Goal: Task Accomplishment & Management: Use online tool/utility

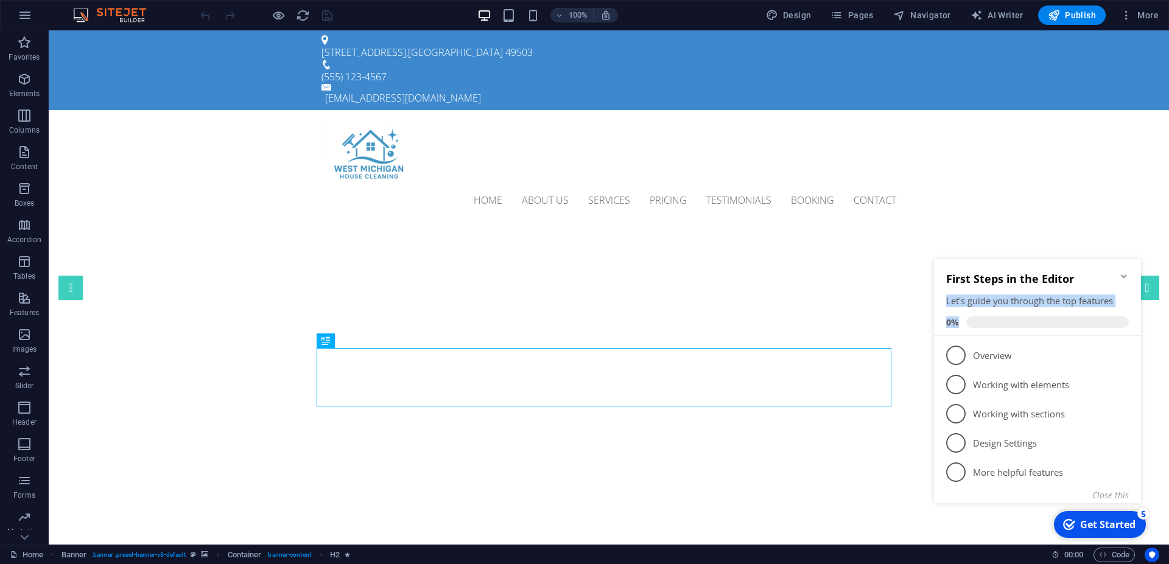
click at [1126, 276] on div "First Steps in the Editor Let's guide you through the top features 0%" at bounding box center [1037, 297] width 207 height 77
click at [1122, 277] on icon "Minimize checklist" at bounding box center [1124, 276] width 10 height 10
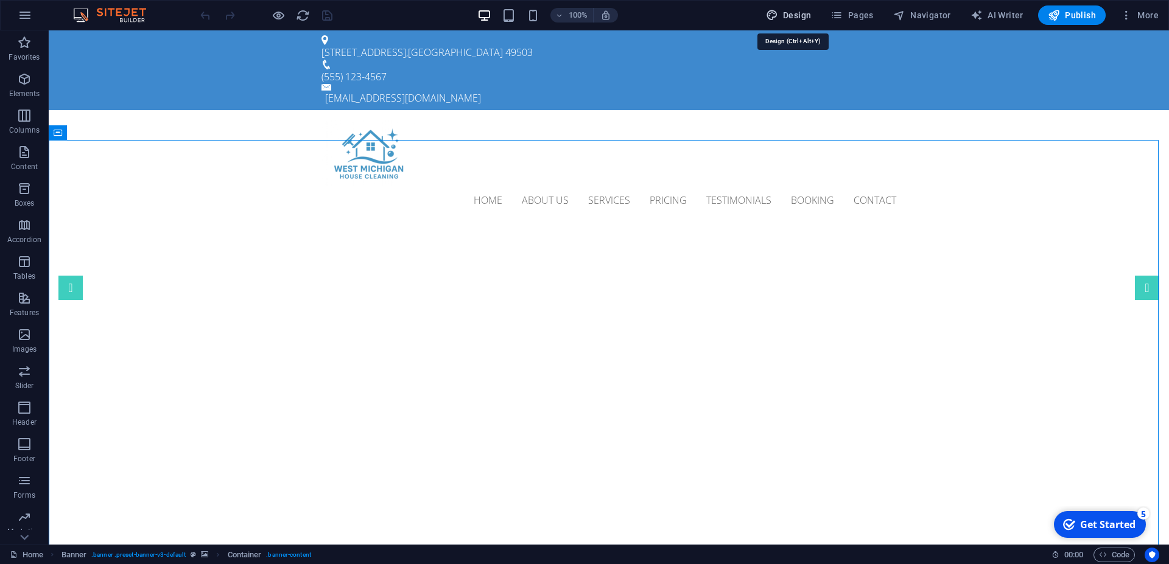
select select "px"
select select "300"
select select "px"
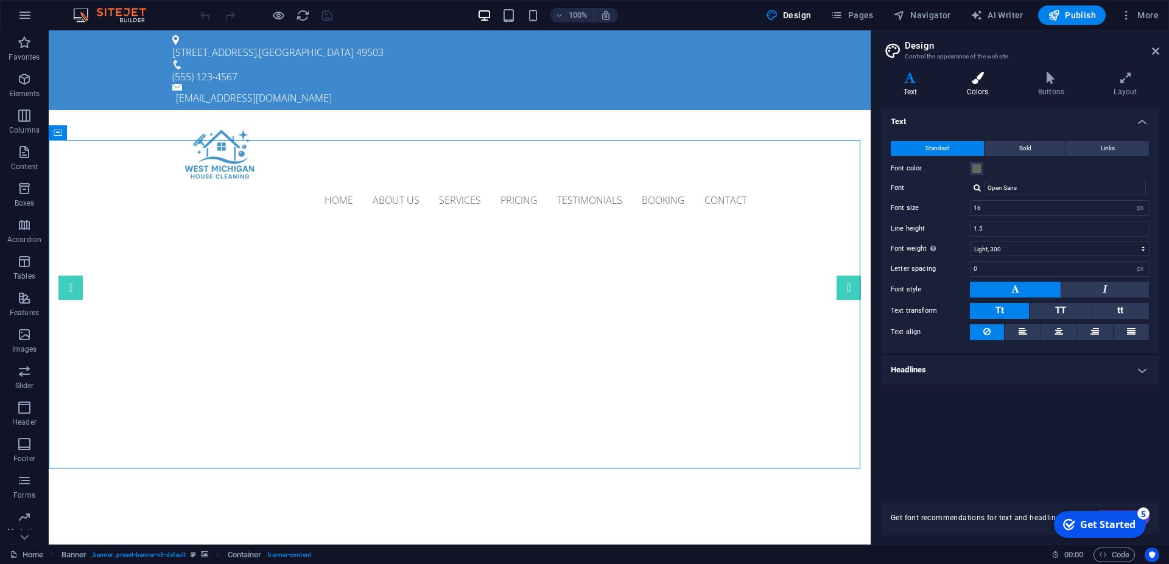
click at [987, 84] on h4 "Colors" at bounding box center [979, 85] width 71 height 26
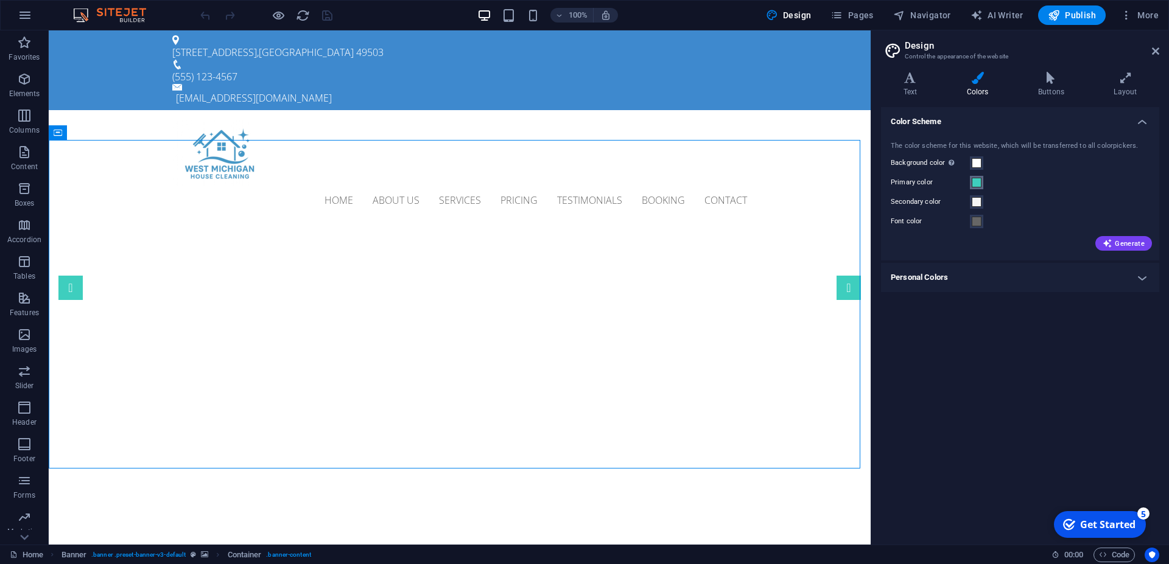
click at [976, 179] on span at bounding box center [976, 183] width 10 height 10
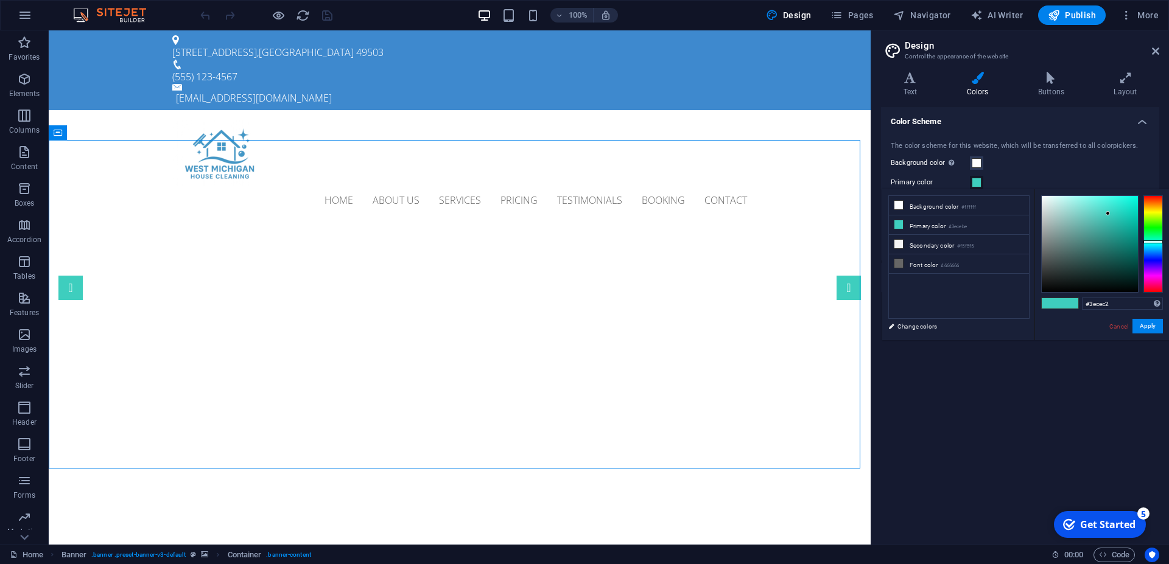
click at [1151, 242] on div at bounding box center [1152, 241] width 19 height 3
click at [1148, 243] on div at bounding box center [1152, 243] width 19 height 3
click at [1147, 243] on div at bounding box center [1152, 243] width 19 height 3
click at [1149, 245] on div at bounding box center [1152, 243] width 19 height 97
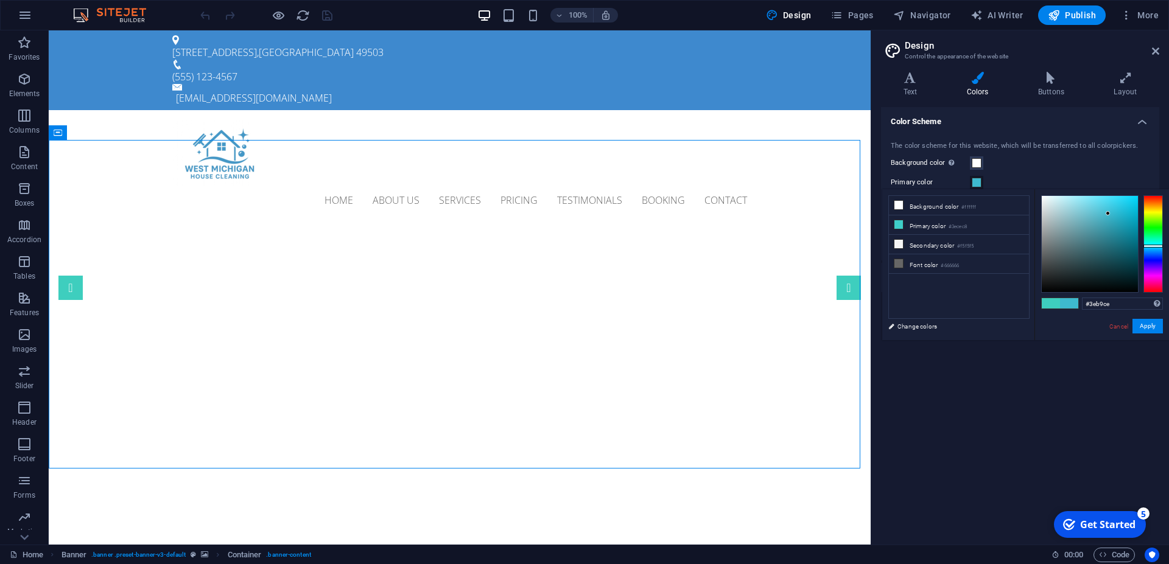
click at [1151, 246] on div at bounding box center [1152, 246] width 19 height 3
click at [1151, 247] on div at bounding box center [1152, 246] width 19 height 3
click at [1151, 251] on div at bounding box center [1152, 243] width 19 height 97
click at [1148, 248] on div at bounding box center [1152, 243] width 19 height 97
click at [1149, 248] on div at bounding box center [1152, 248] width 19 height 3
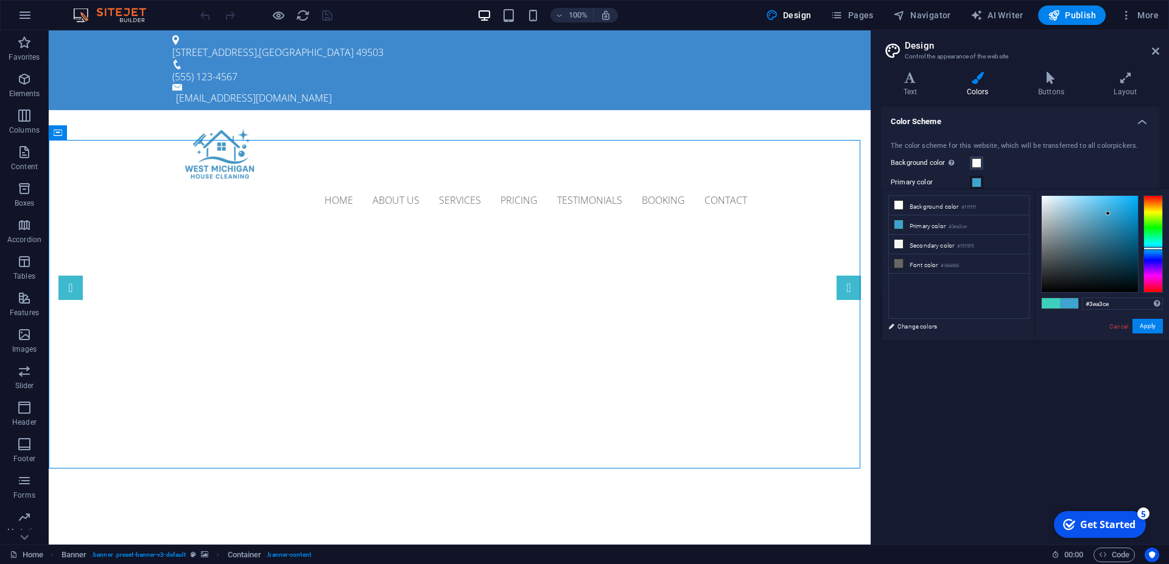
click at [1150, 248] on div at bounding box center [1152, 248] width 19 height 3
click at [1152, 249] on div at bounding box center [1152, 249] width 19 height 3
click at [1139, 321] on button "Apply" at bounding box center [1147, 326] width 30 height 15
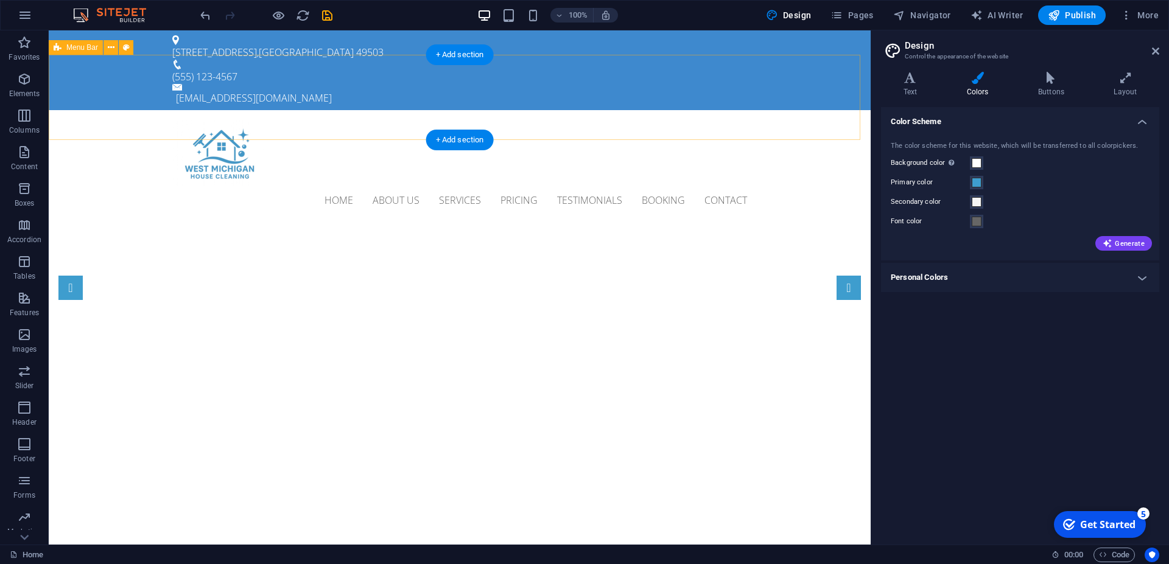
click at [798, 110] on div "Home About us Services Pricing Testimonials Booking Contact" at bounding box center [460, 167] width 822 height 114
click at [980, 180] on span at bounding box center [976, 183] width 10 height 10
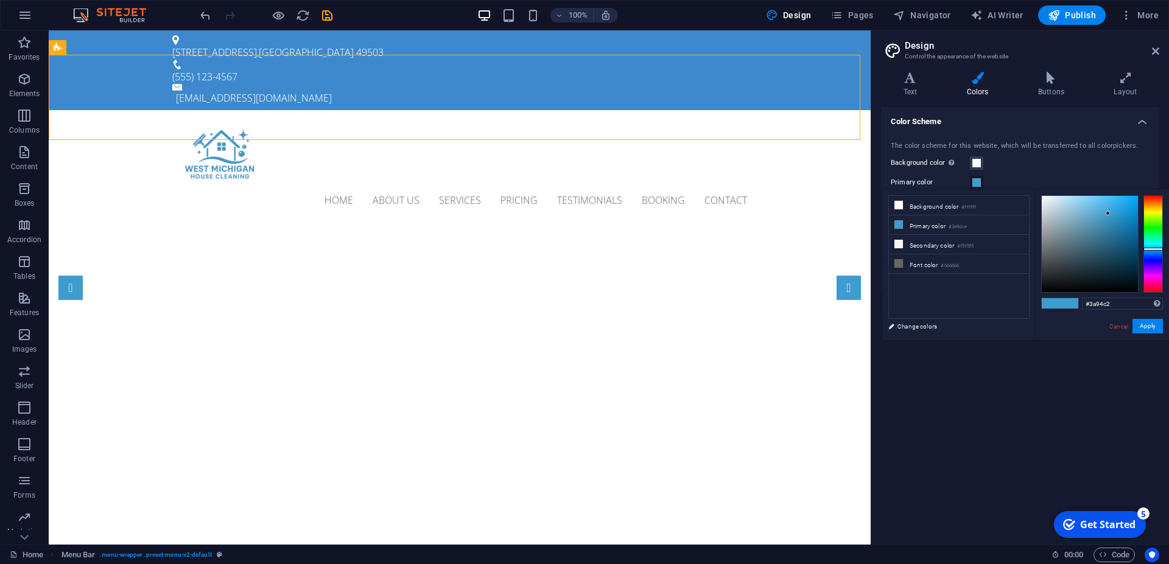
click at [1108, 218] on div at bounding box center [1089, 244] width 96 height 96
click at [1111, 218] on div at bounding box center [1089, 244] width 96 height 96
click at [1144, 324] on button "Apply" at bounding box center [1147, 326] width 30 height 15
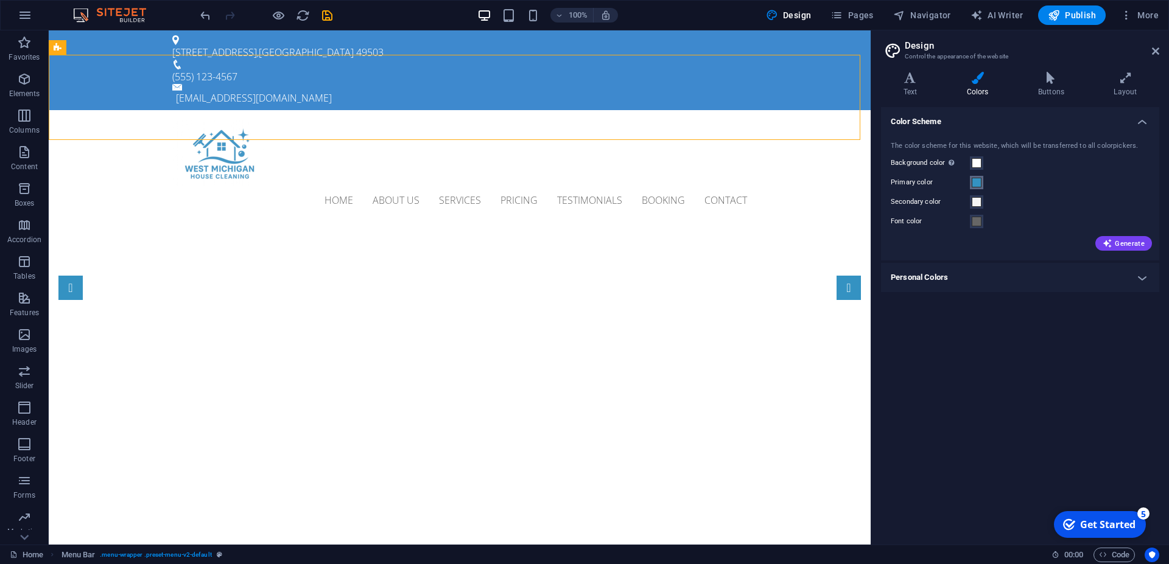
click at [980, 183] on span at bounding box center [976, 183] width 10 height 10
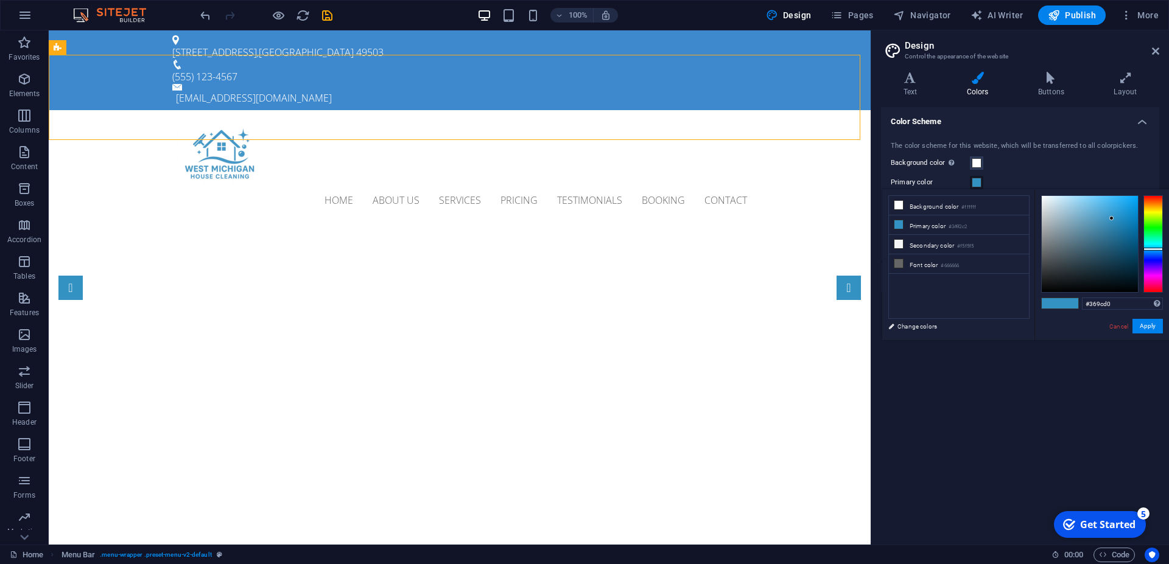
click at [1111, 213] on div at bounding box center [1089, 244] width 96 height 96
click at [1108, 212] on div at bounding box center [1089, 244] width 96 height 96
click at [1146, 324] on button "Apply" at bounding box center [1147, 326] width 30 height 15
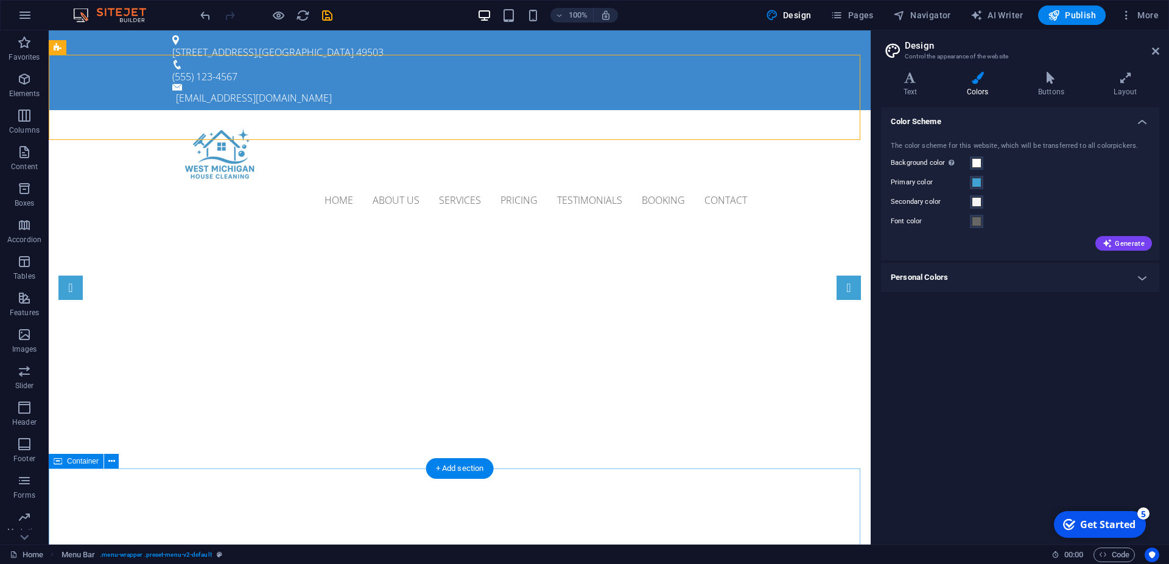
click at [970, 187] on button "Primary color" at bounding box center [976, 182] width 13 height 13
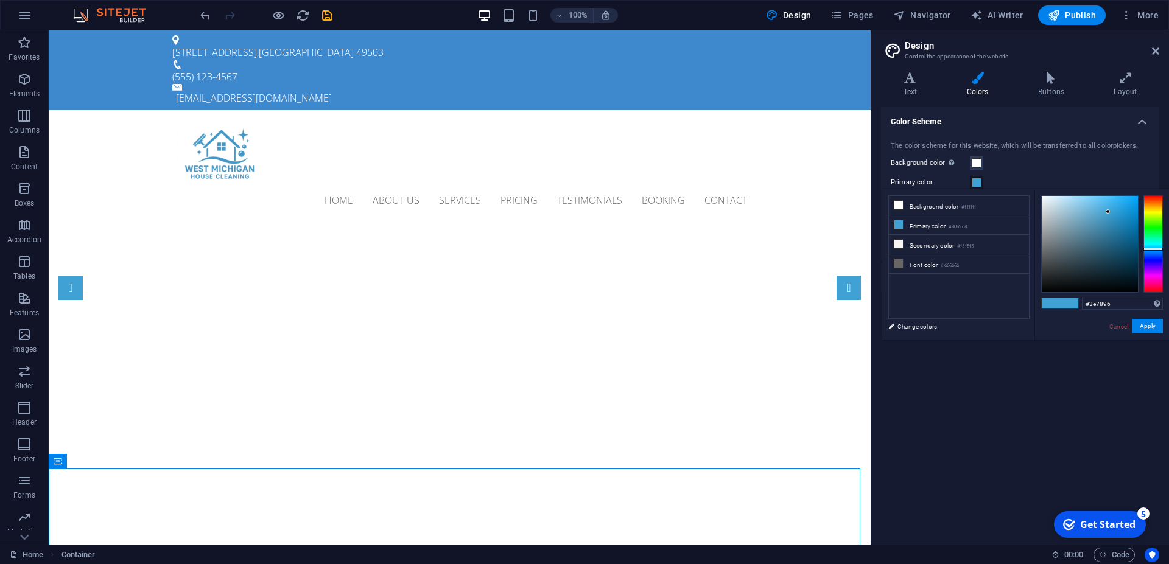
click at [1097, 235] on div at bounding box center [1089, 244] width 96 height 96
click at [1099, 261] on div at bounding box center [1089, 244] width 96 height 96
click at [1151, 324] on button "Apply" at bounding box center [1147, 326] width 30 height 15
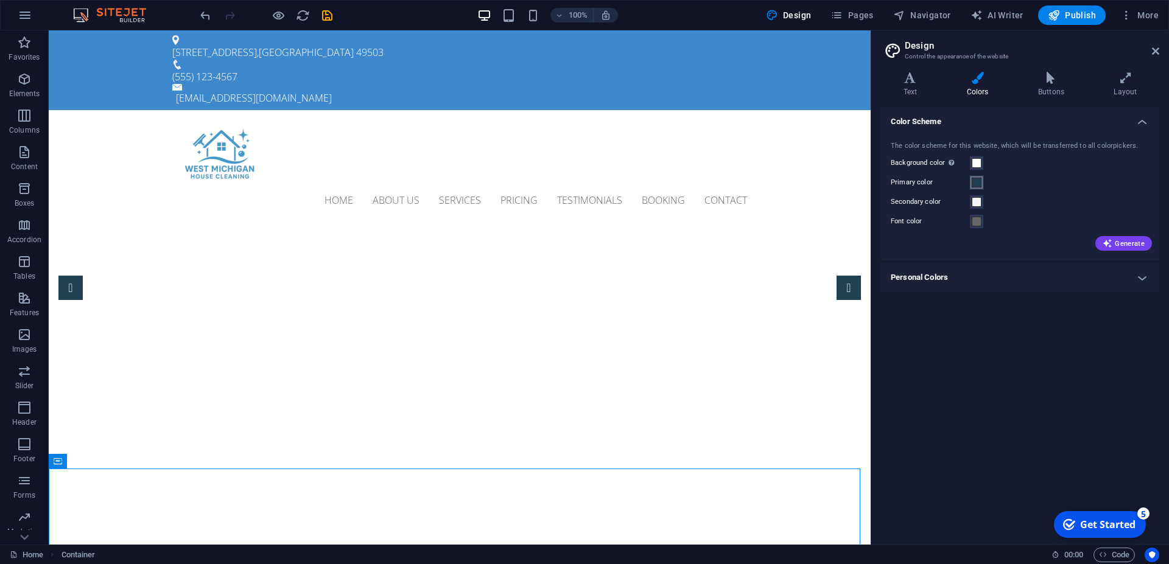
click at [979, 183] on span at bounding box center [976, 183] width 10 height 10
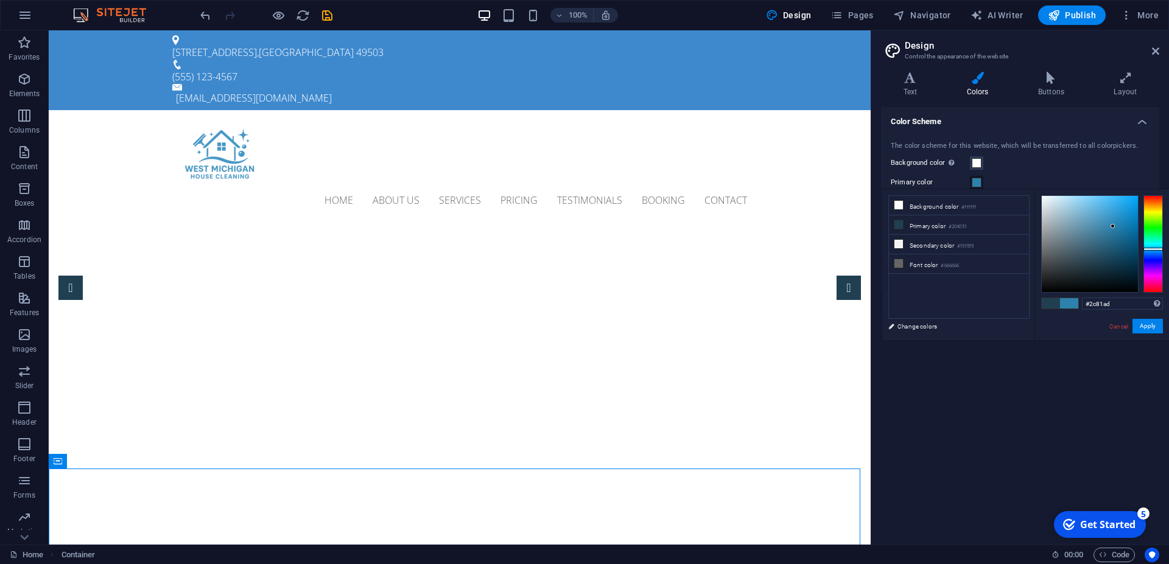
click at [1113, 226] on div at bounding box center [1089, 244] width 96 height 96
click at [1103, 221] on div at bounding box center [1089, 244] width 96 height 96
type input "#9341bb"
drag, startPoint x: 1161, startPoint y: 270, endPoint x: 1150, endPoint y: 270, distance: 10.4
click at [1153, 270] on div at bounding box center [1152, 243] width 19 height 97
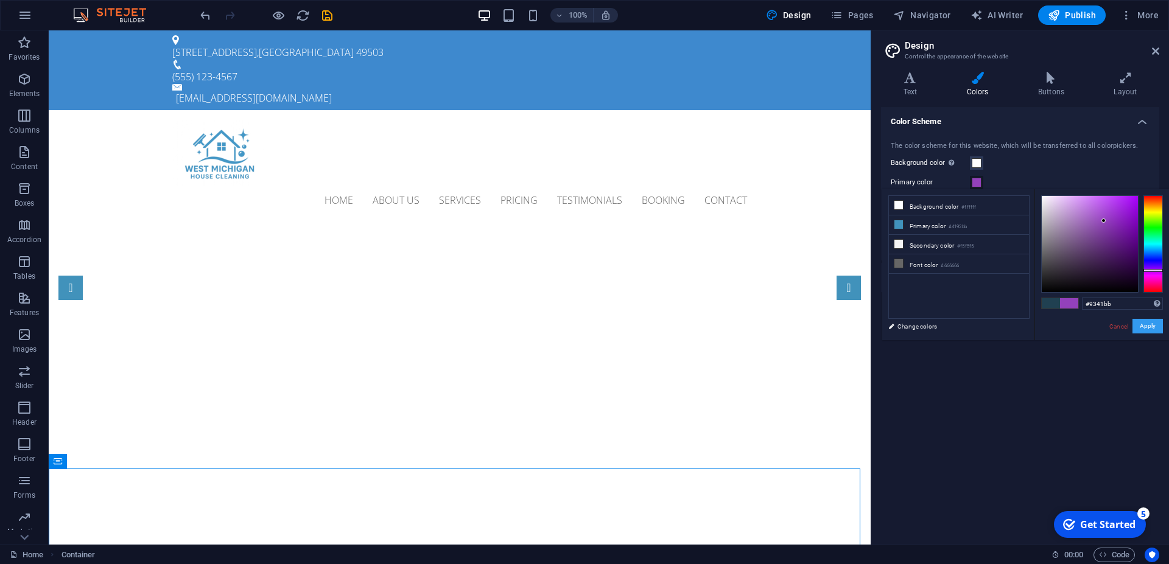
click at [1150, 323] on button "Apply" at bounding box center [1147, 326] width 30 height 15
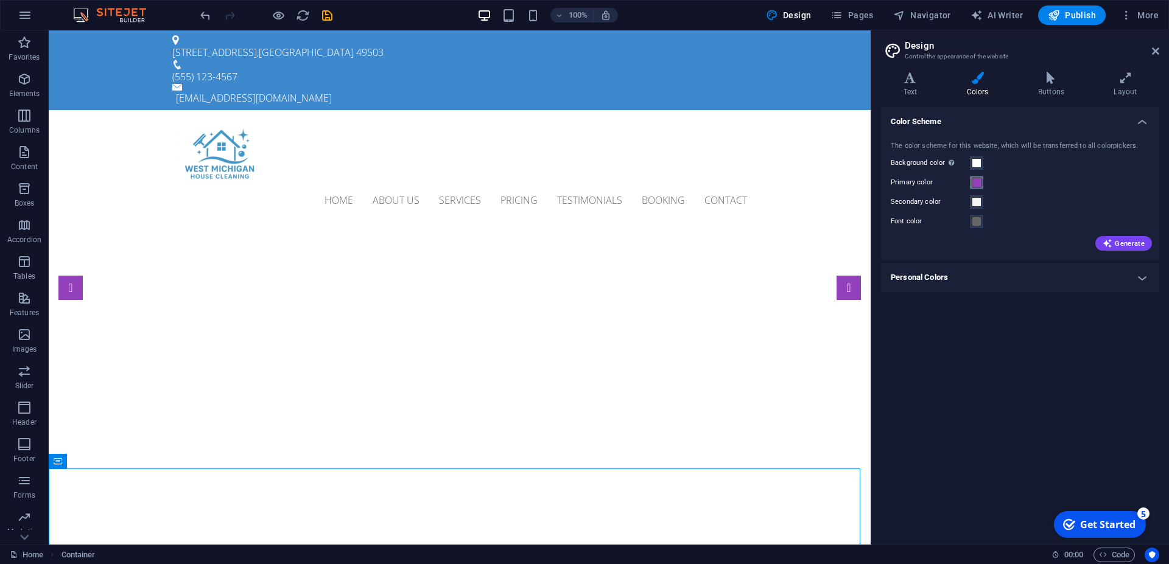
click at [973, 180] on span at bounding box center [976, 183] width 10 height 10
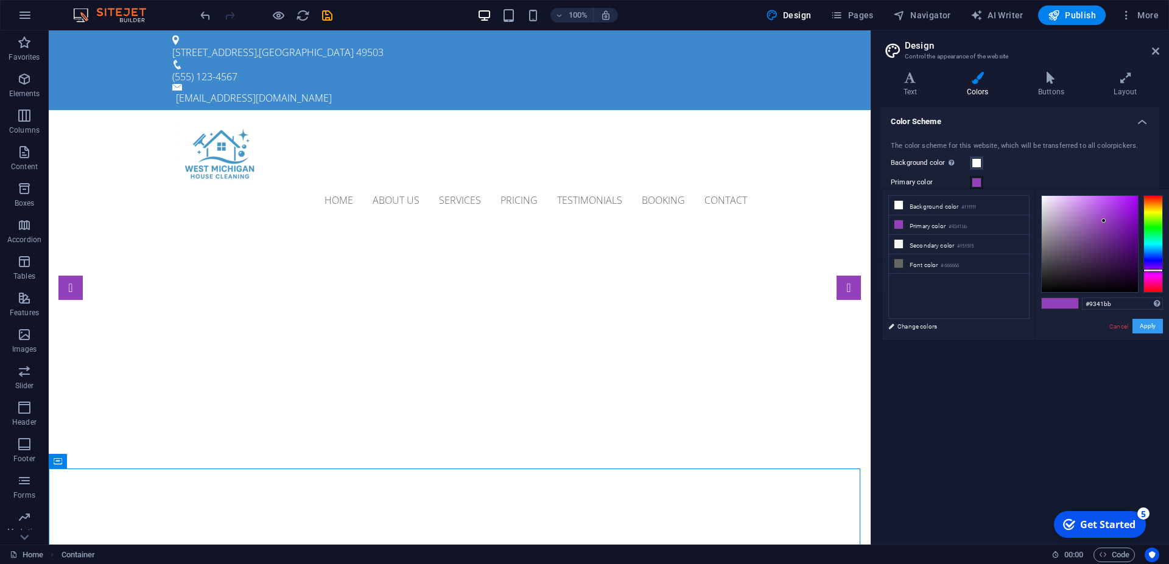
click at [1148, 326] on button "Apply" at bounding box center [1147, 326] width 30 height 15
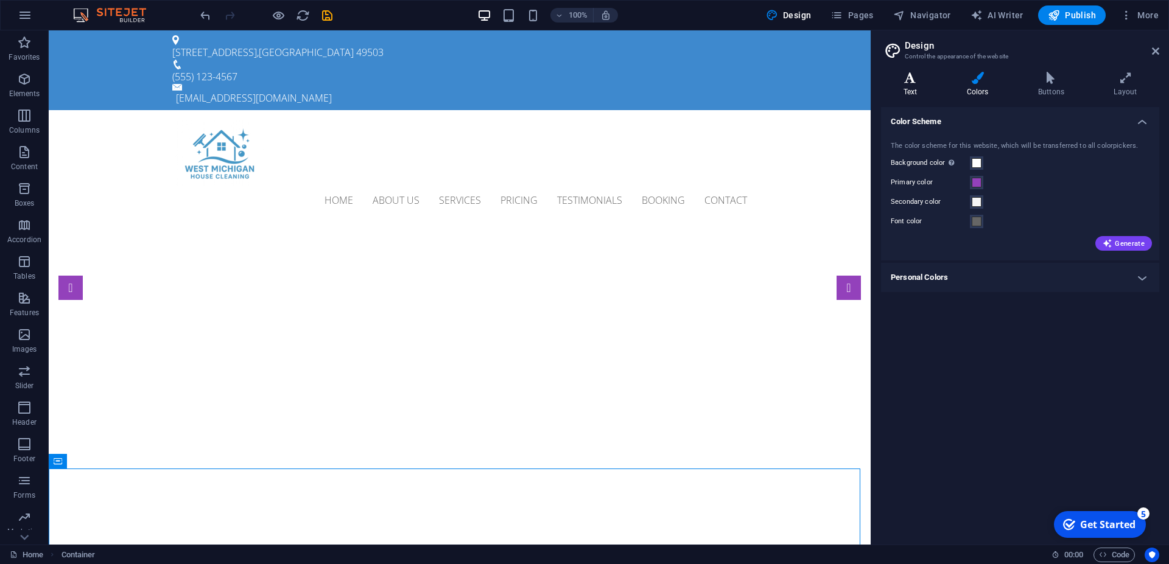
click at [926, 86] on h4 "Text" at bounding box center [912, 85] width 63 height 26
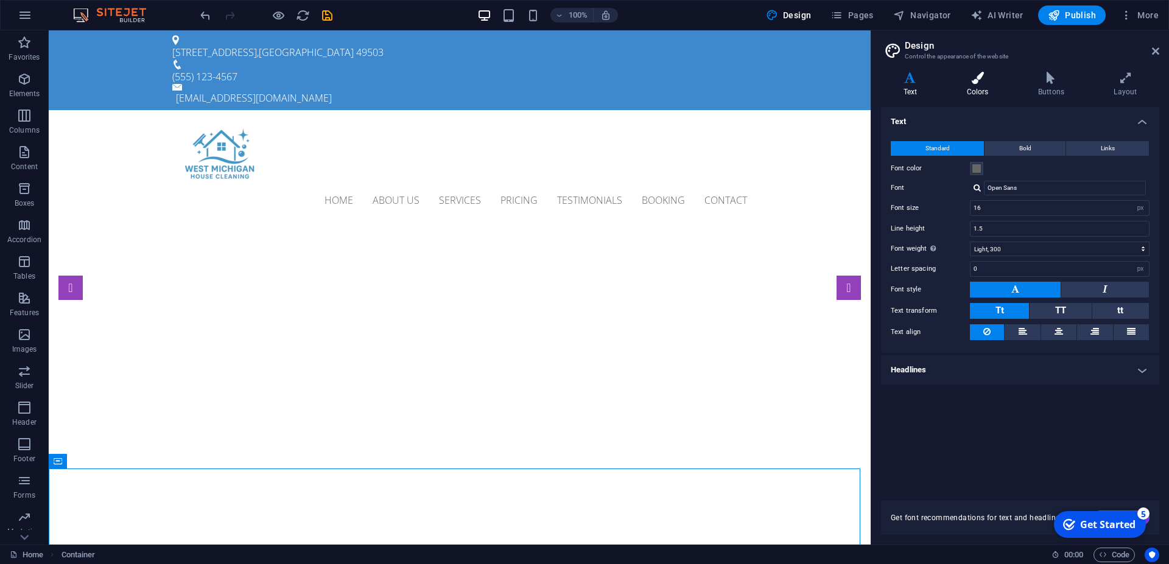
click at [966, 86] on h4 "Colors" at bounding box center [979, 85] width 71 height 26
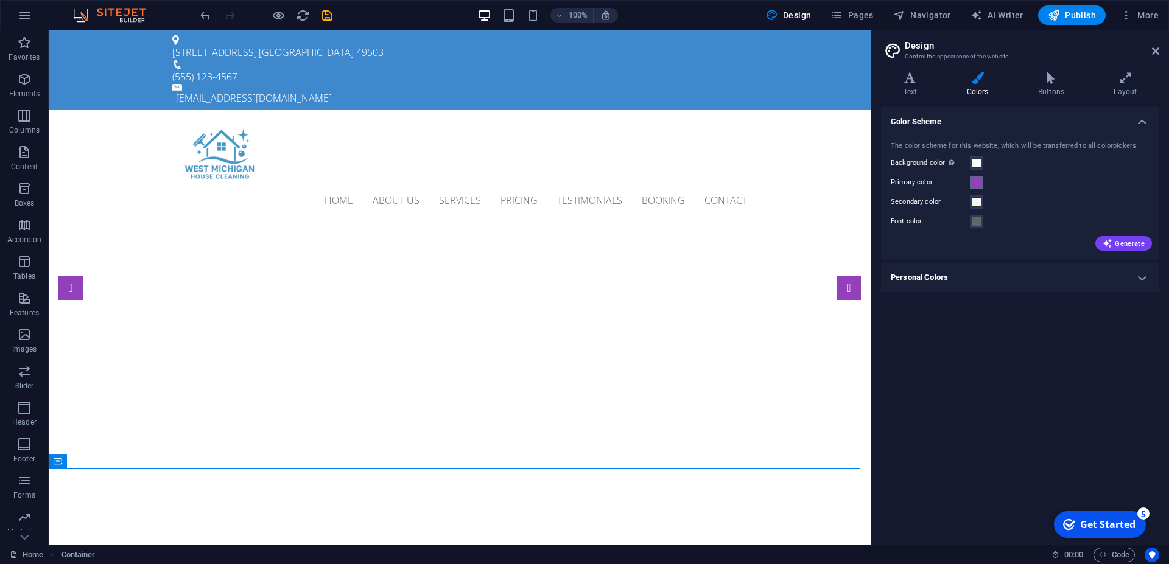
click at [973, 177] on button "Primary color" at bounding box center [976, 182] width 13 height 13
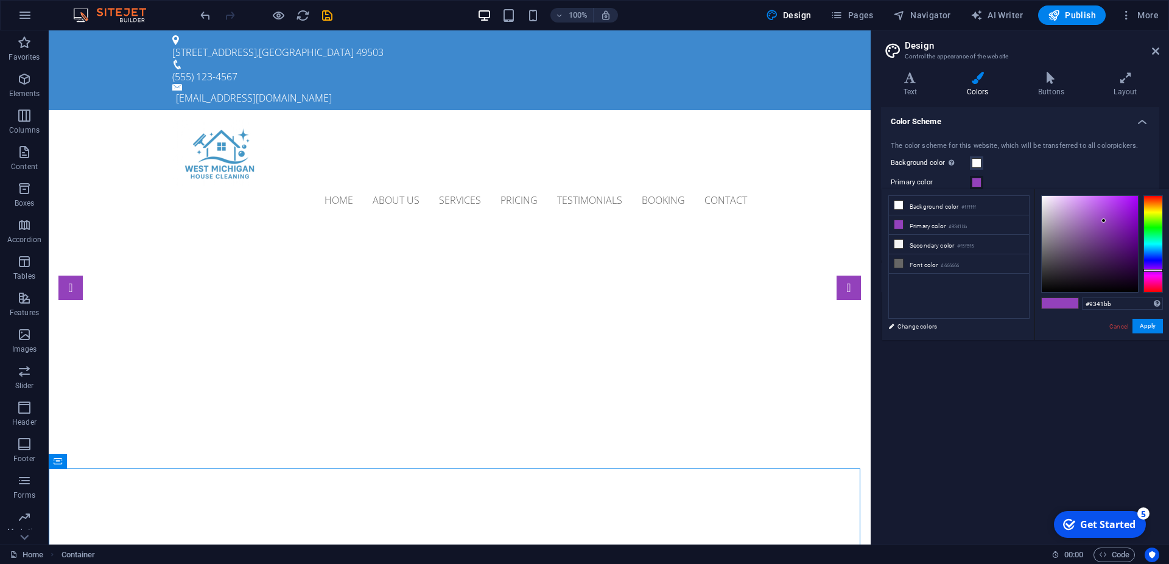
click at [973, 177] on button "Primary color" at bounding box center [976, 182] width 13 height 13
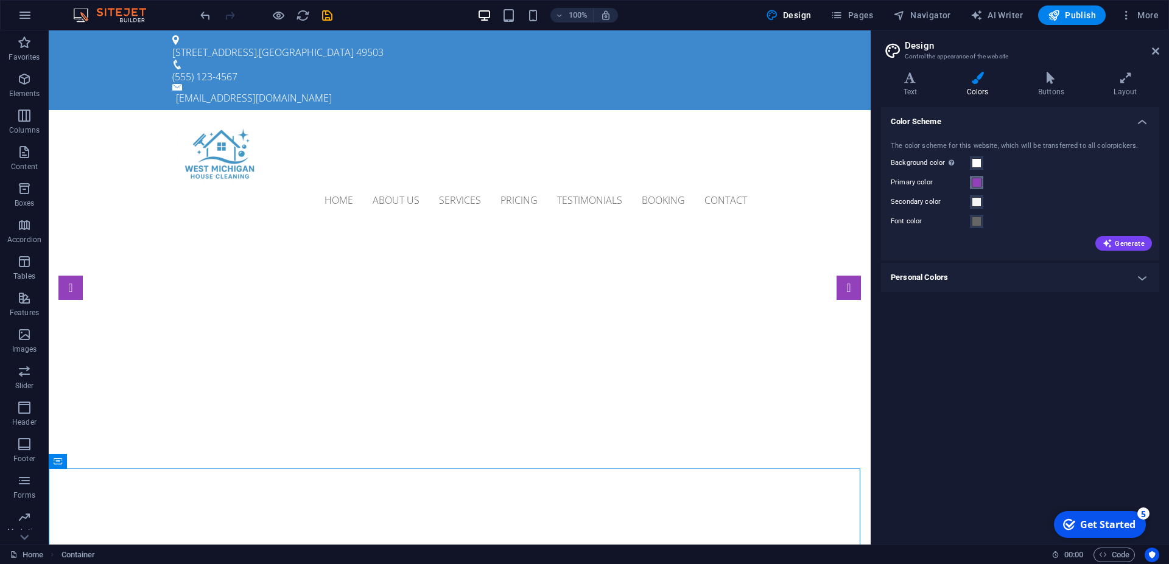
click at [973, 177] on button "Primary color" at bounding box center [976, 182] width 13 height 13
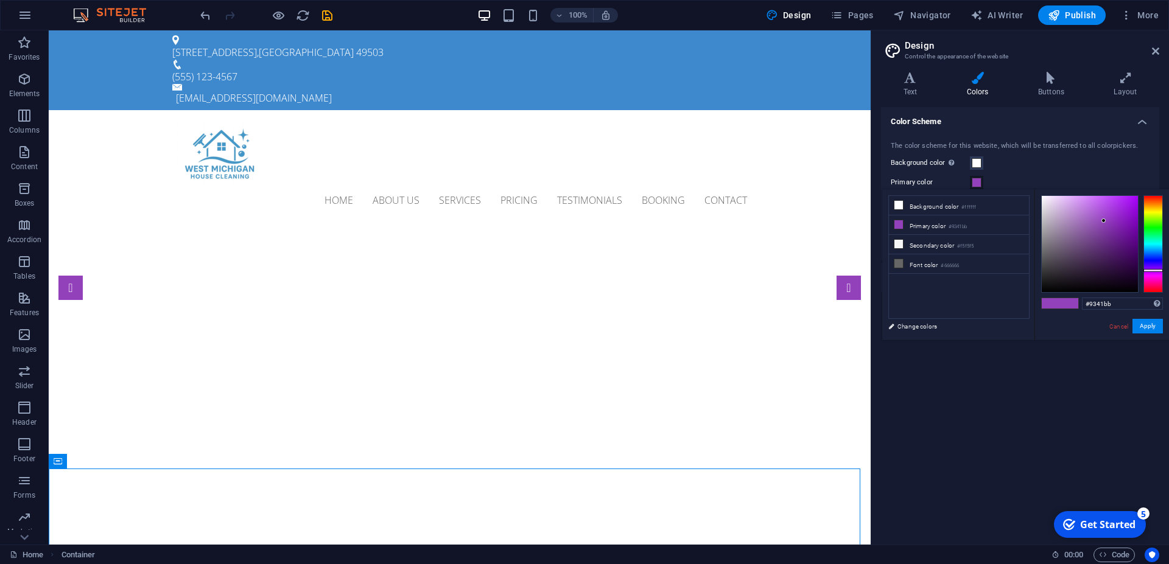
click at [972, 75] on icon at bounding box center [977, 78] width 66 height 12
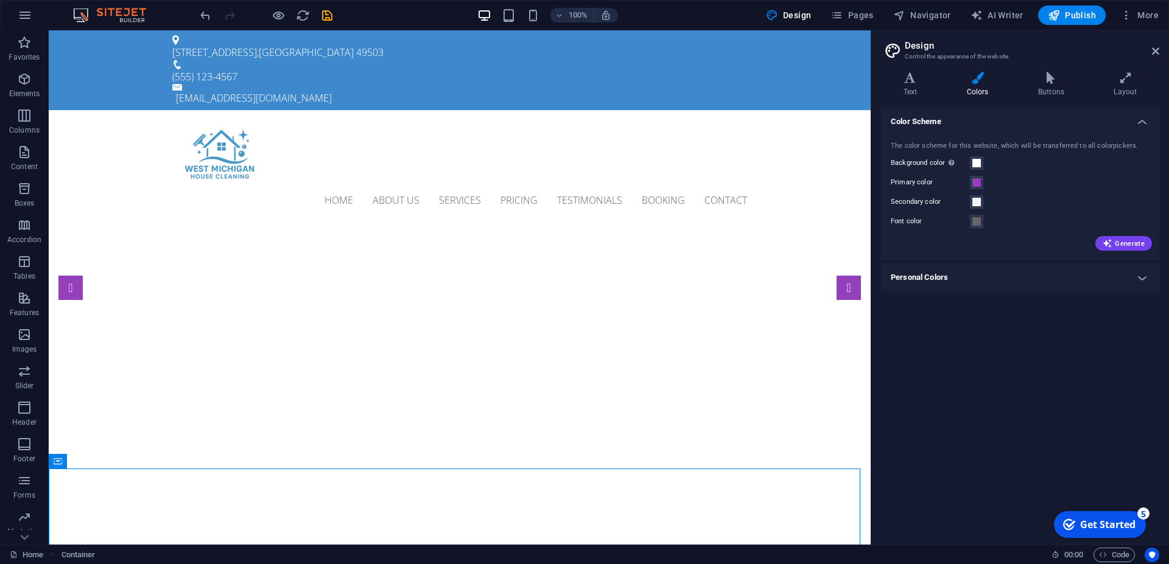
click at [973, 75] on icon at bounding box center [977, 78] width 66 height 12
click at [981, 79] on icon at bounding box center [977, 78] width 66 height 12
click at [1022, 174] on div "The color scheme for this website, which will be transferred to all colorpicker…" at bounding box center [1019, 195] width 283 height 132
click at [1024, 279] on h4 "Personal Colors" at bounding box center [1020, 277] width 278 height 29
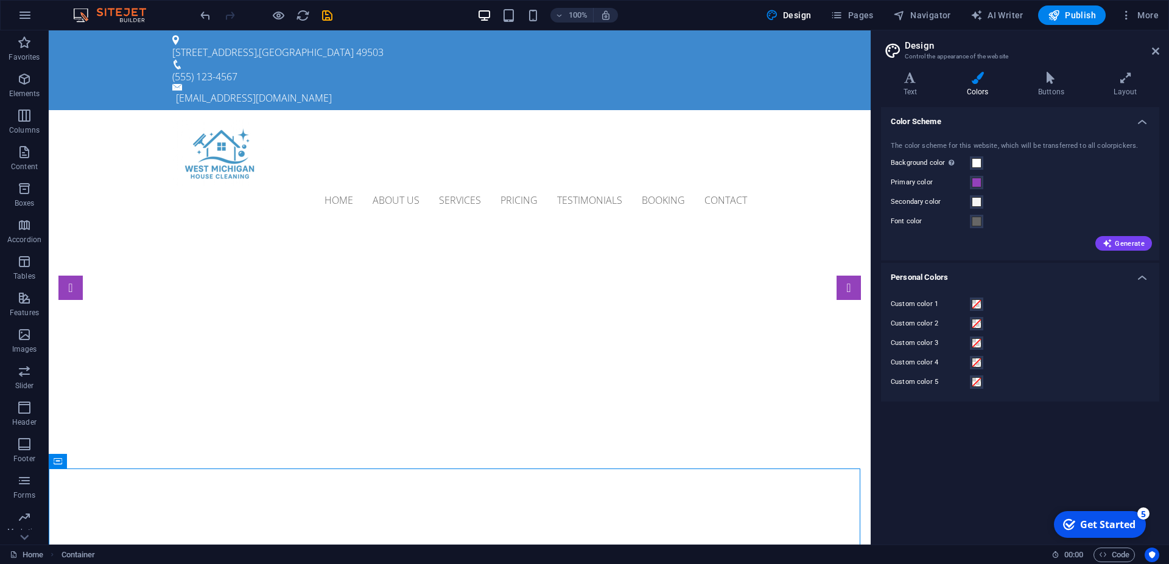
click at [1022, 281] on h4 "Personal Colors" at bounding box center [1020, 274] width 278 height 22
click at [1121, 243] on span "Generate" at bounding box center [1123, 244] width 42 height 10
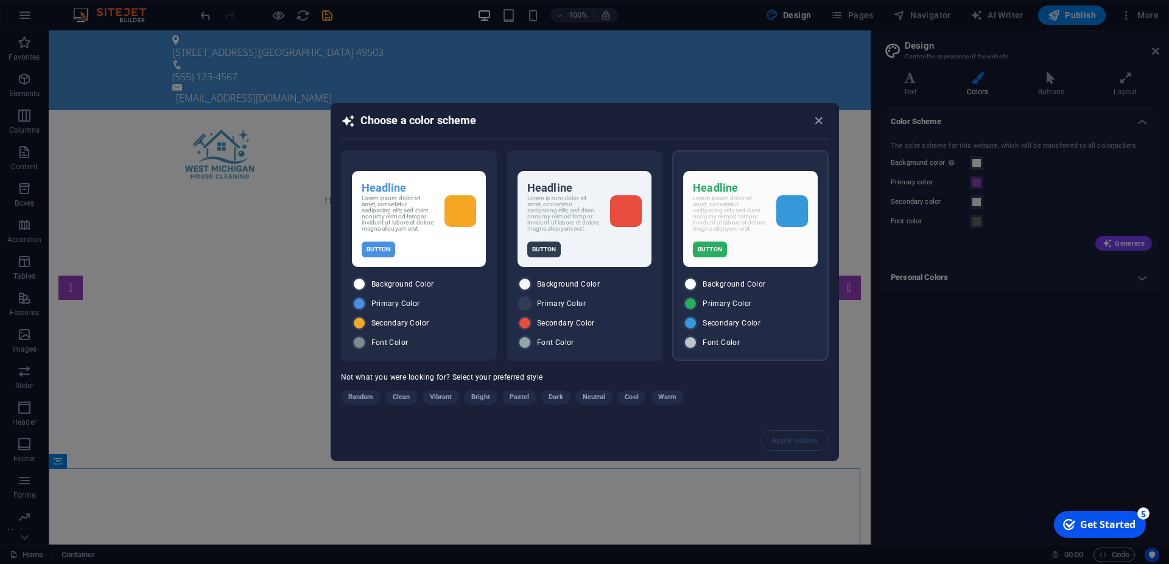
click at [793, 296] on div "Background Color Primary Color Secondary Color Font Color" at bounding box center [750, 313] width 134 height 73
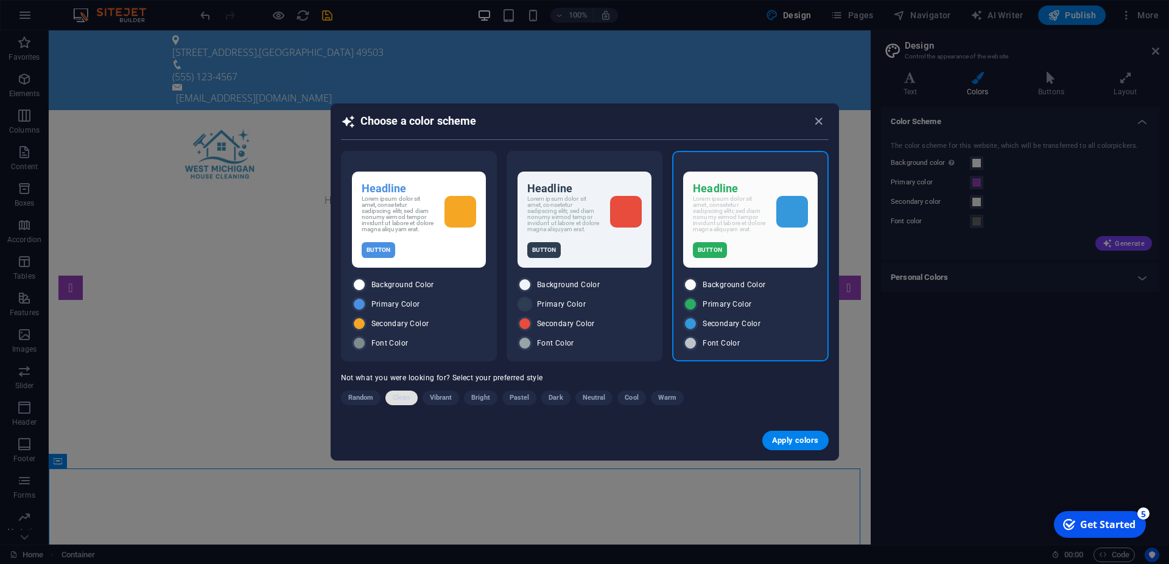
click at [404, 398] on span "Clean" at bounding box center [401, 398] width 17 height 15
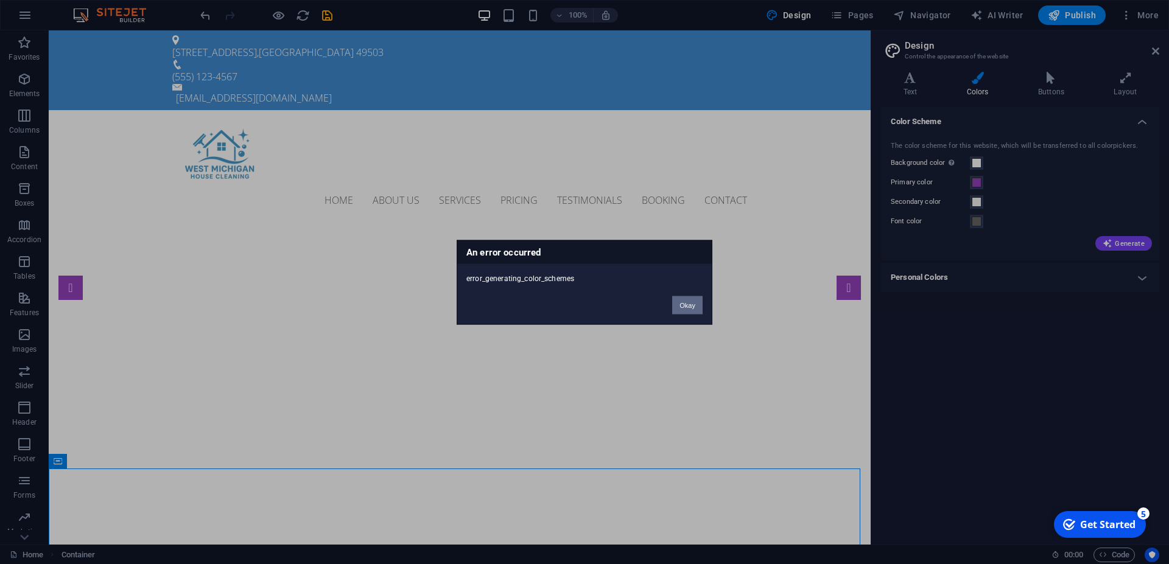
click at [687, 307] on button "Okay" at bounding box center [687, 305] width 30 height 18
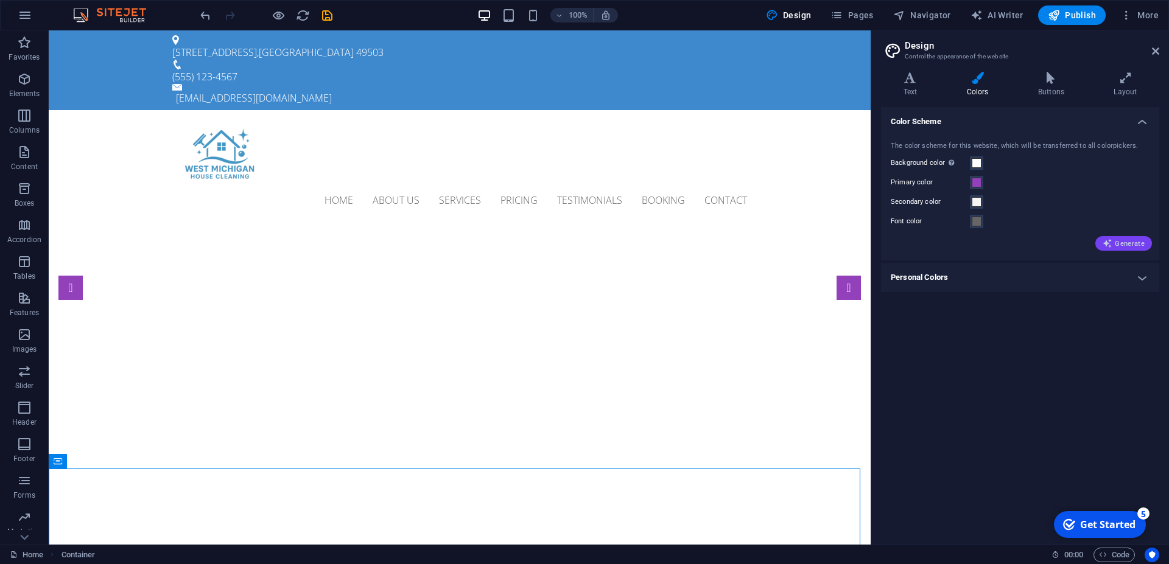
click at [1116, 246] on span "Generate" at bounding box center [1123, 244] width 42 height 10
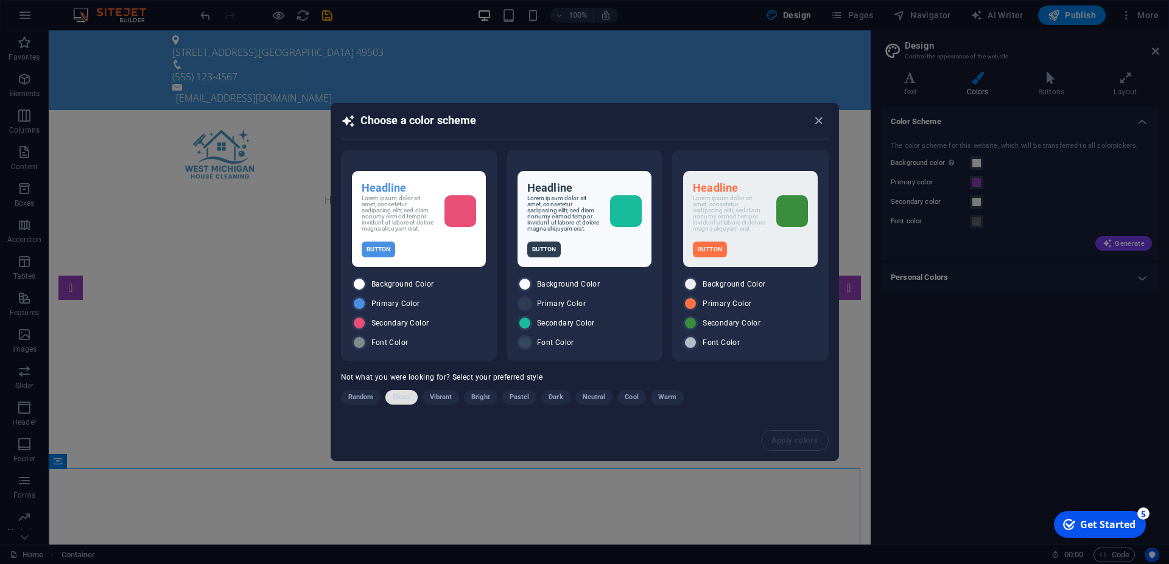
click at [394, 397] on span "Clean" at bounding box center [401, 397] width 17 height 15
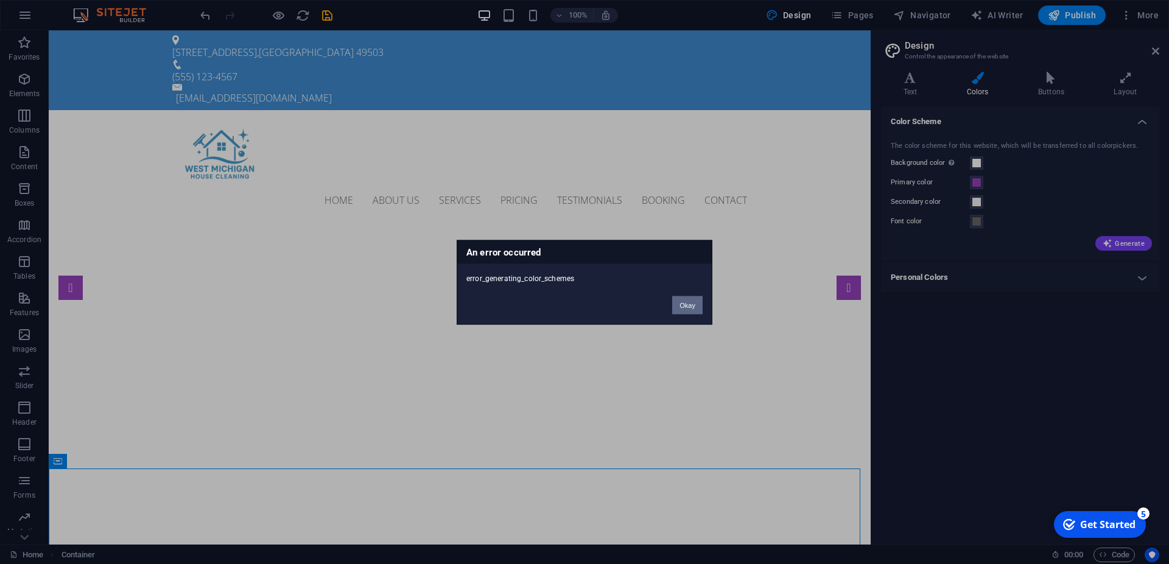
drag, startPoint x: 684, startPoint y: 306, endPoint x: 777, endPoint y: 259, distance: 104.5
click at [684, 306] on button "Okay" at bounding box center [687, 305] width 30 height 18
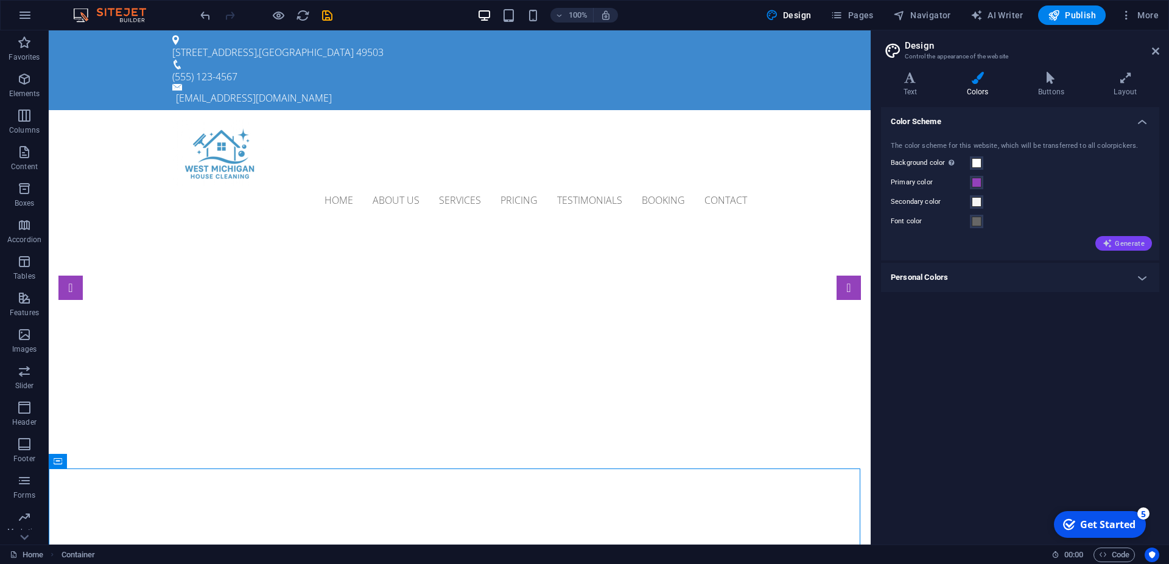
click at [1136, 245] on span "Generate" at bounding box center [1123, 244] width 42 height 10
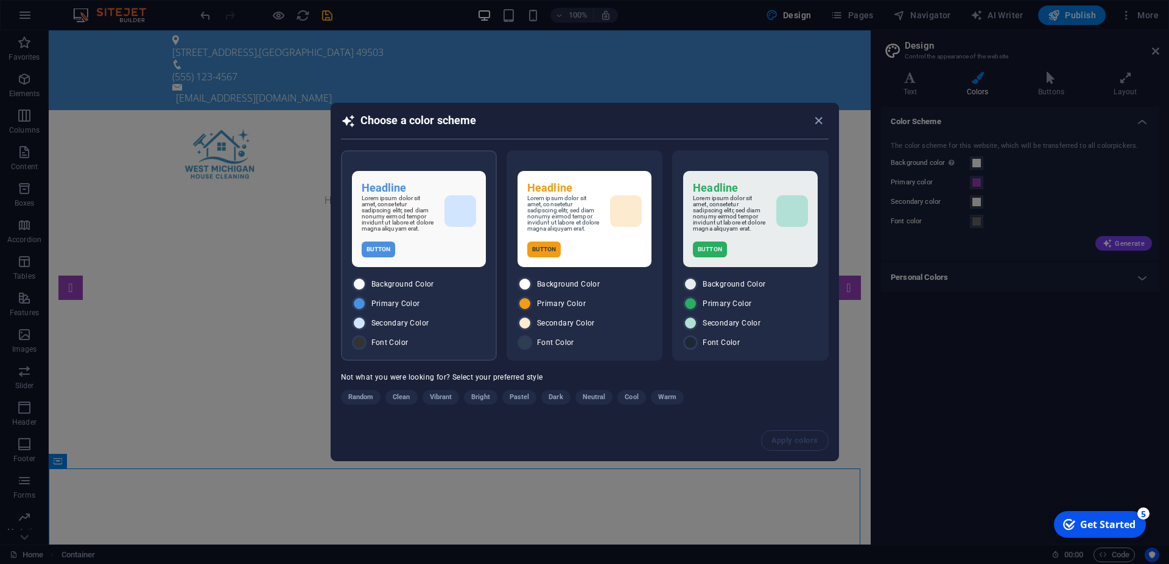
click at [433, 251] on div "Button" at bounding box center [419, 250] width 114 height 16
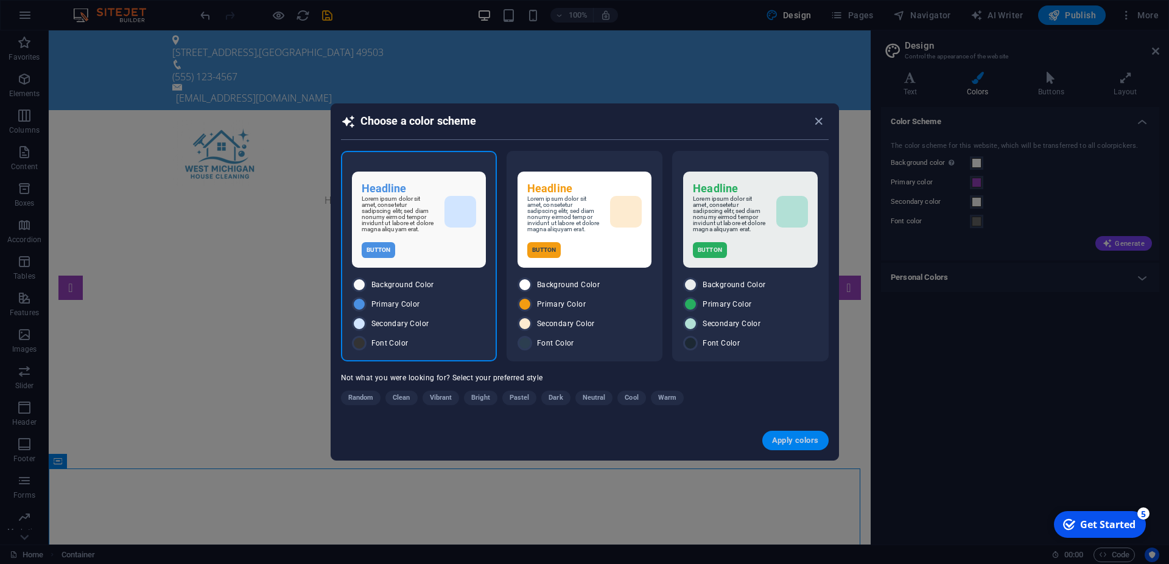
click at [811, 444] on span "Apply colors" at bounding box center [795, 441] width 47 height 10
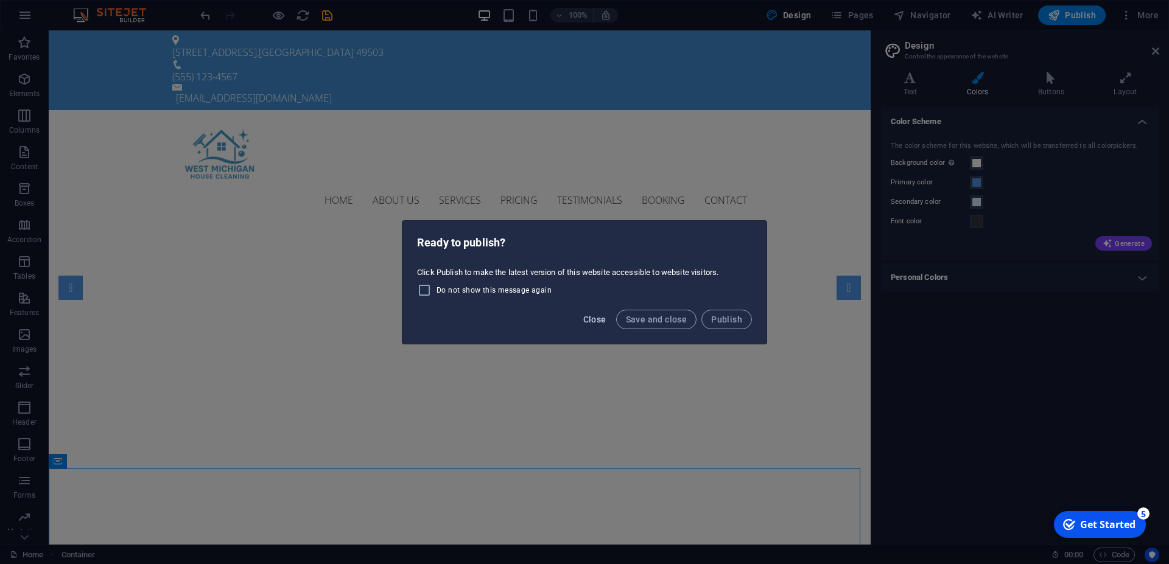
click at [601, 317] on span "Close" at bounding box center [594, 320] width 23 height 10
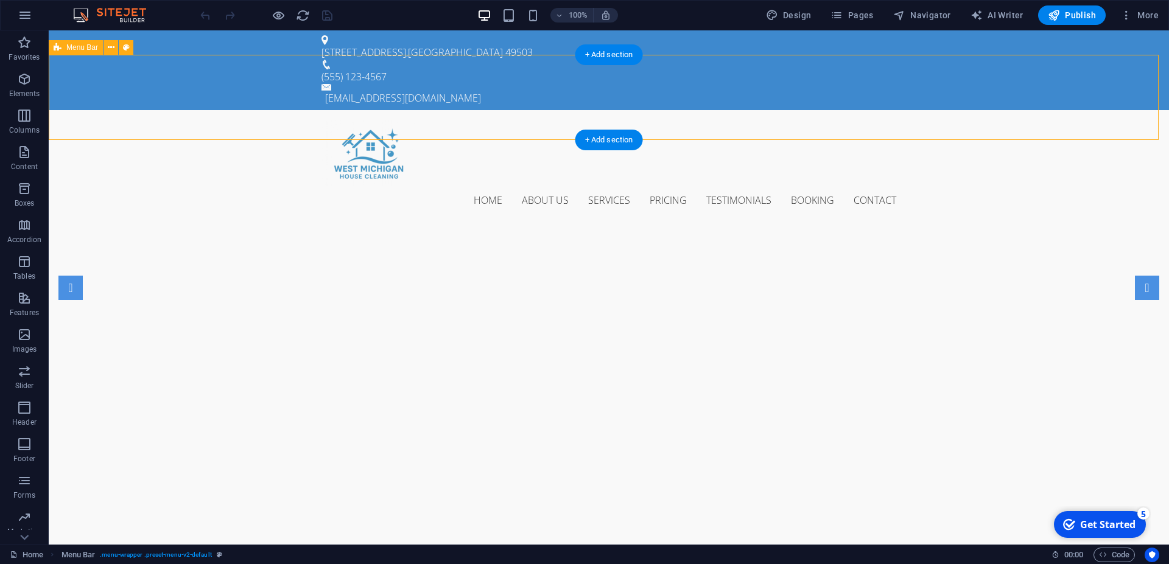
select select "header"
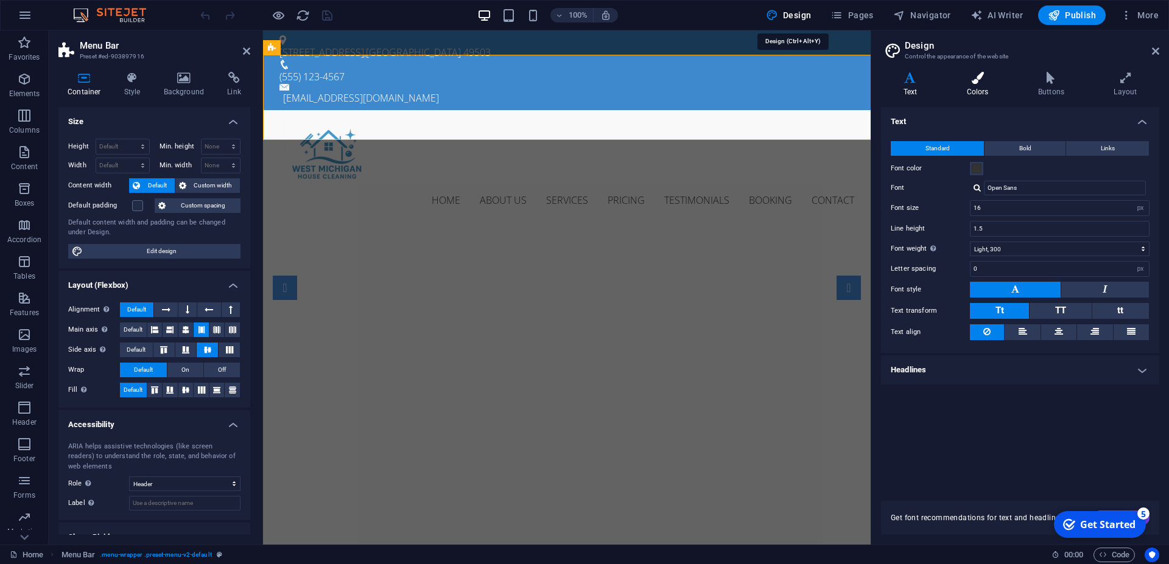
click at [975, 84] on h4 "Colors" at bounding box center [979, 85] width 71 height 26
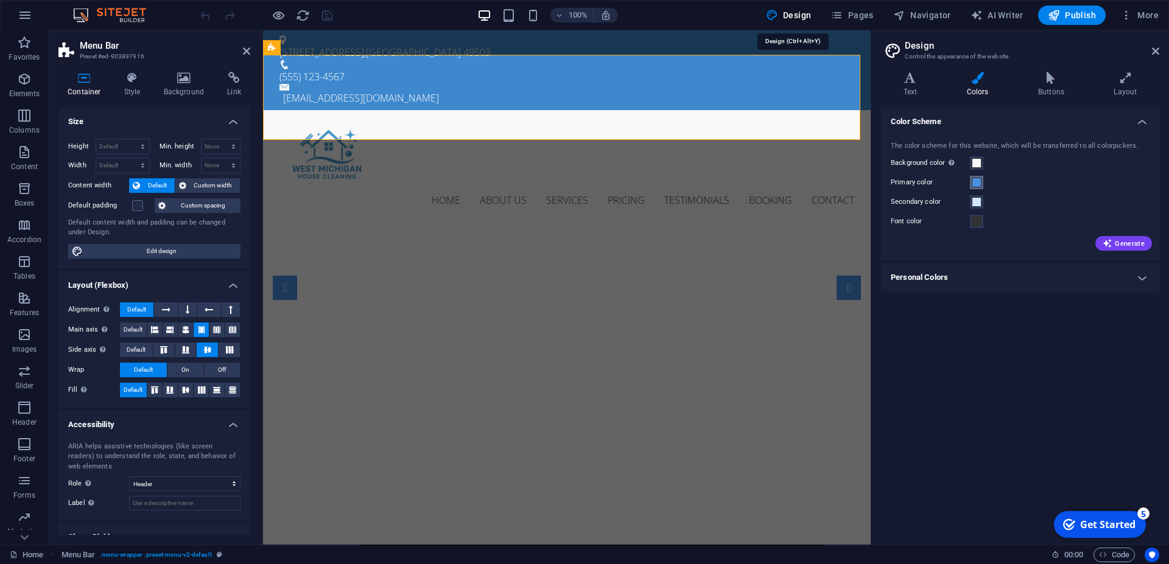
click at [974, 184] on span at bounding box center [976, 183] width 10 height 10
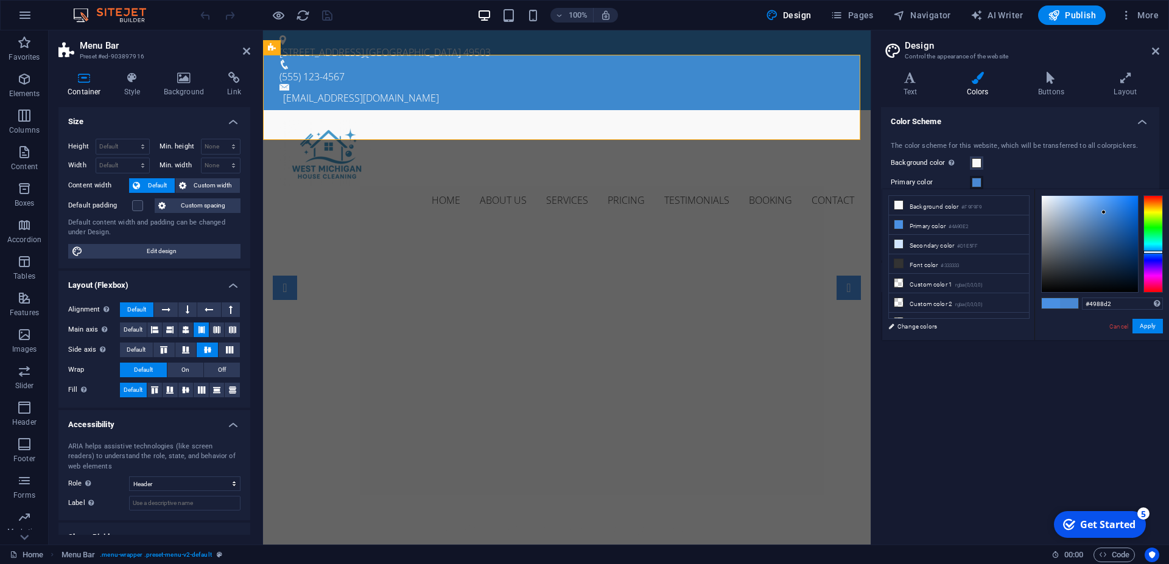
click at [1103, 212] on div at bounding box center [1089, 244] width 96 height 96
click at [1105, 217] on div at bounding box center [1089, 244] width 96 height 96
click at [1110, 215] on div at bounding box center [1089, 244] width 96 height 96
click at [1110, 208] on div at bounding box center [1089, 244] width 96 height 96
click at [1107, 204] on div at bounding box center [1089, 244] width 96 height 96
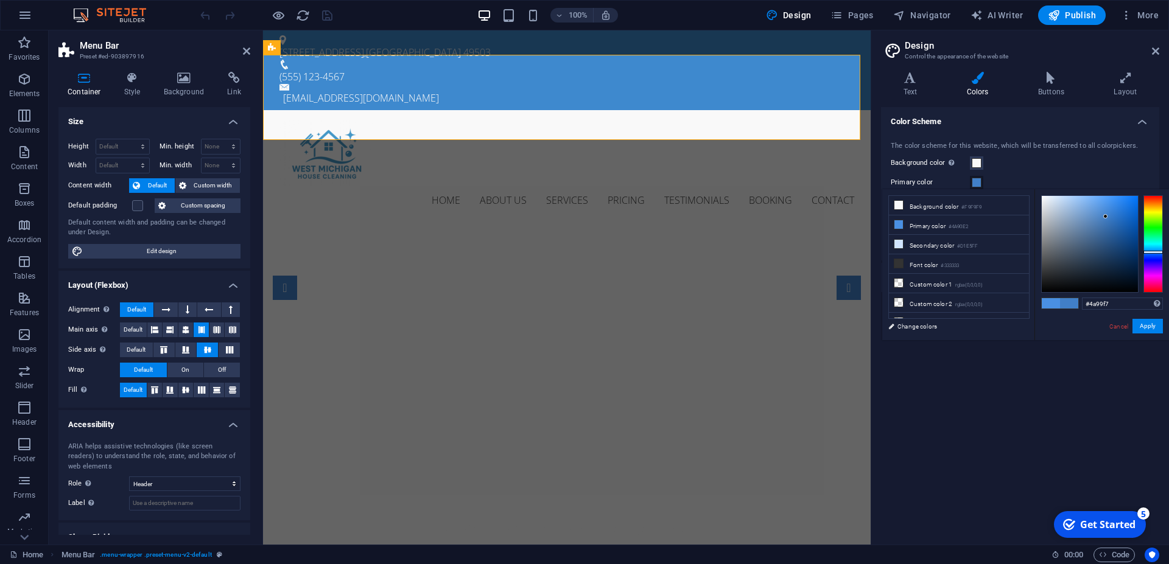
click at [1108, 198] on div at bounding box center [1089, 244] width 96 height 96
click at [1091, 200] on div at bounding box center [1089, 244] width 96 height 96
click at [1086, 201] on div at bounding box center [1089, 244] width 96 height 96
click at [1086, 208] on div at bounding box center [1089, 244] width 96 height 96
click at [1146, 248] on div at bounding box center [1152, 243] width 19 height 97
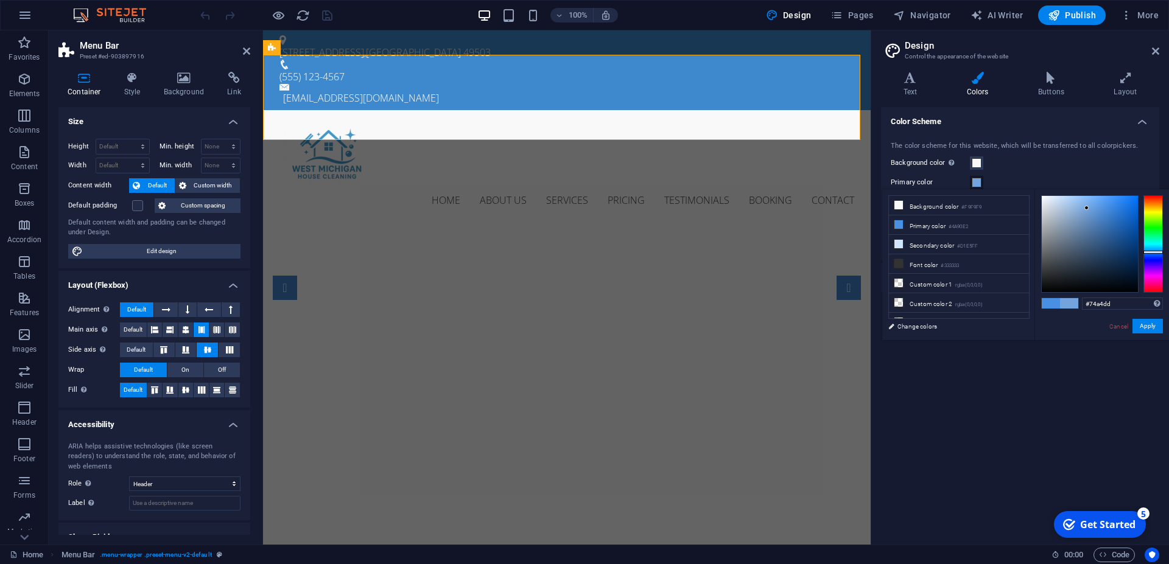
click at [1146, 249] on div at bounding box center [1152, 243] width 19 height 97
click at [1149, 251] on div at bounding box center [1152, 243] width 19 height 97
click at [1149, 251] on div at bounding box center [1152, 249] width 19 height 3
type input "#74aedd"
click at [1152, 322] on button "Apply" at bounding box center [1147, 326] width 30 height 15
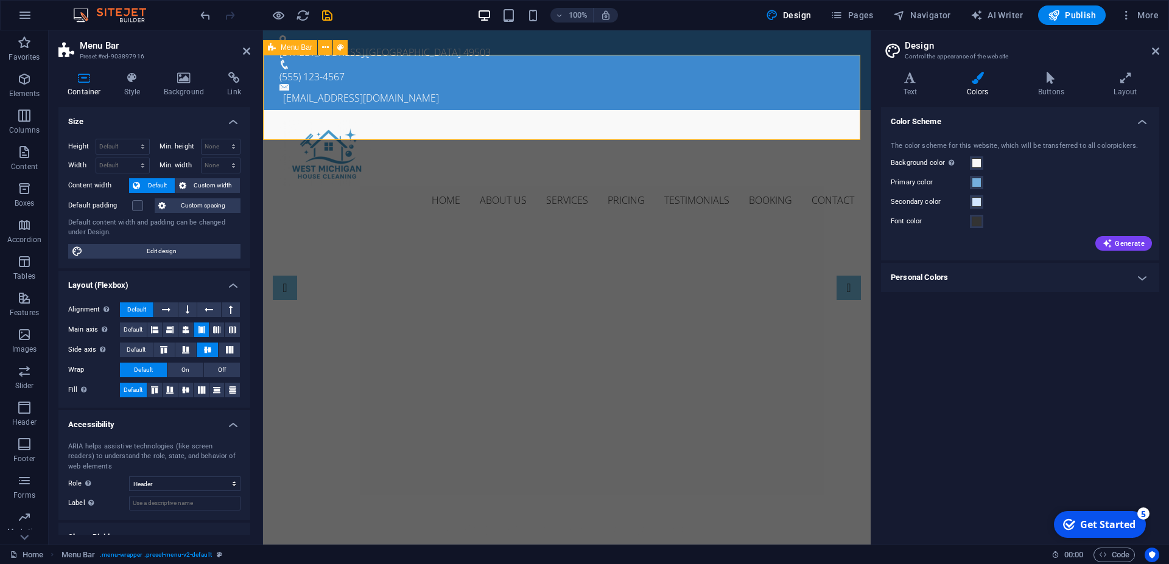
click at [424, 125] on div "Home About us Services Pricing Testimonials Booking Contact" at bounding box center [566, 167] width 607 height 114
click at [247, 52] on icon at bounding box center [246, 51] width 7 height 10
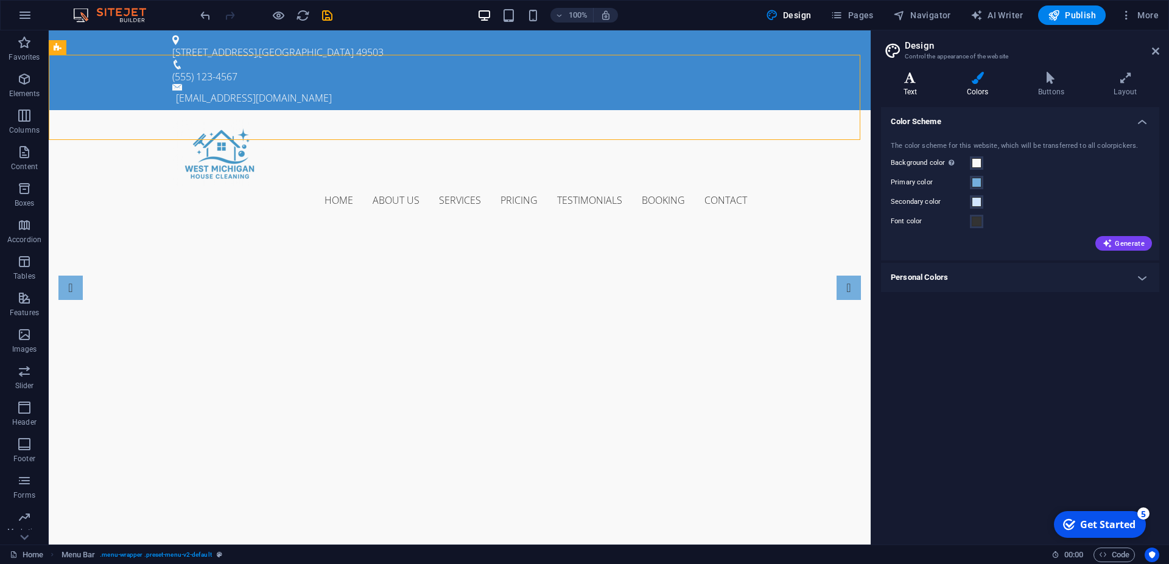
click at [921, 85] on h4 "Text" at bounding box center [912, 85] width 63 height 26
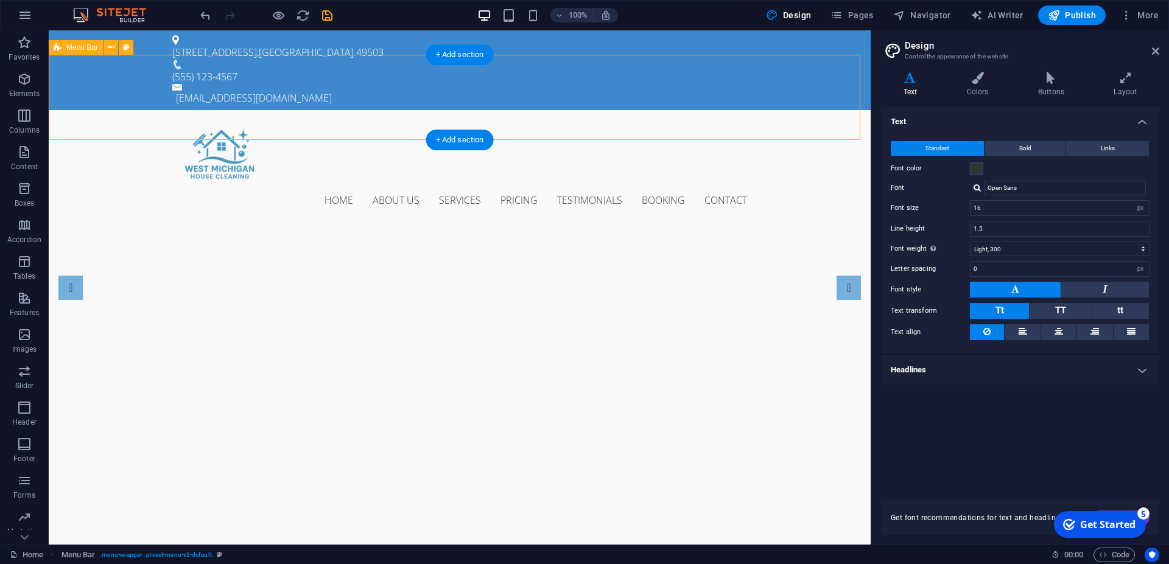
drag, startPoint x: 561, startPoint y: 121, endPoint x: 546, endPoint y: 109, distance: 19.1
click at [561, 121] on div "Home About us Services Pricing Testimonials Booking Contact" at bounding box center [460, 167] width 822 height 114
click at [474, 186] on nav "Home About us Services Pricing Testimonials Booking Contact" at bounding box center [459, 200] width 575 height 29
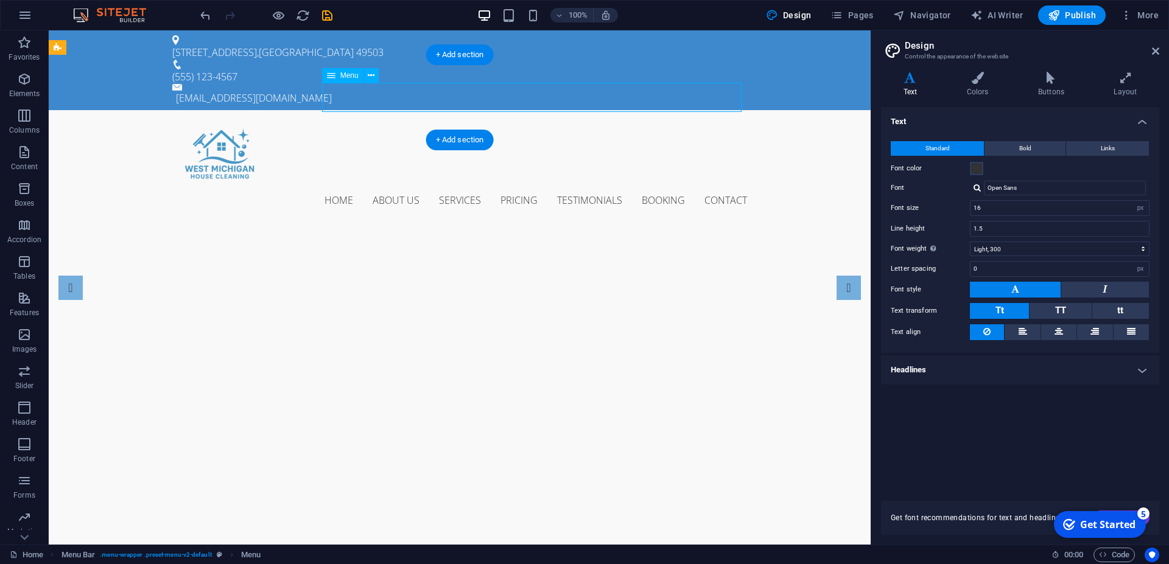
click at [474, 186] on nav "Home About us Services Pricing Testimonials Booking Contact" at bounding box center [459, 200] width 575 height 29
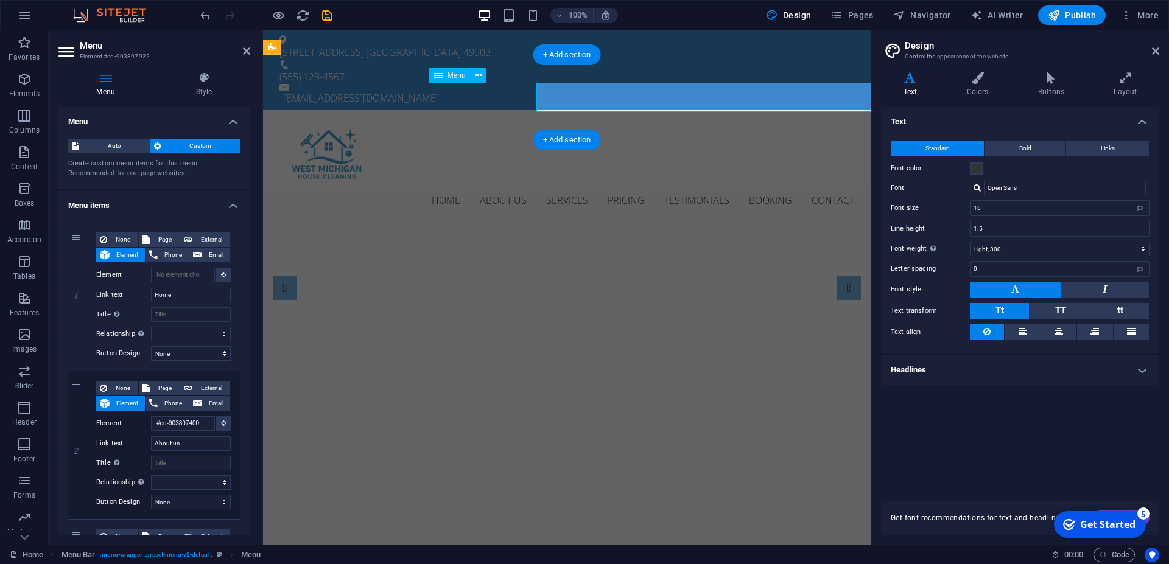
click at [474, 186] on nav "Home About us Services Pricing Testimonials Booking Contact" at bounding box center [566, 200] width 575 height 29
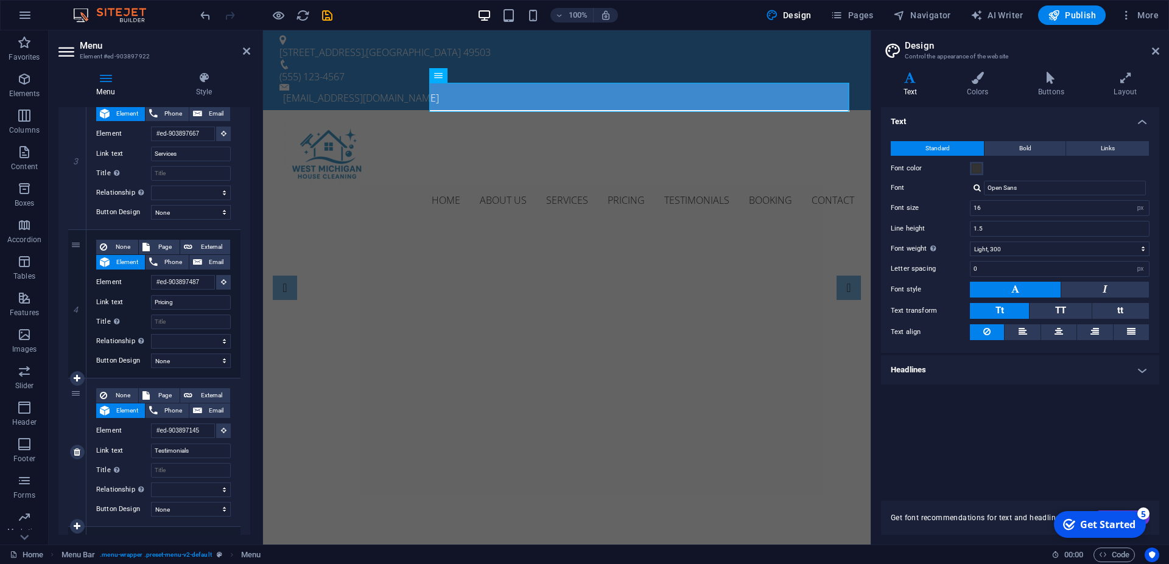
scroll to position [493, 0]
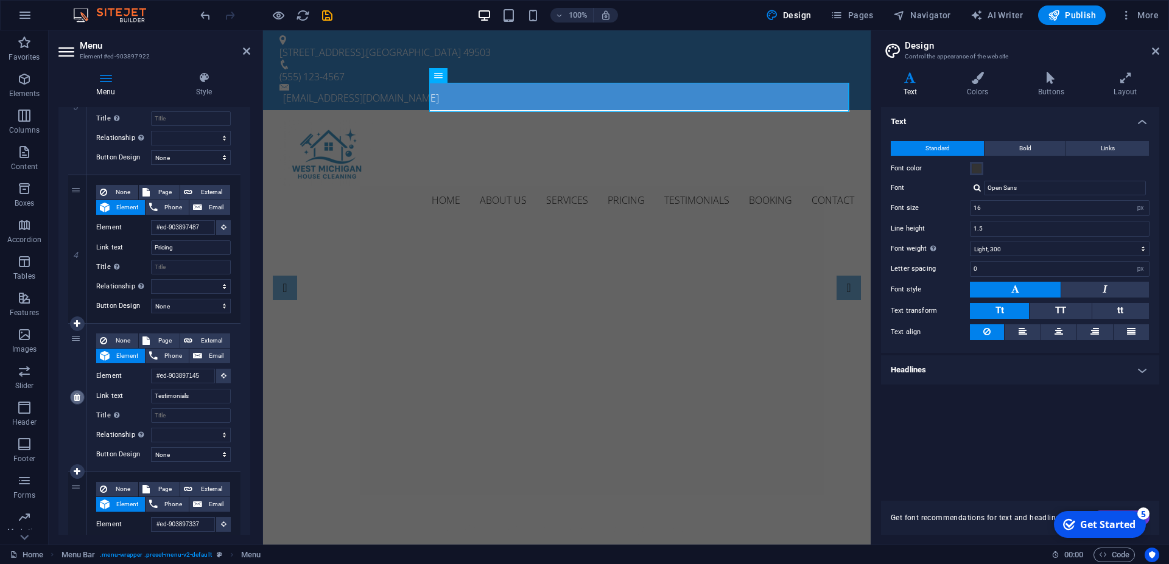
click at [79, 398] on icon at bounding box center [77, 397] width 7 height 9
select select
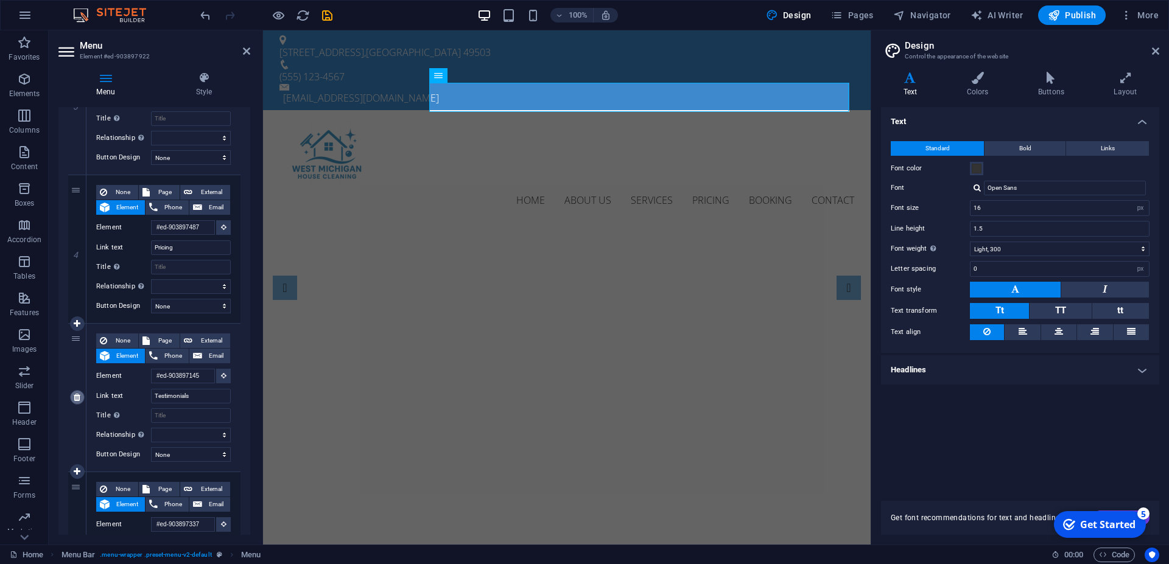
type input "#ed-903897337"
type input "Booking"
select select
type input "#ed-903897766"
type input "Contact"
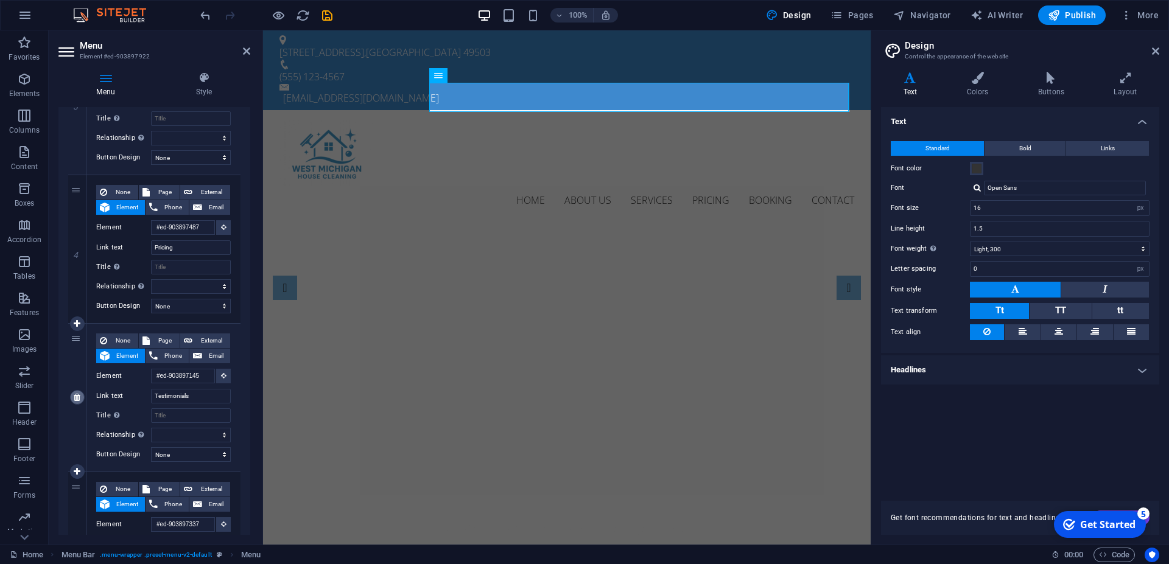
select select
click at [79, 398] on icon at bounding box center [77, 397] width 7 height 9
select select
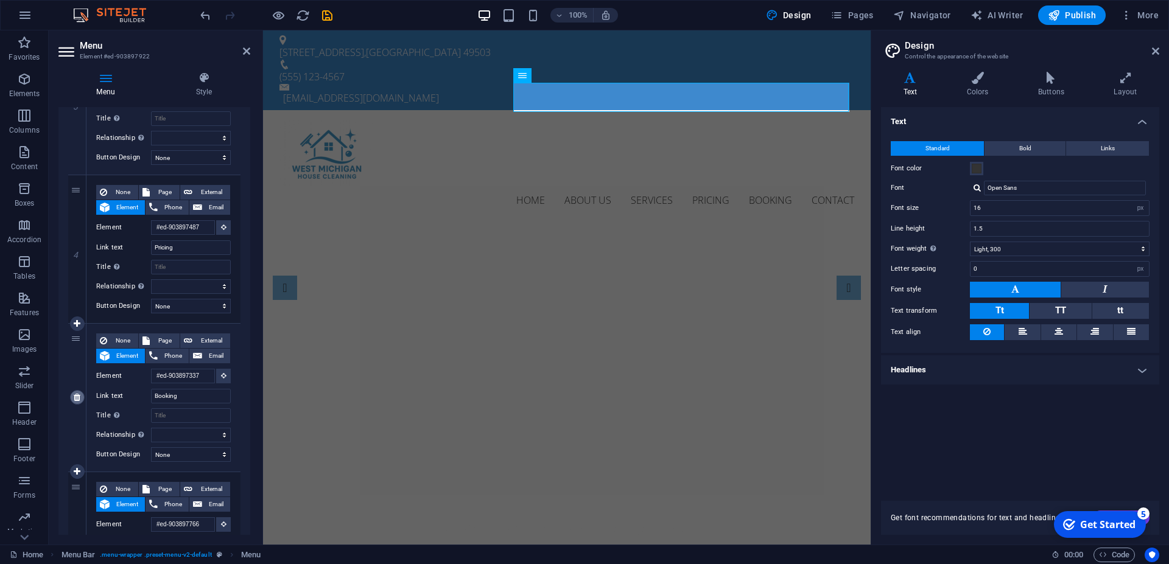
select select
type input "#ed-903897766"
type input "Contact"
select select
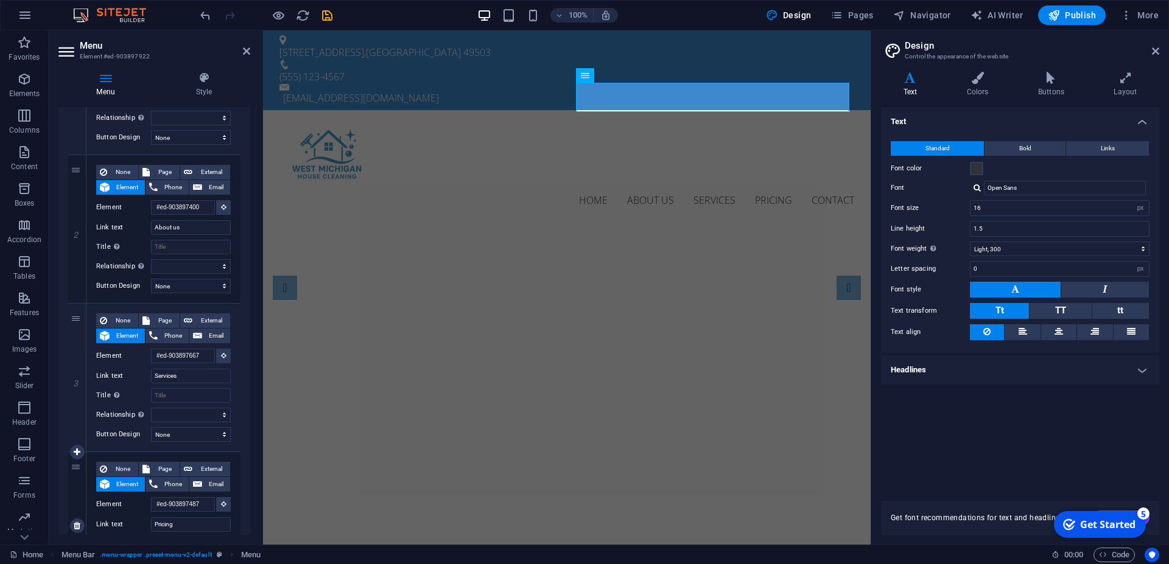
scroll to position [190, 0]
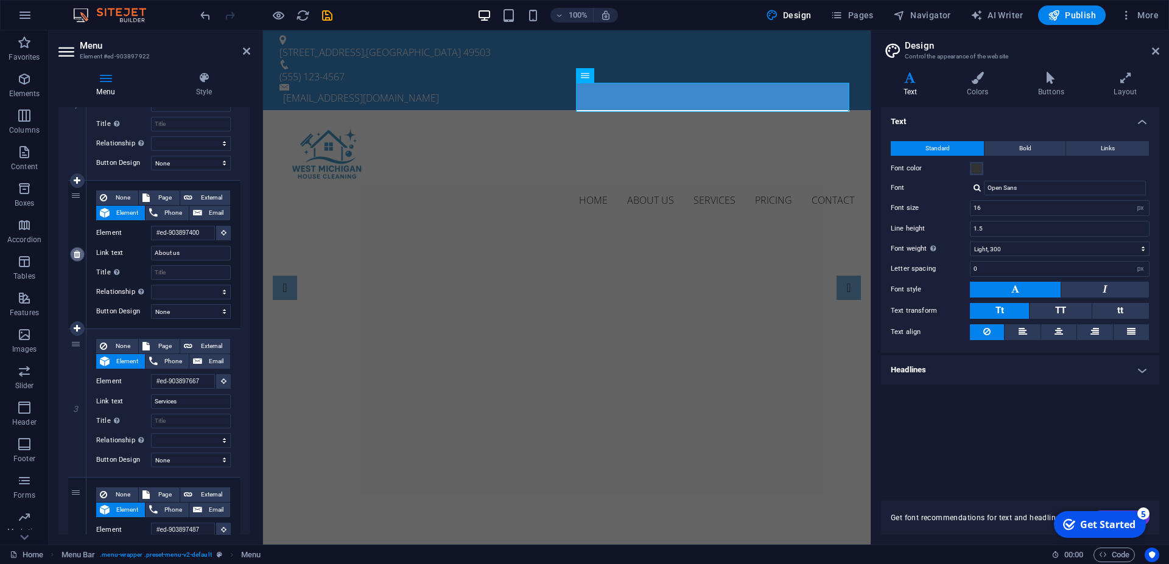
click at [78, 256] on icon at bounding box center [77, 254] width 7 height 9
select select
type input "#ed-903897667"
type input "Services"
select select
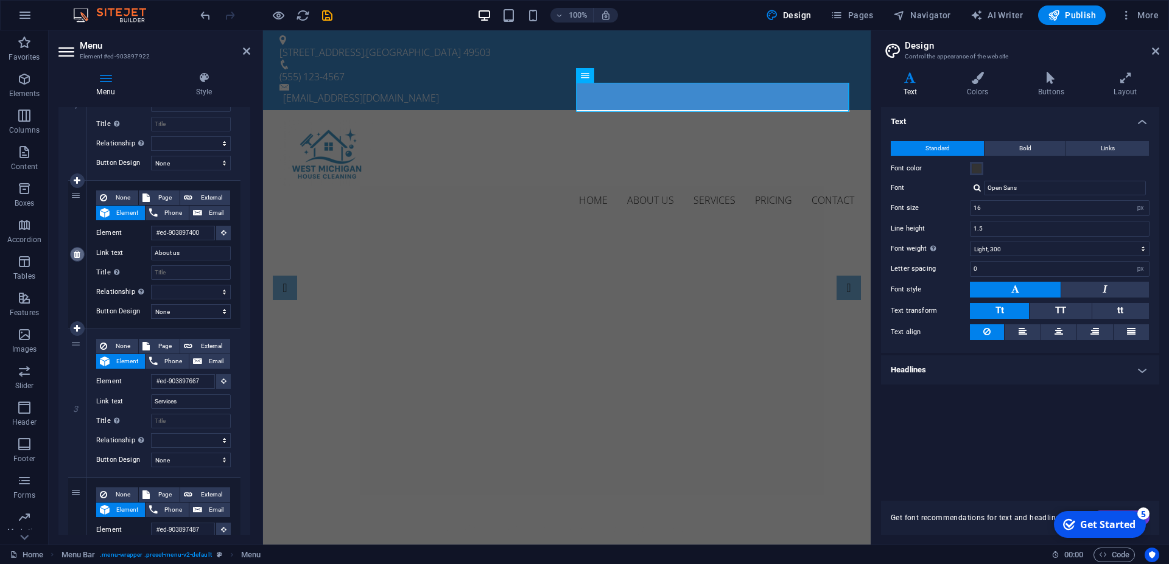
type input "#ed-903897487"
type input "Pricing"
select select
type input "#ed-903897766"
type input "Contact"
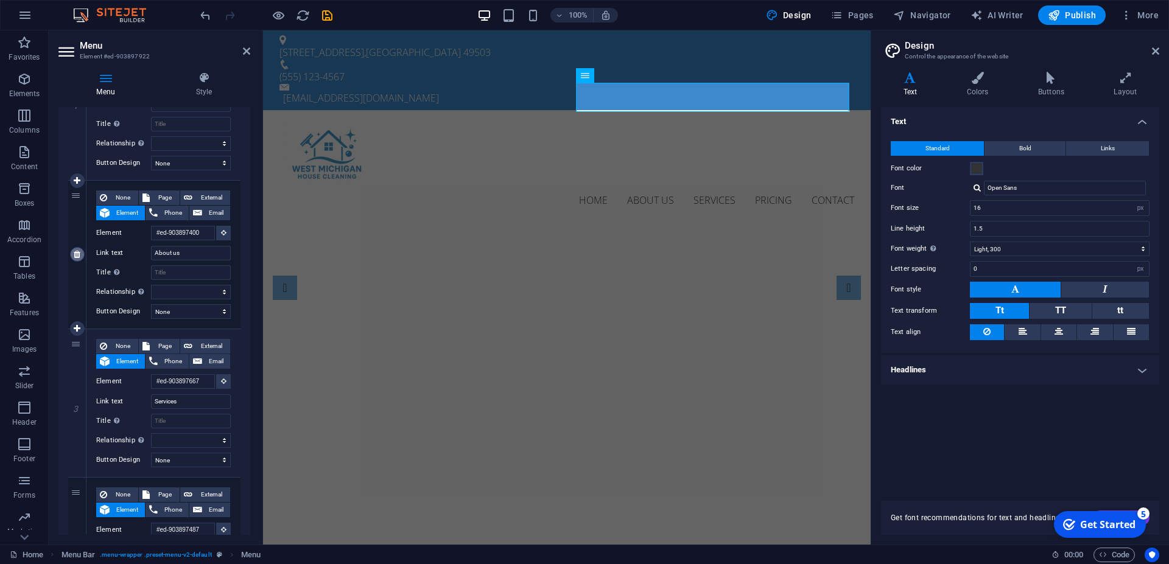
select select
click at [612, 110] on div "Home Services Pricing Contact" at bounding box center [566, 167] width 607 height 114
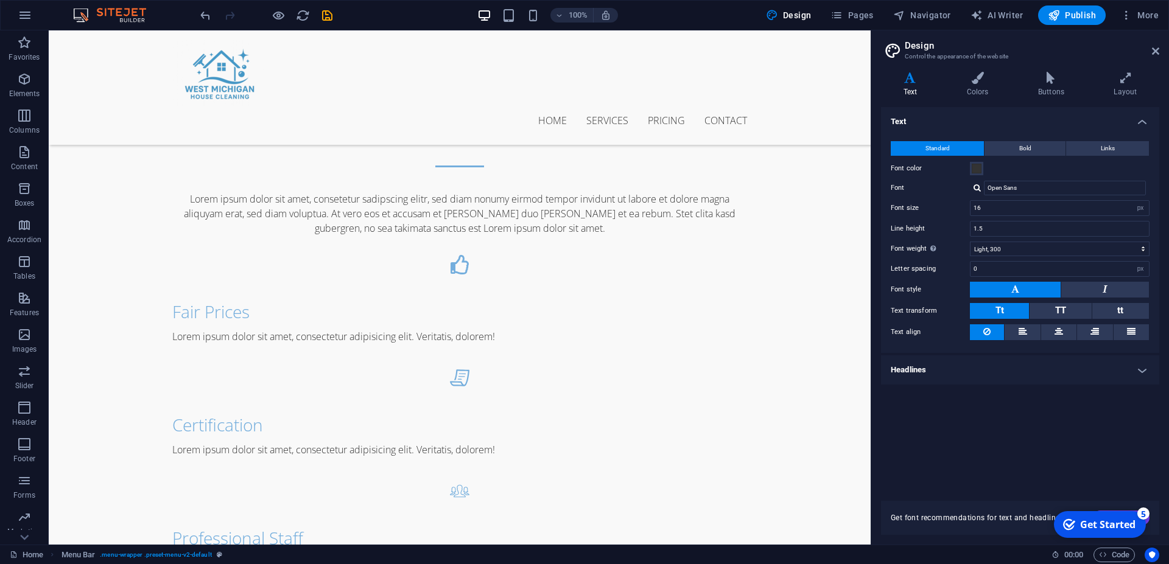
scroll to position [683, 0]
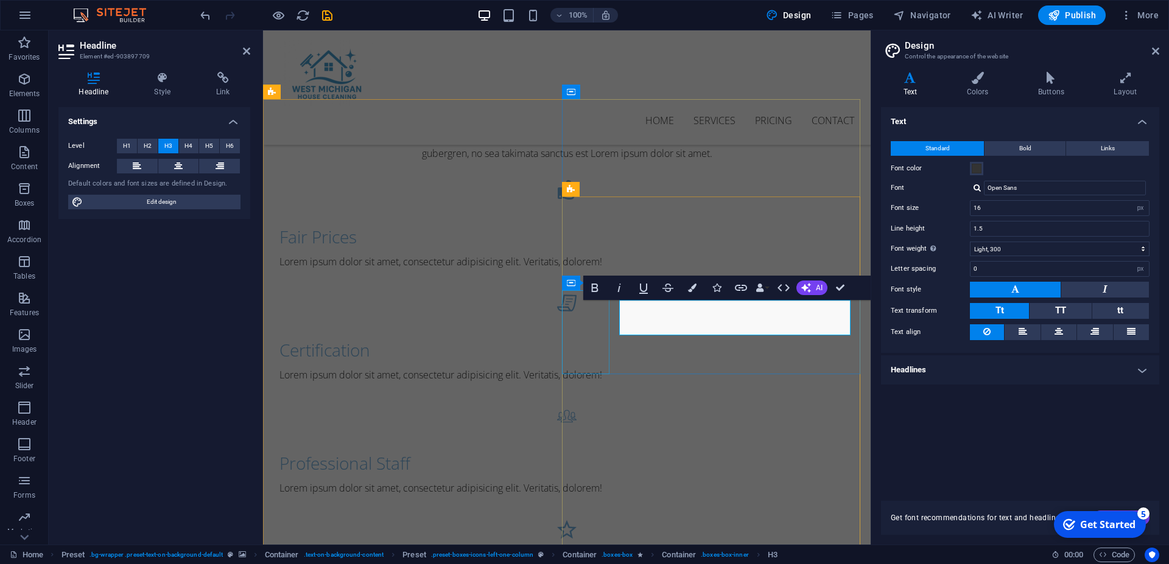
scroll to position [640, 0]
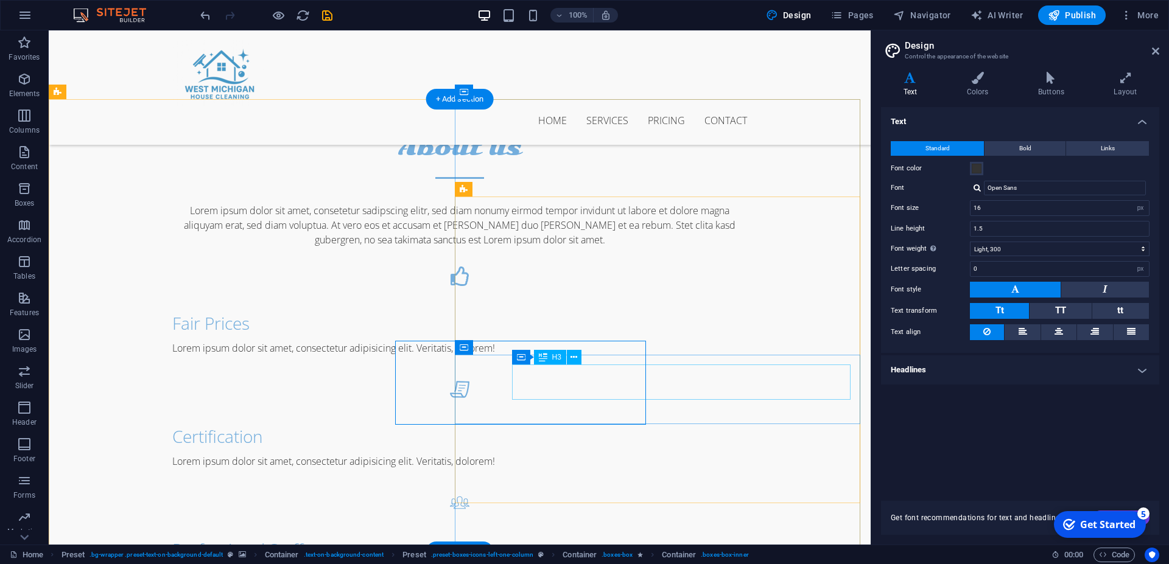
scroll to position [683, 0]
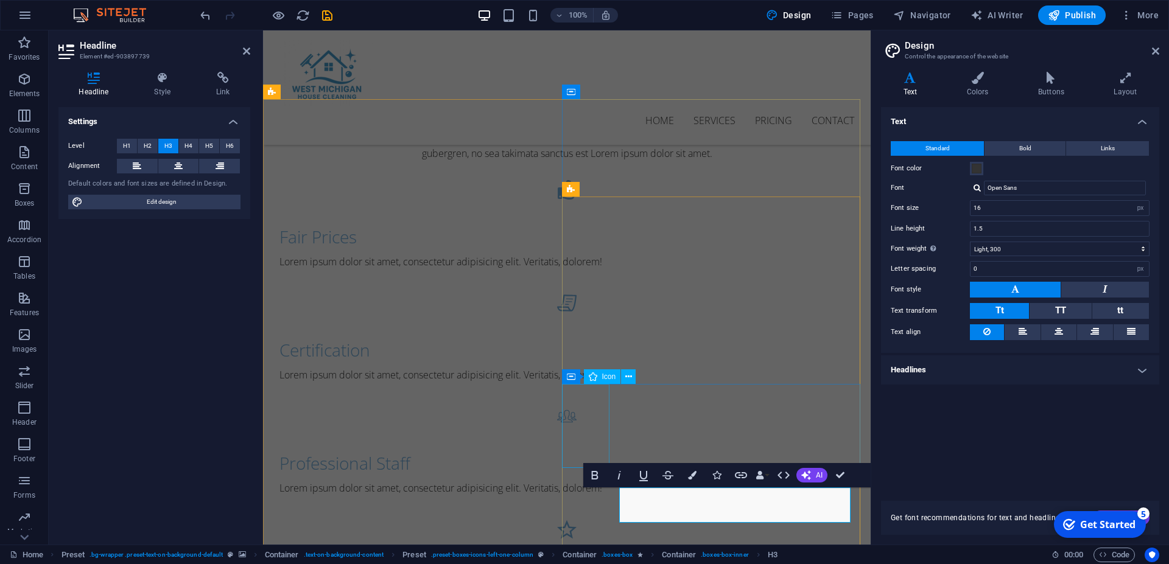
scroll to position [640, 0]
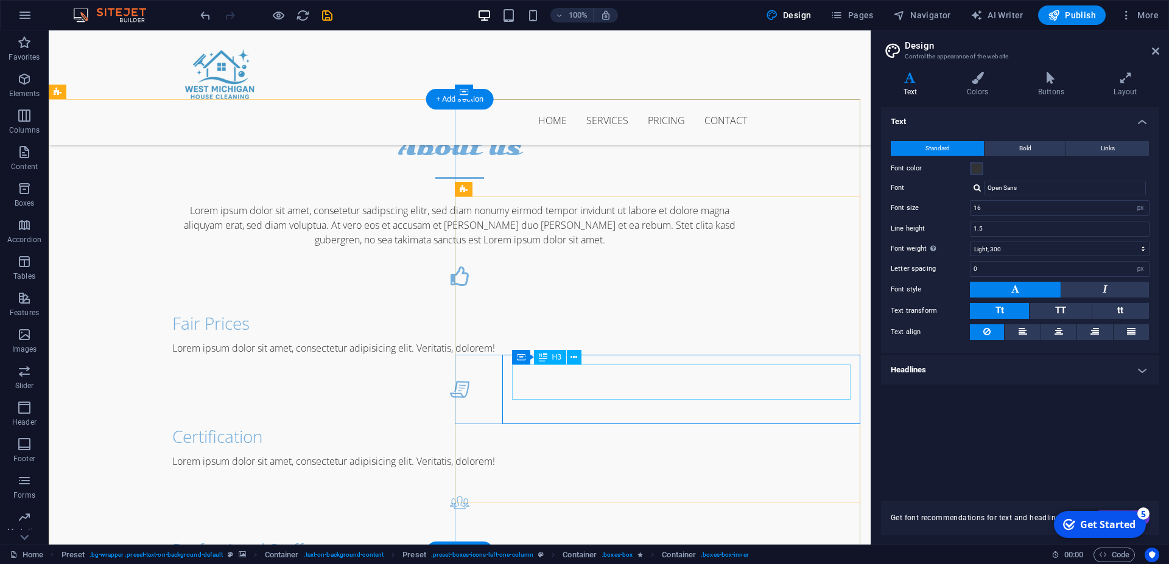
scroll to position [683, 0]
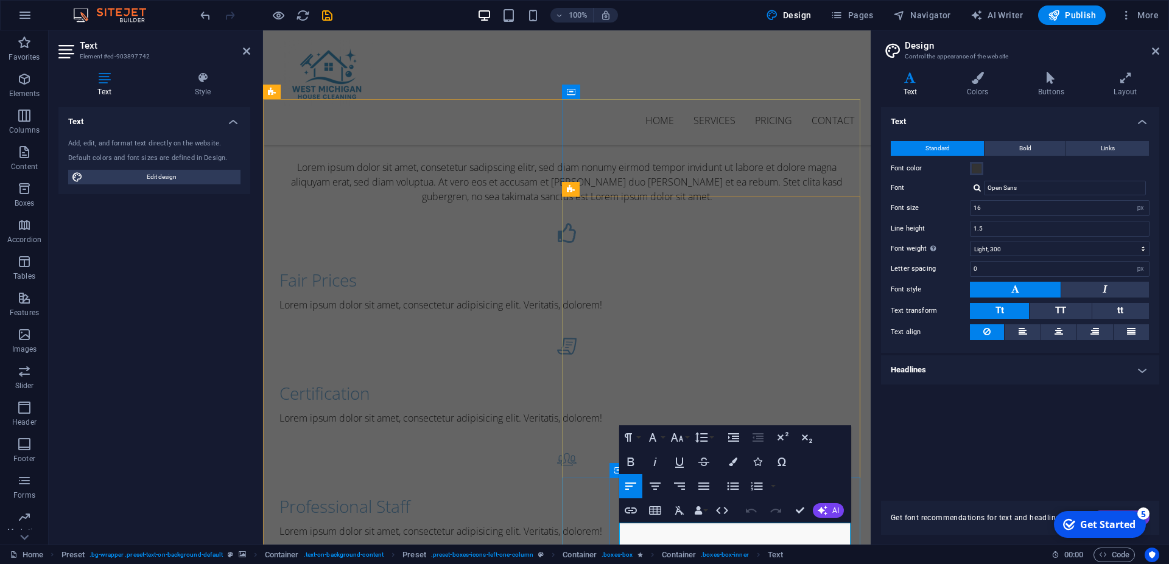
drag, startPoint x: 732, startPoint y: 540, endPoint x: 587, endPoint y: 523, distance: 145.8
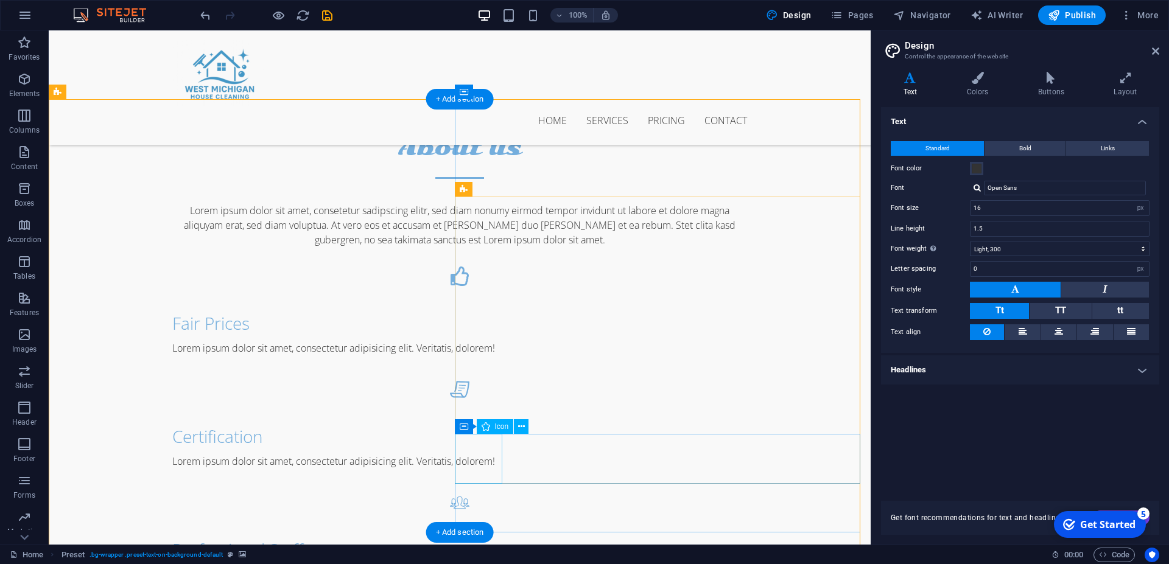
scroll to position [683, 0]
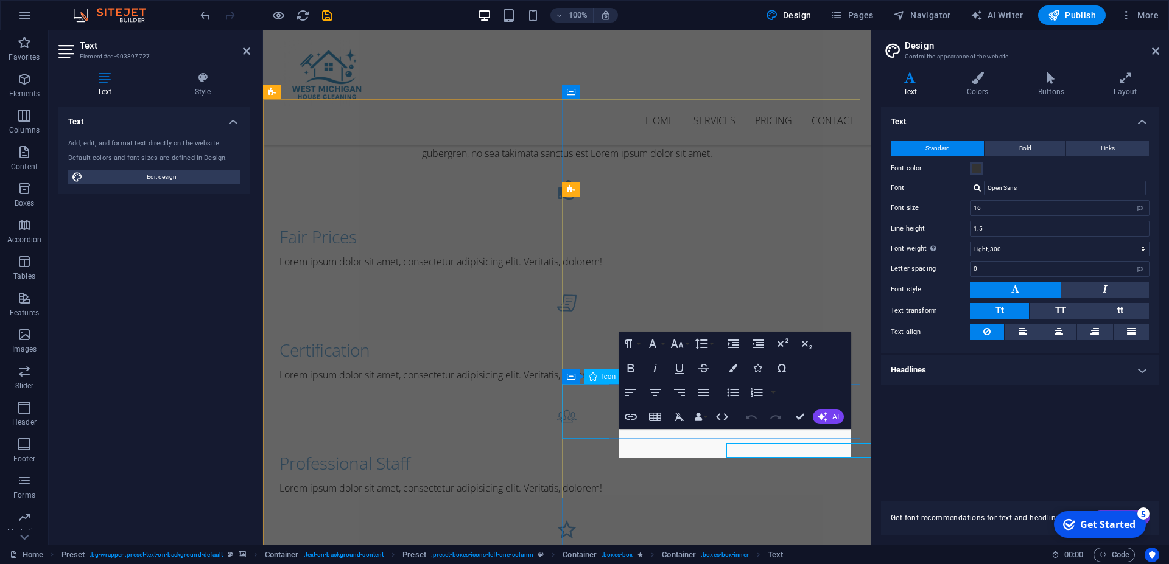
scroll to position [640, 0]
drag, startPoint x: 735, startPoint y: 449, endPoint x: 610, endPoint y: 437, distance: 124.7
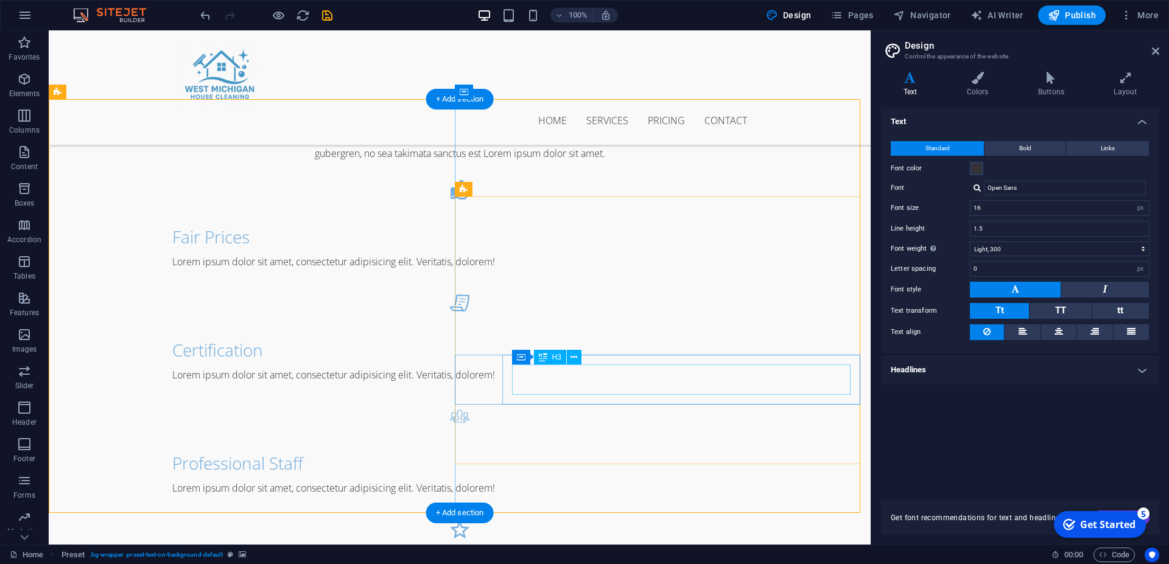
scroll to position [640, 0]
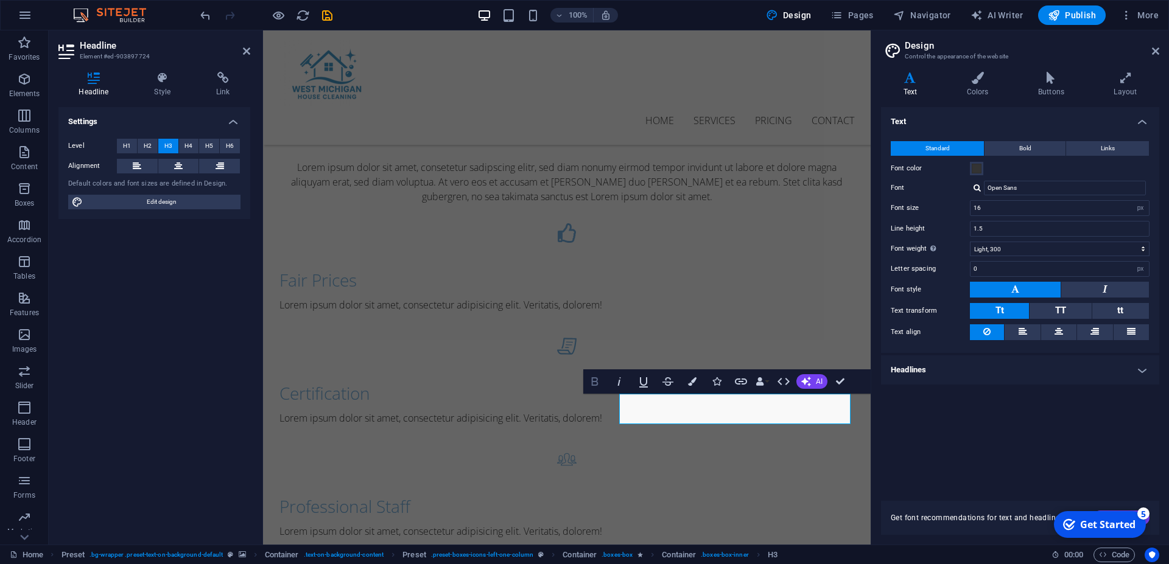
click at [596, 380] on icon "button" at bounding box center [594, 381] width 15 height 15
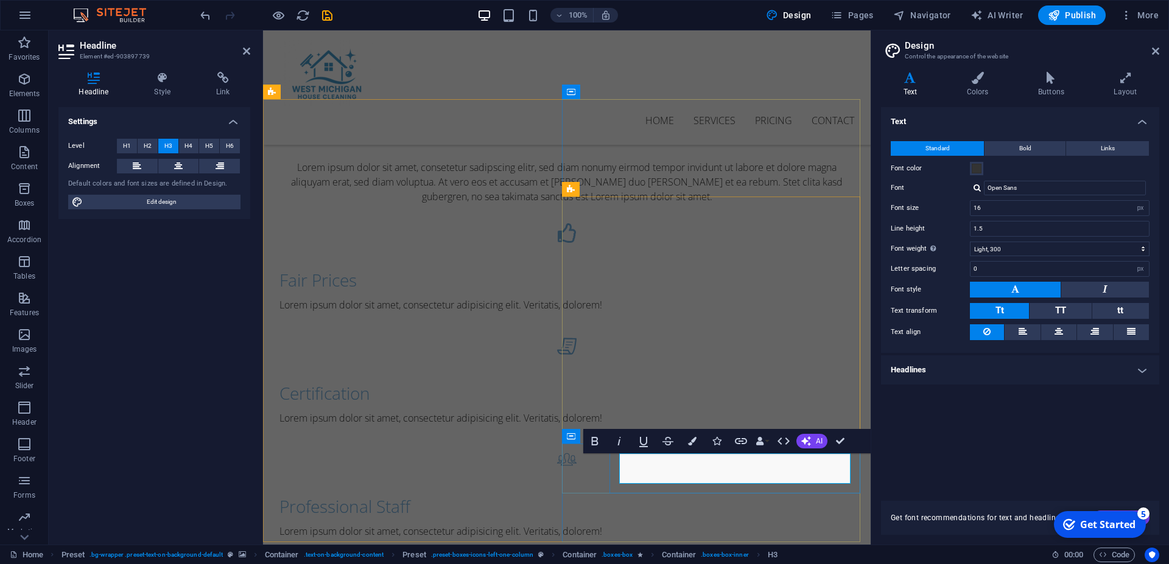
click at [584, 440] on button "Bold" at bounding box center [594, 441] width 23 height 24
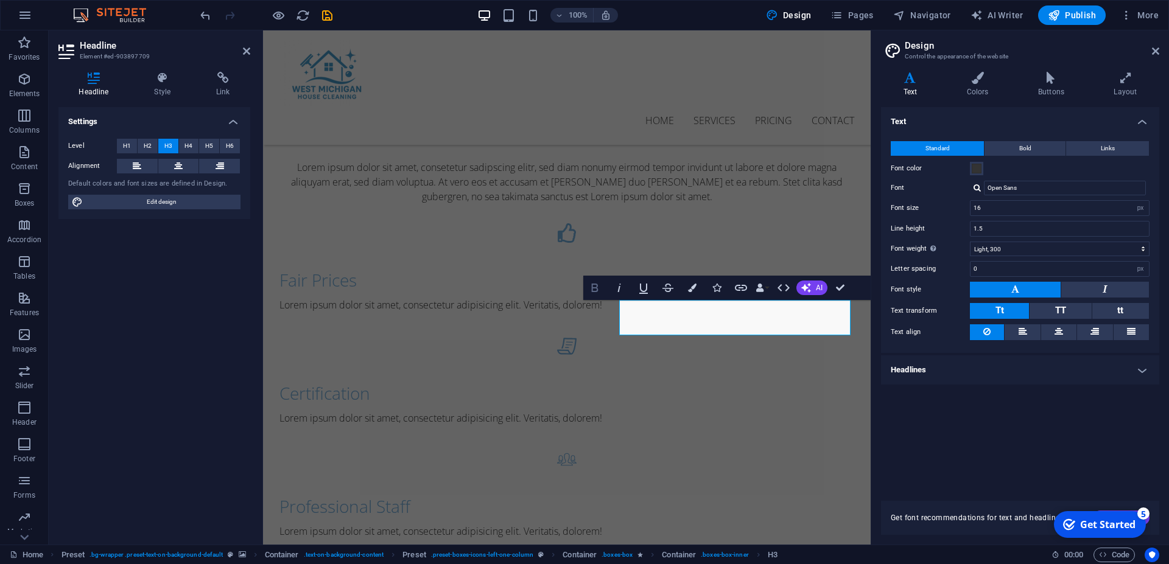
click at [598, 296] on button "Bold" at bounding box center [594, 288] width 23 height 24
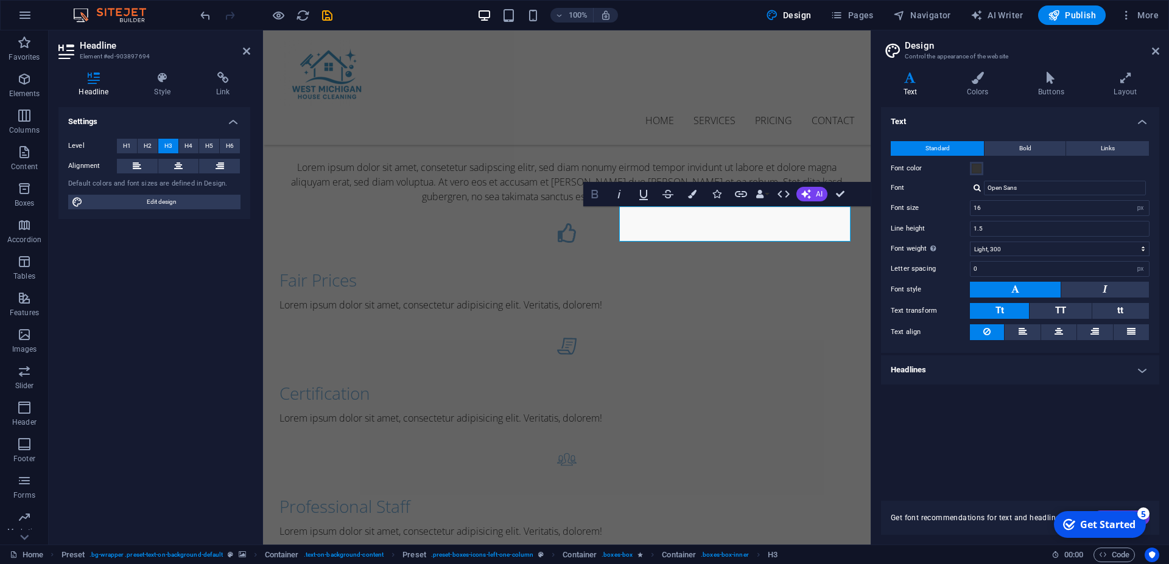
click at [599, 198] on icon "button" at bounding box center [594, 194] width 15 height 15
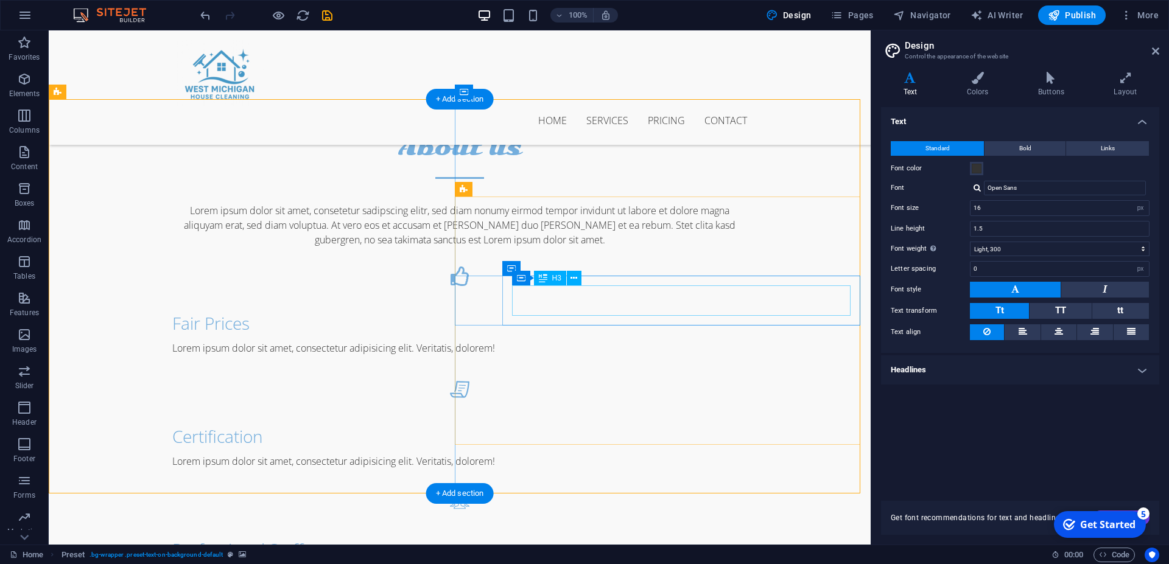
scroll to position [683, 0]
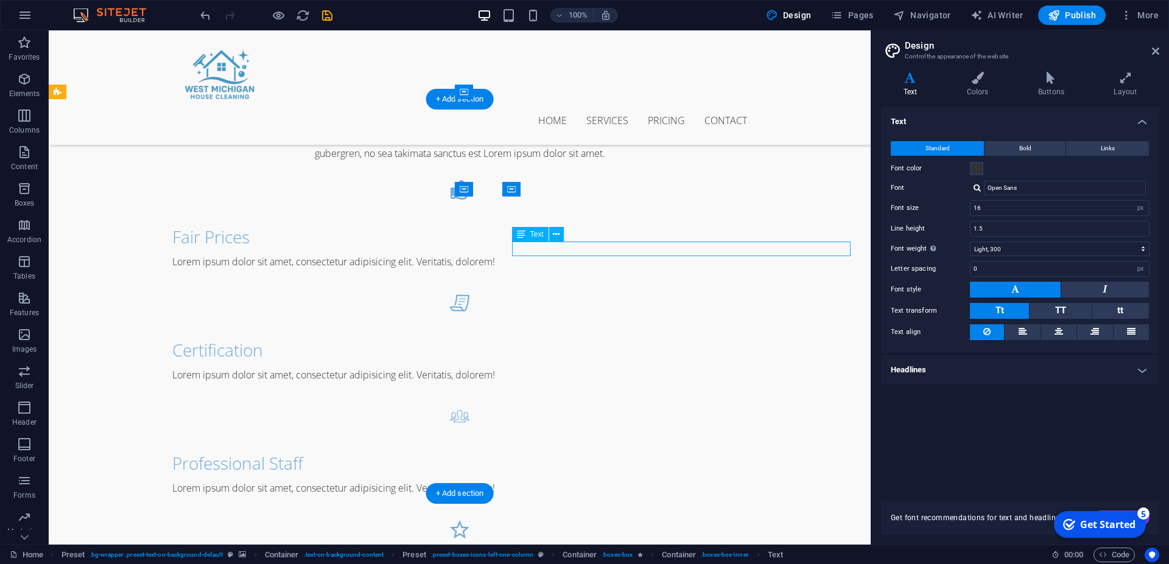
scroll to position [640, 0]
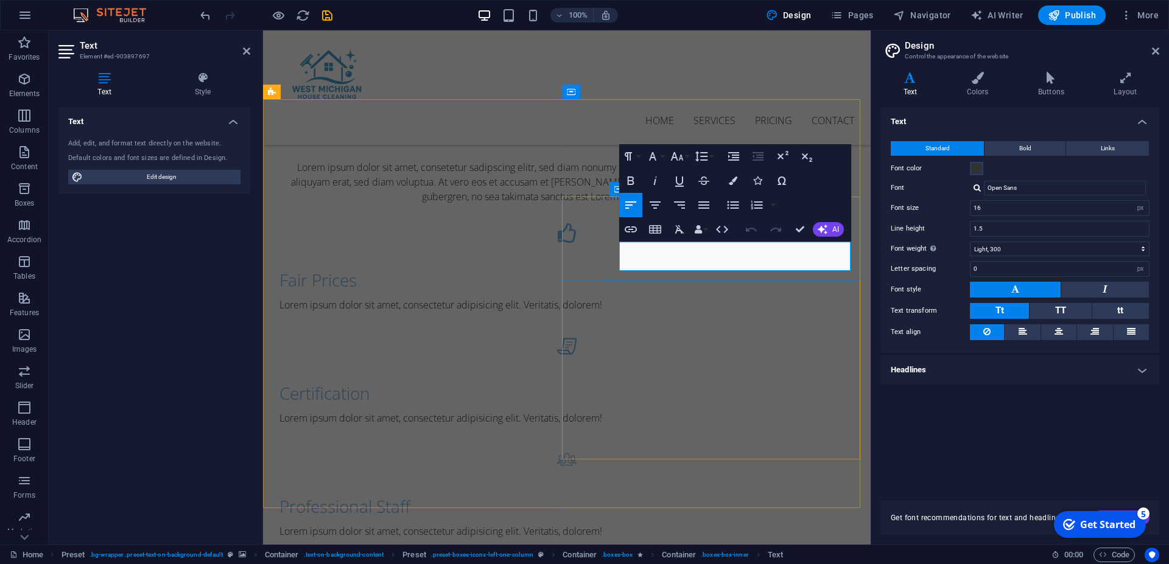
drag, startPoint x: 724, startPoint y: 260, endPoint x: 601, endPoint y: 248, distance: 124.1
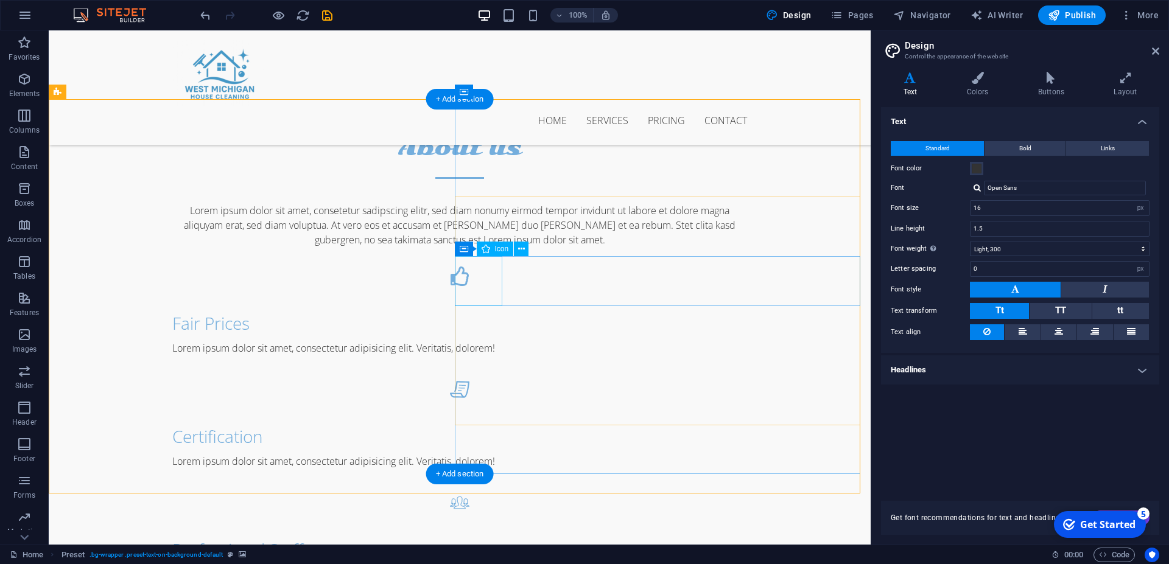
scroll to position [683, 0]
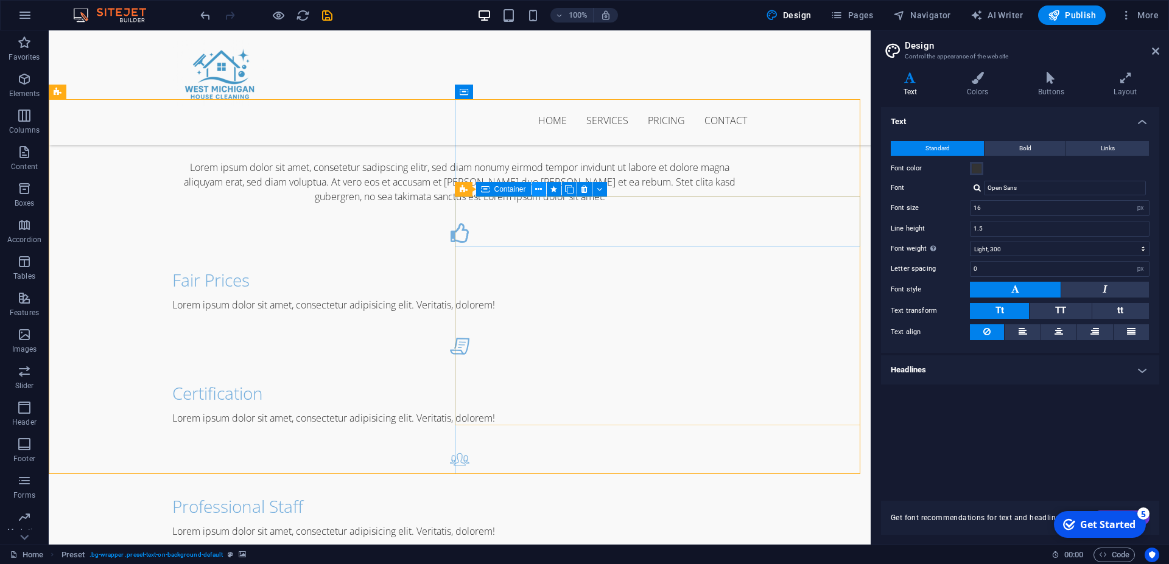
click at [543, 186] on button at bounding box center [538, 189] width 15 height 15
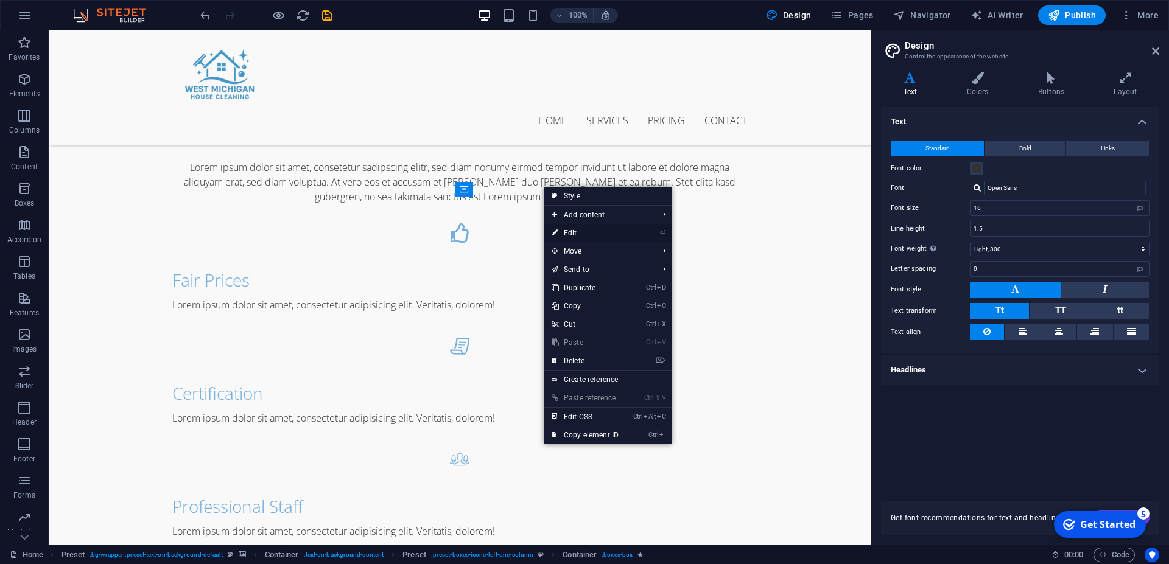
click at [573, 229] on link "⏎ Edit" at bounding box center [585, 233] width 82 height 18
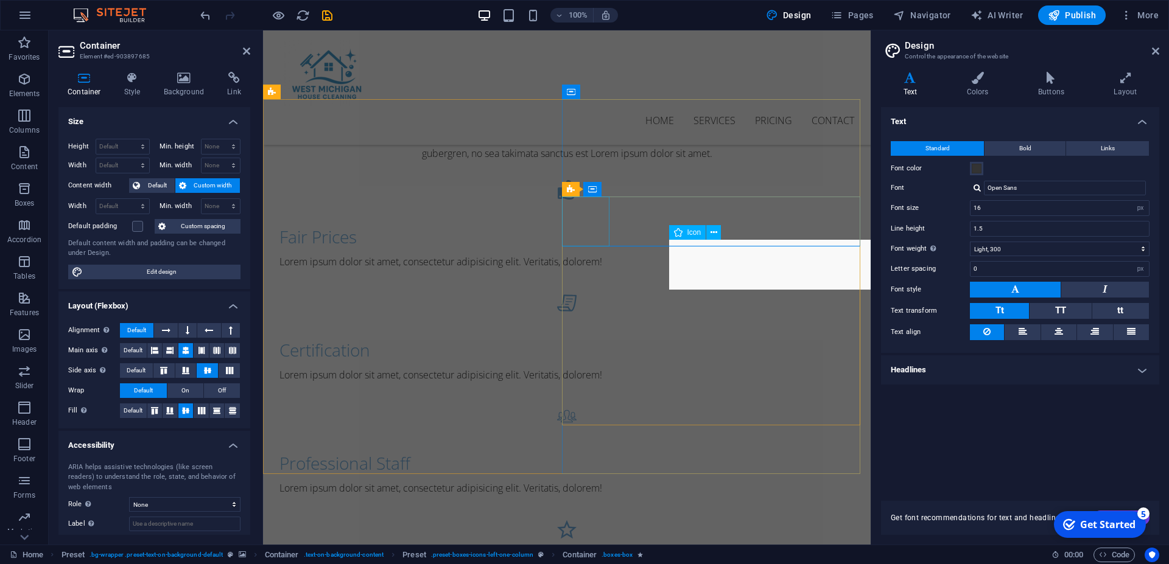
scroll to position [640, 0]
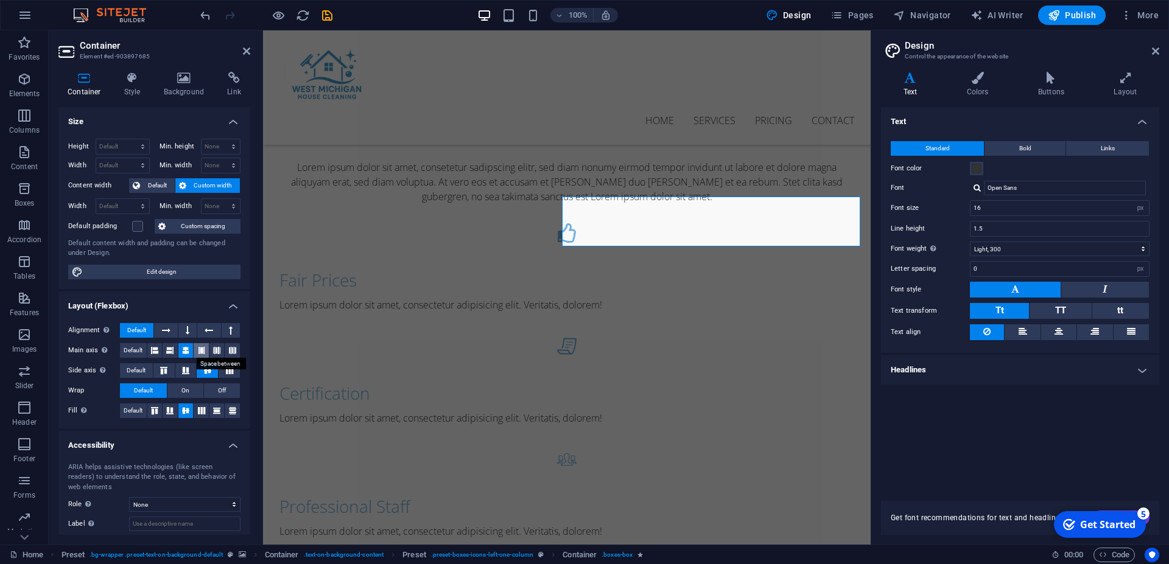
click at [198, 344] on icon at bounding box center [201, 350] width 7 height 15
click at [178, 346] on button at bounding box center [185, 350] width 15 height 15
click at [168, 333] on button at bounding box center [165, 330] width 23 height 15
click at [142, 327] on span "Default" at bounding box center [136, 330] width 19 height 15
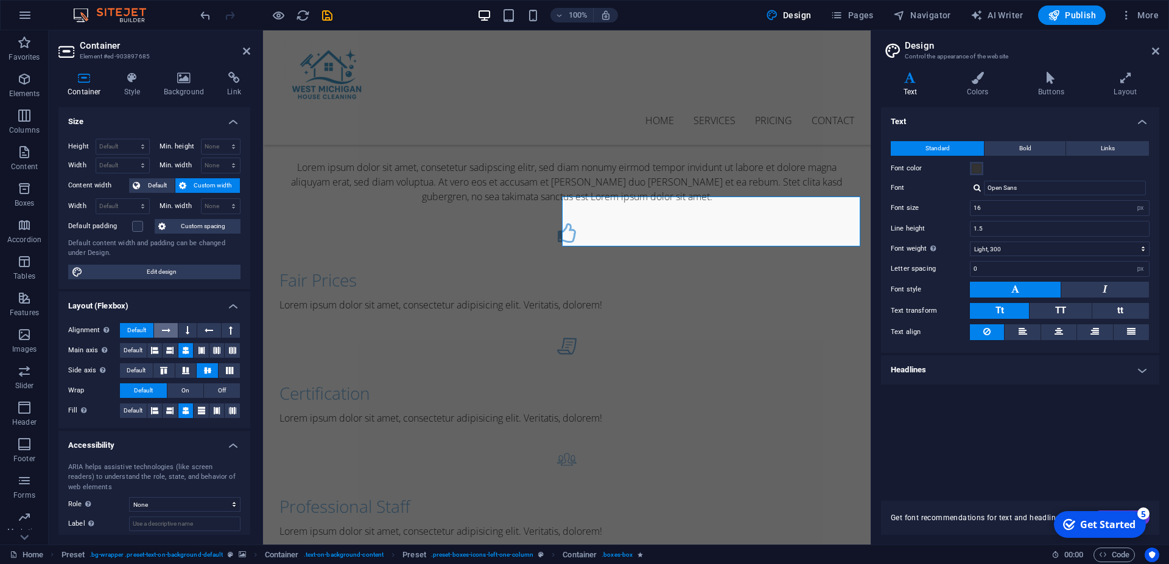
click at [162, 331] on icon at bounding box center [166, 330] width 9 height 15
click at [124, 333] on button "Default" at bounding box center [136, 330] width 33 height 15
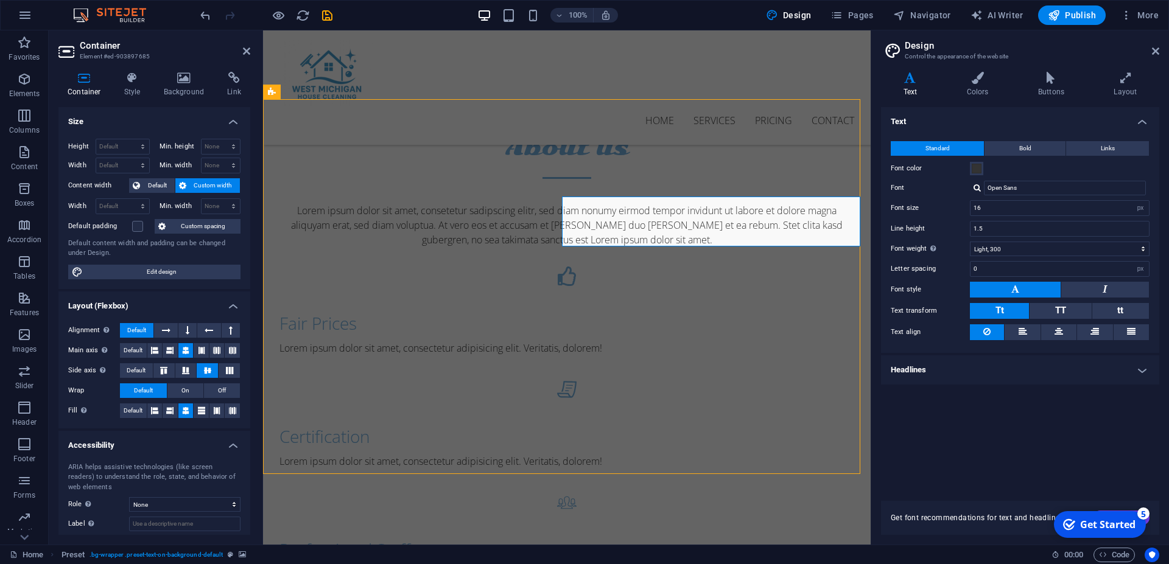
scroll to position [683, 0]
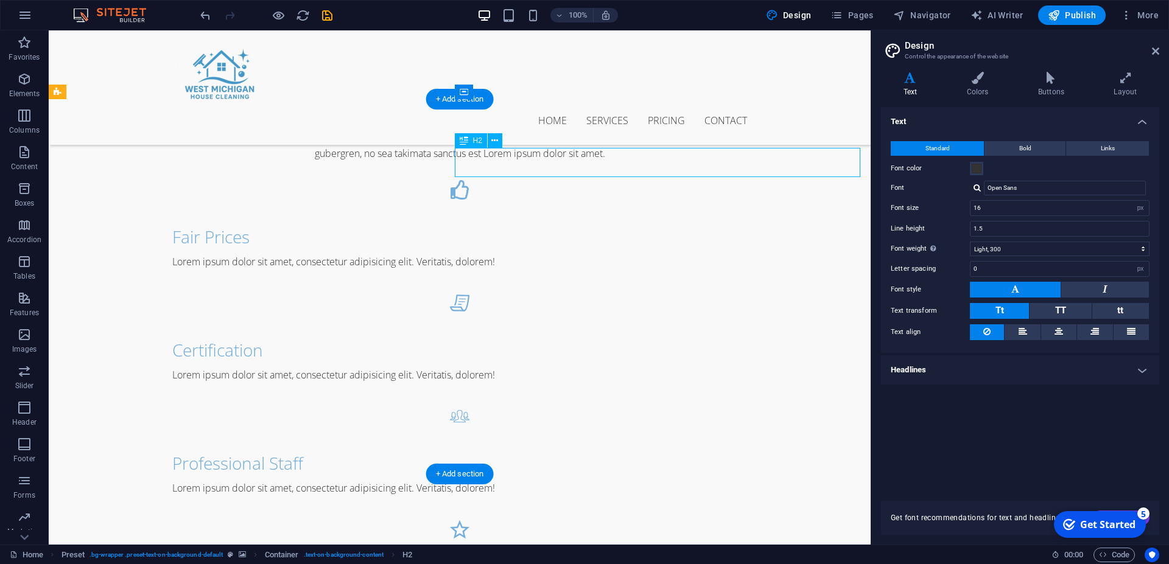
scroll to position [640, 0]
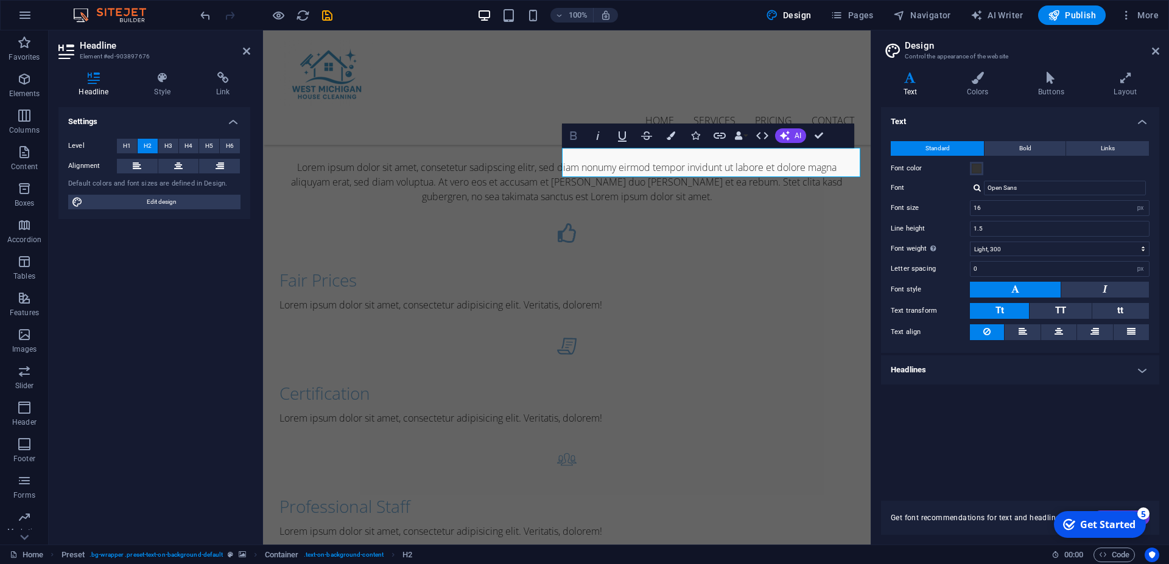
click at [579, 138] on icon "button" at bounding box center [573, 135] width 15 height 15
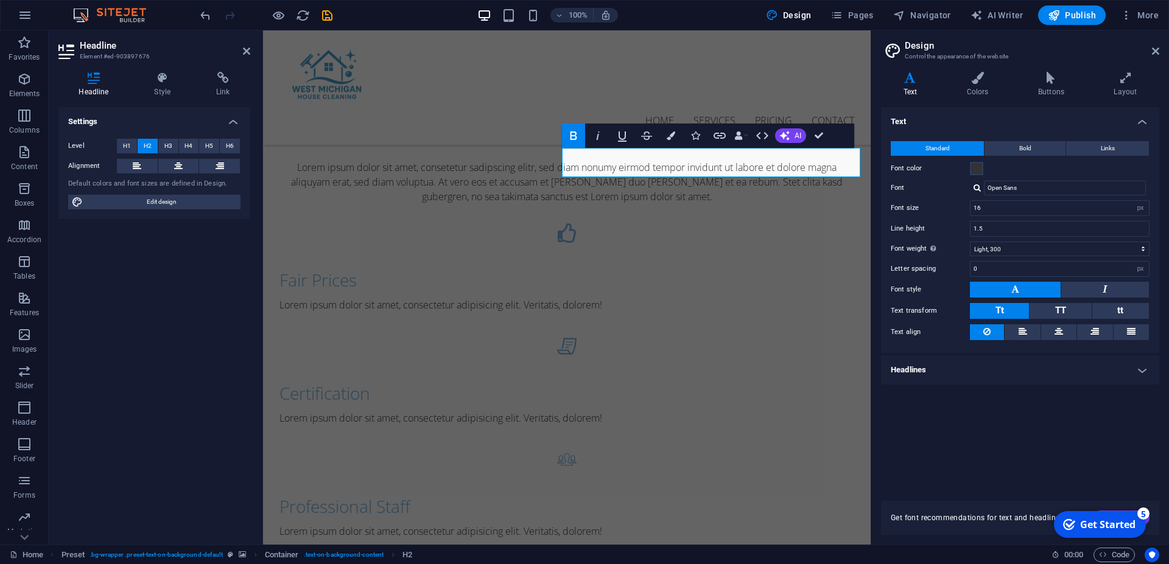
click at [578, 142] on icon "button" at bounding box center [573, 135] width 15 height 15
click at [593, 139] on icon "button" at bounding box center [597, 135] width 15 height 15
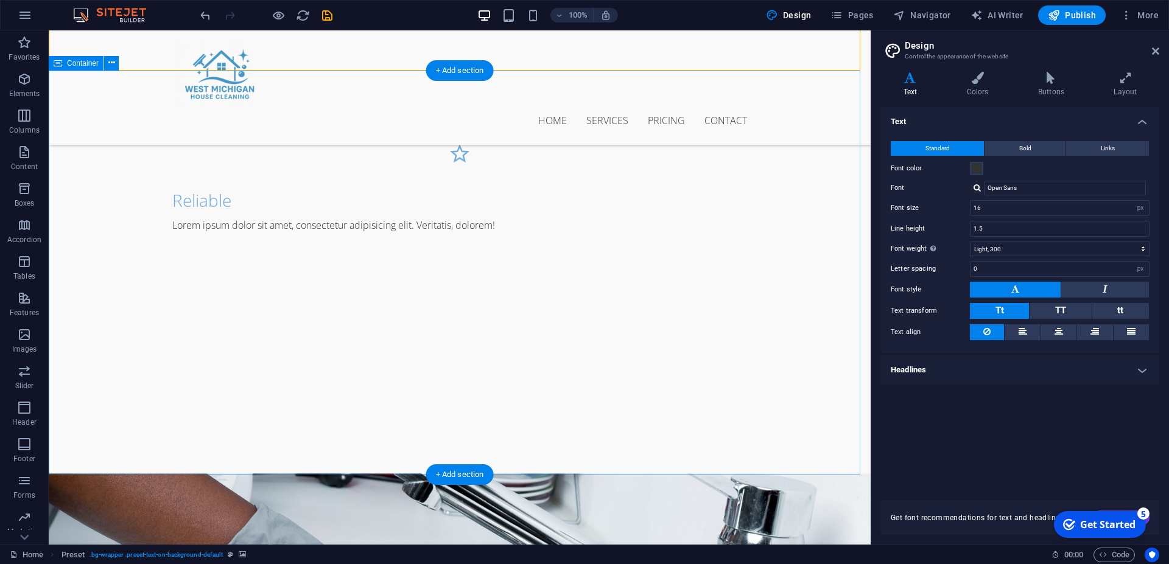
scroll to position [1117, 0]
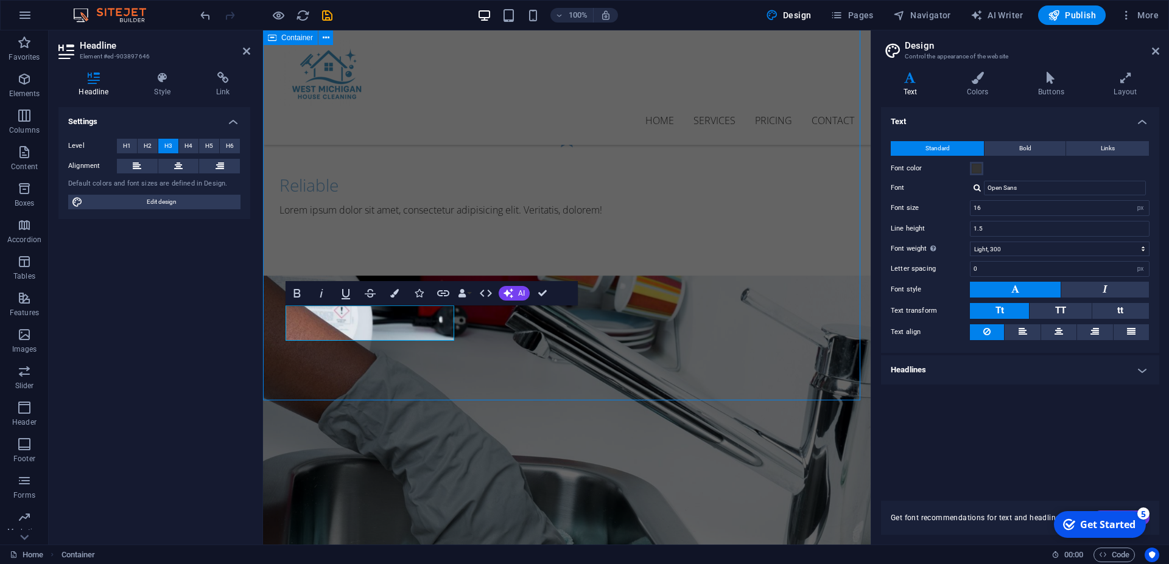
scroll to position [1161, 0]
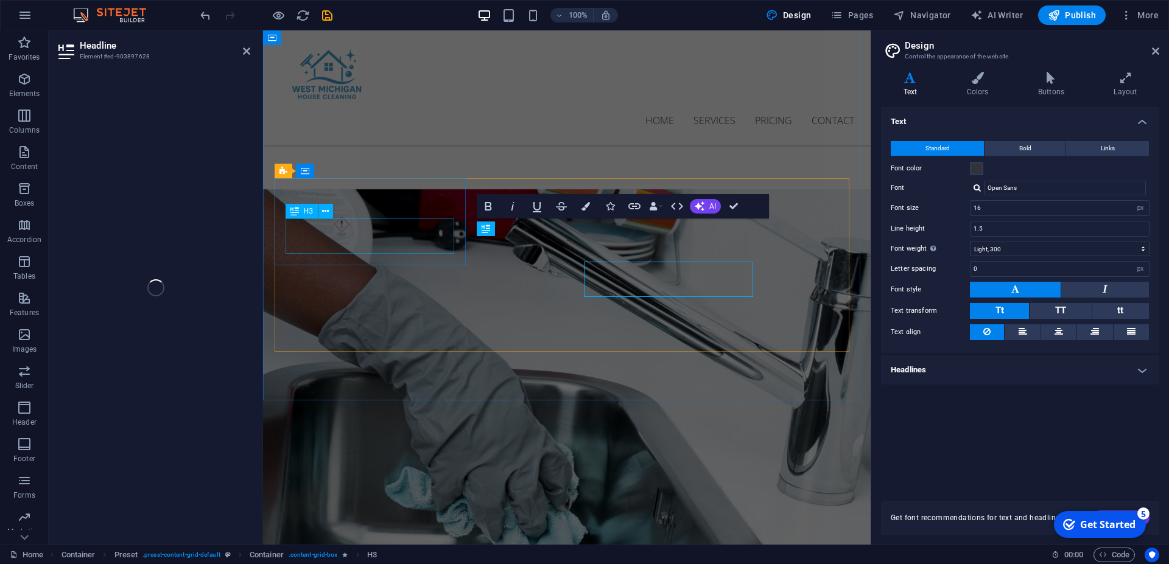
scroll to position [1117, 0]
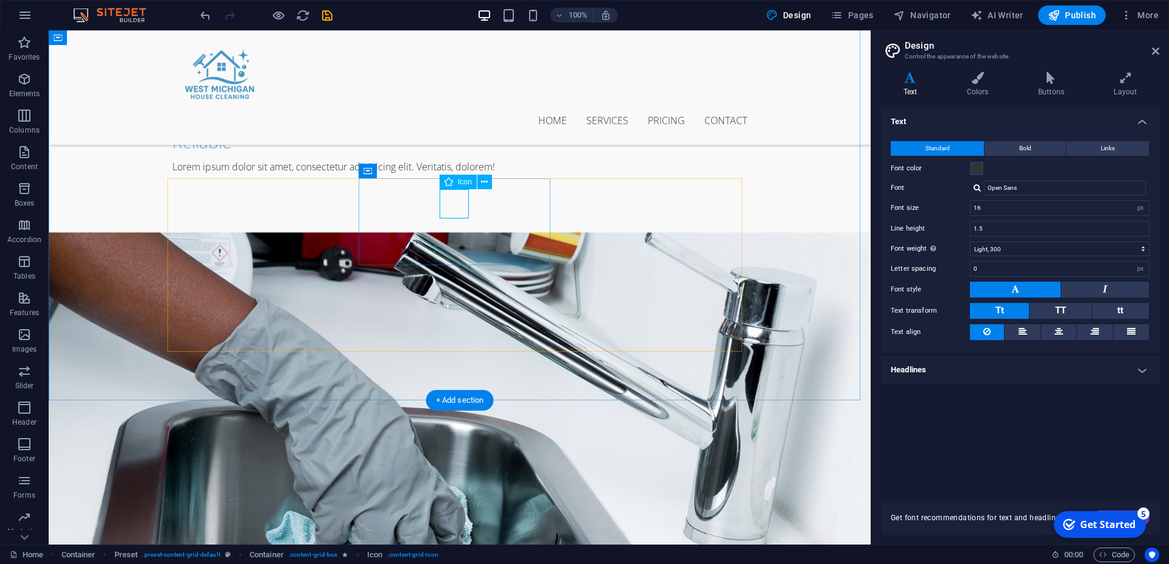
select select "xMidYMid"
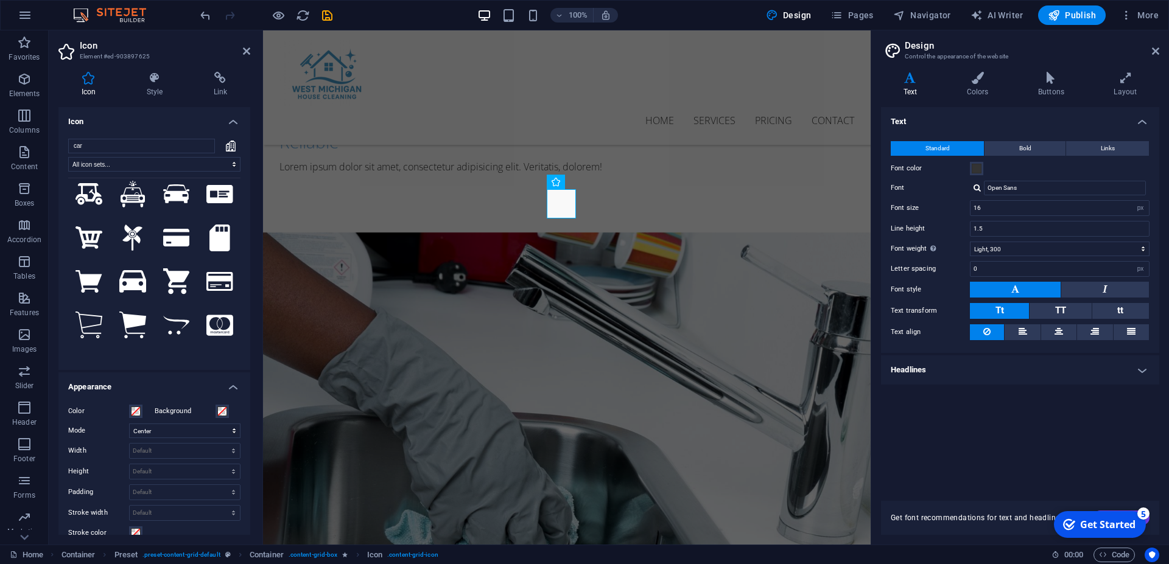
scroll to position [274, 0]
type input "car"
click at [119, 154] on icon at bounding box center [132, 149] width 27 height 10
click at [102, 159] on icon at bounding box center [88, 148] width 27 height 19
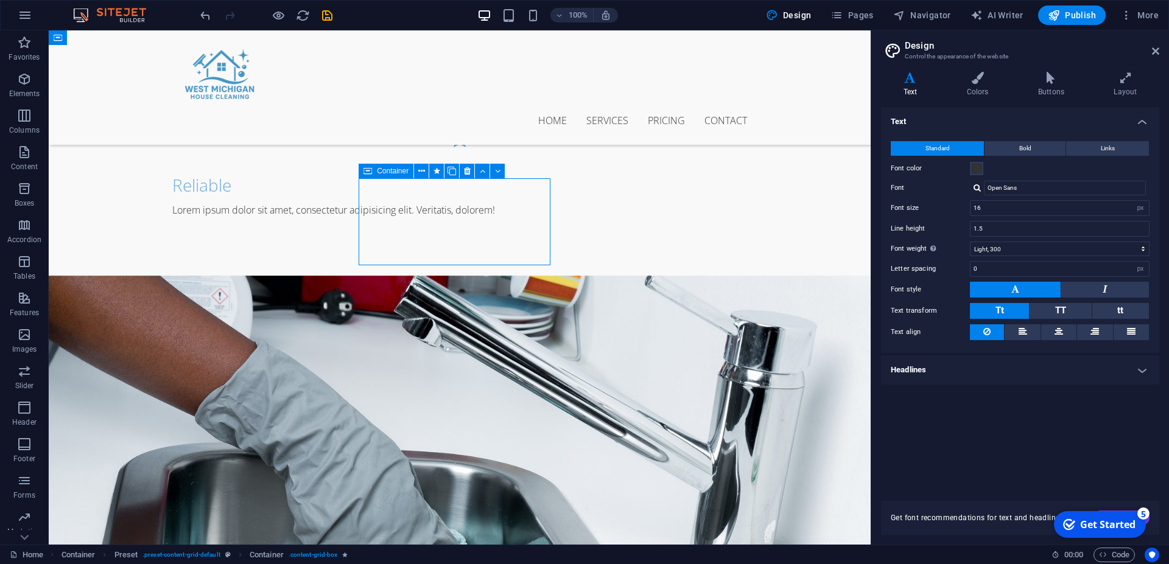
scroll to position [1161, 0]
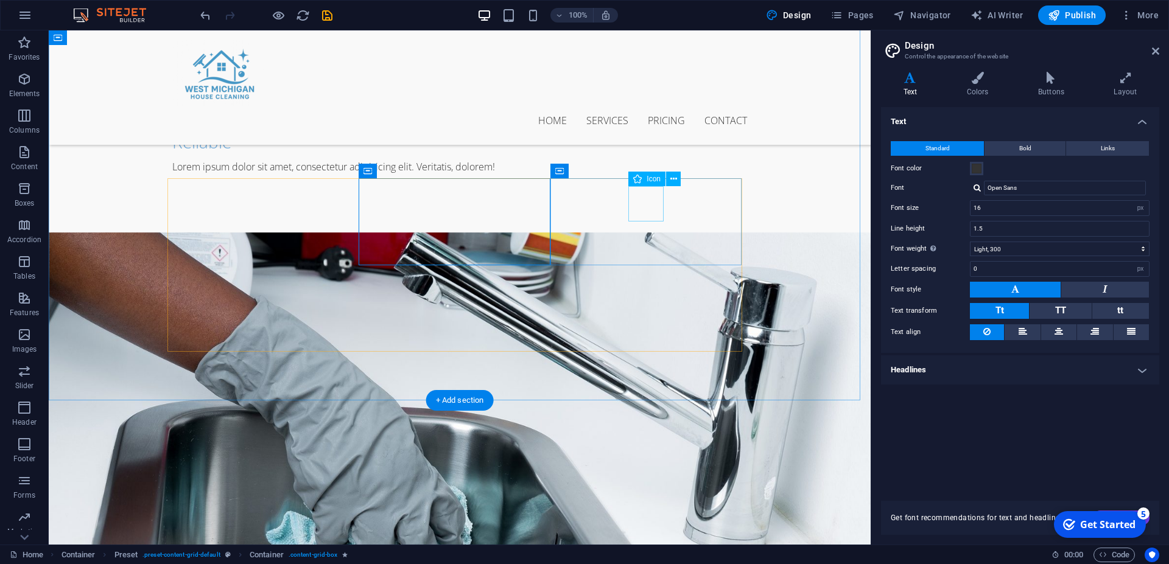
drag, startPoint x: 640, startPoint y: 200, endPoint x: 426, endPoint y: 200, distance: 213.6
select select "xMidYMid"
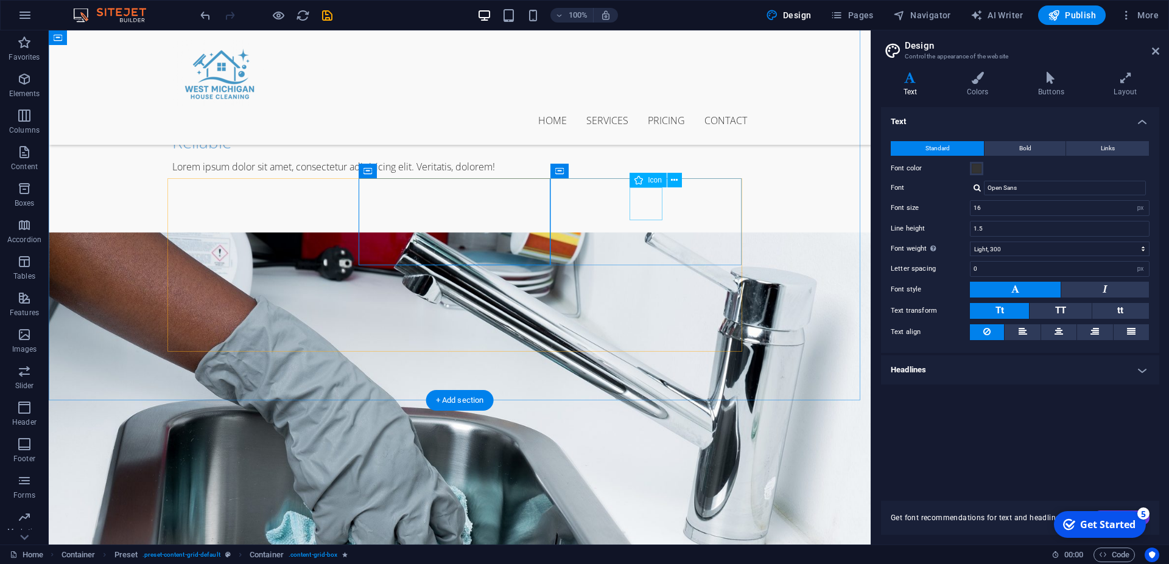
select select "xMidYMid"
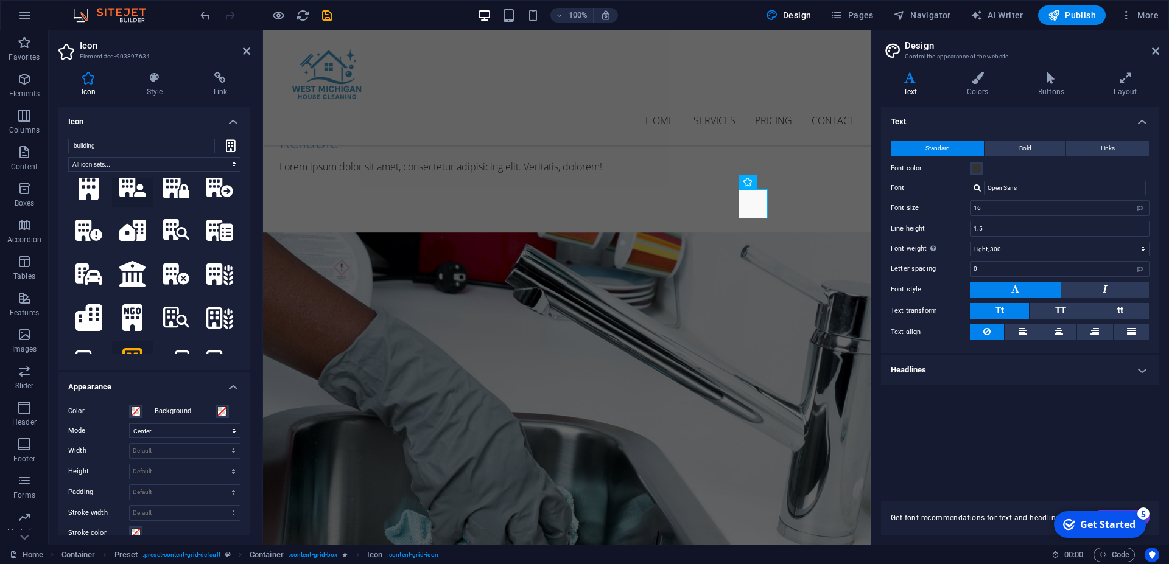
scroll to position [274, 0]
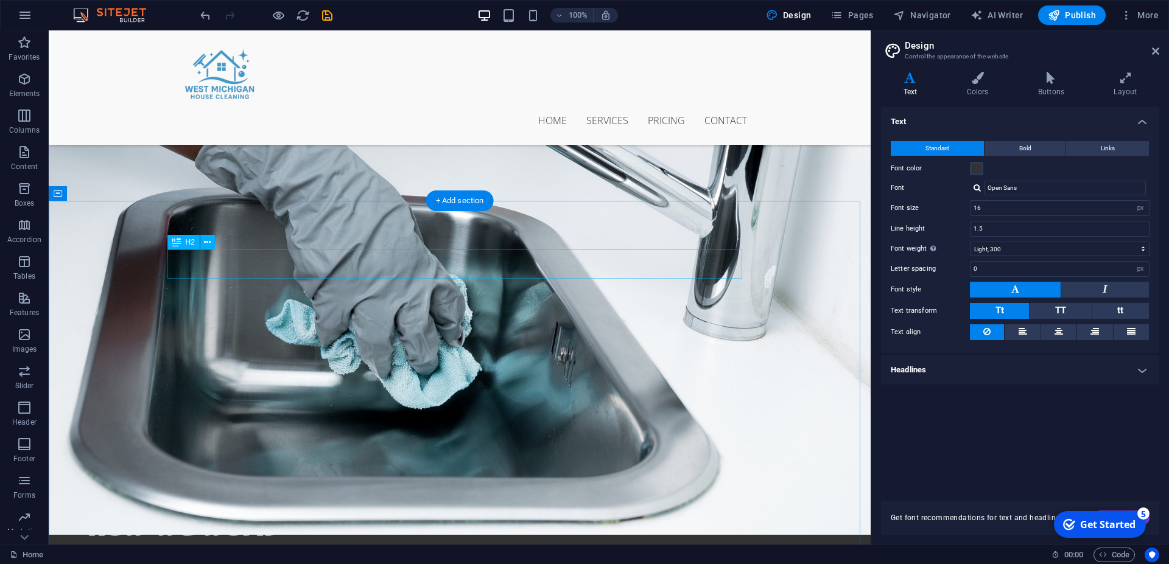
scroll to position [1347, 0]
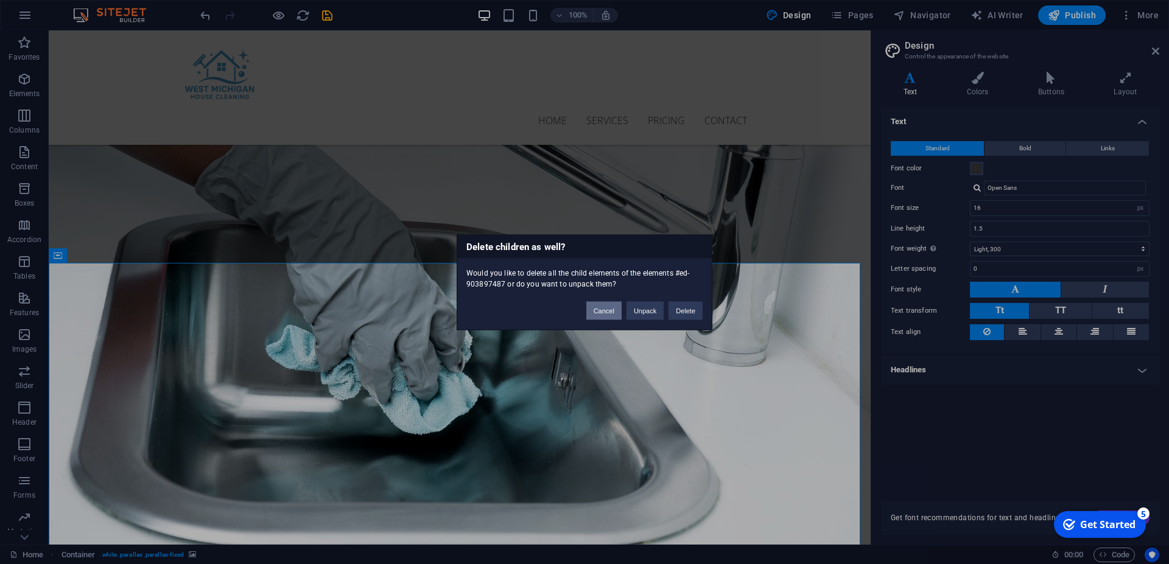
click at [614, 307] on button "Cancel" at bounding box center [603, 310] width 35 height 18
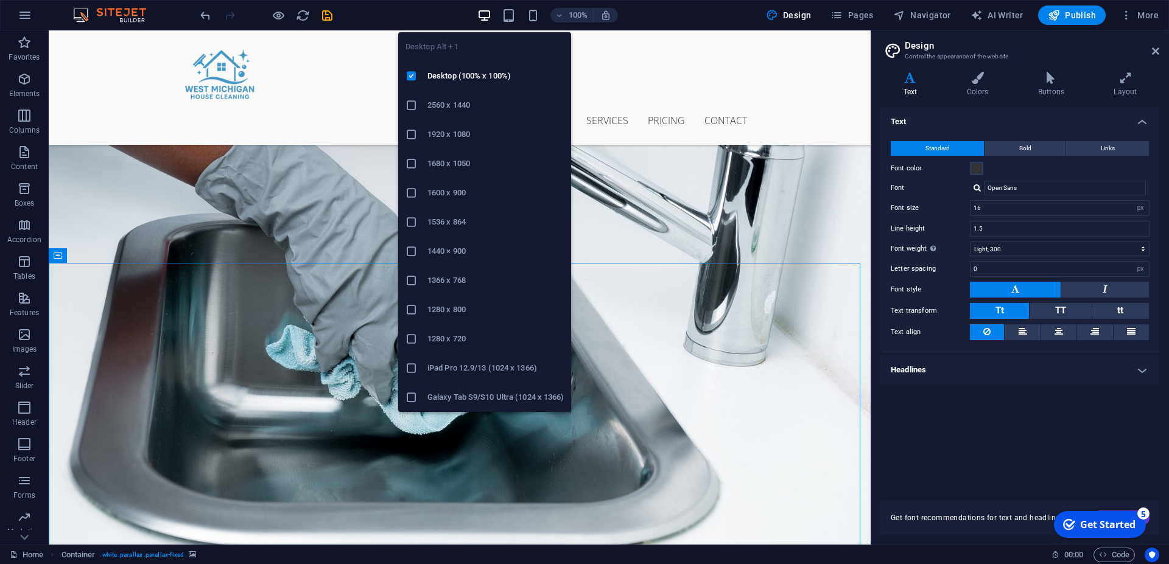
click at [489, 21] on icon "button" at bounding box center [484, 16] width 14 height 14
click at [485, 14] on icon "button" at bounding box center [484, 16] width 14 height 14
click at [480, 17] on icon "button" at bounding box center [484, 16] width 14 height 14
click at [491, 16] on icon "button" at bounding box center [484, 16] width 14 height 14
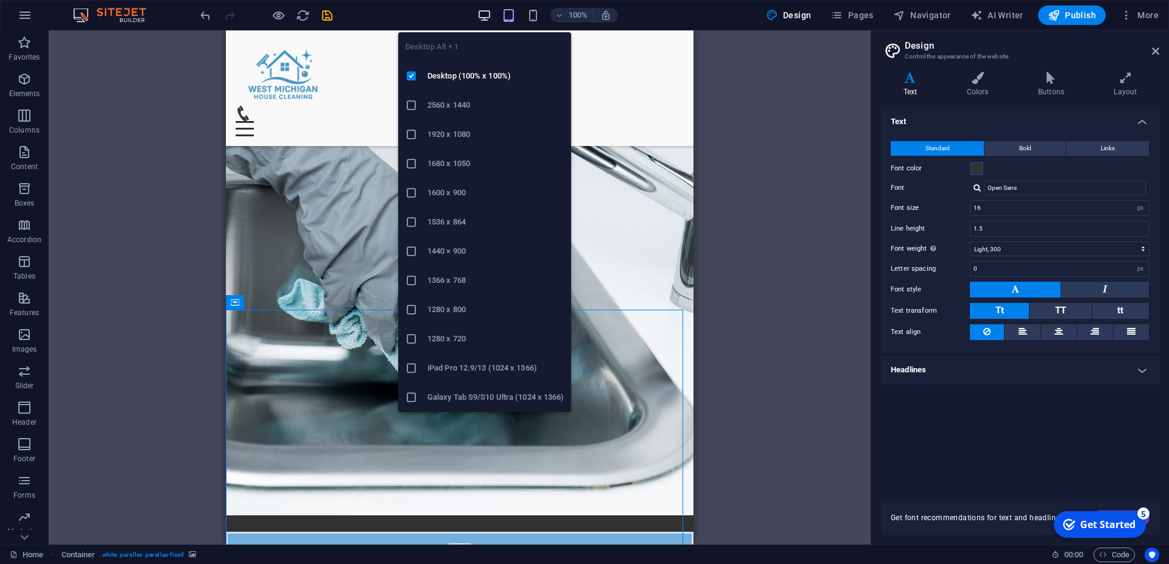
click at [483, 17] on icon "button" at bounding box center [484, 16] width 14 height 14
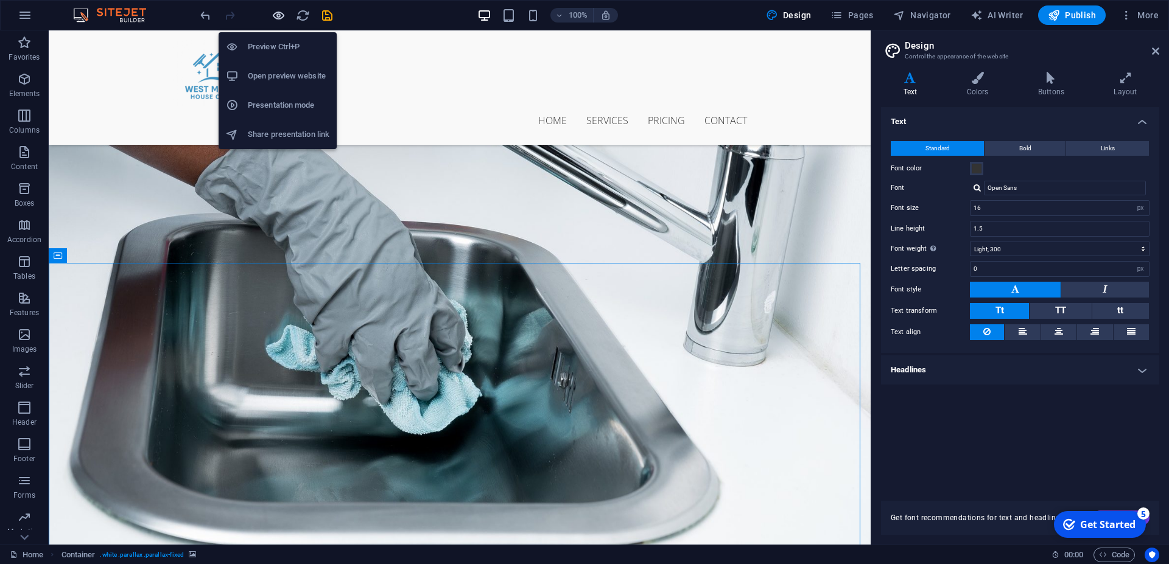
click at [284, 19] on icon "button" at bounding box center [278, 16] width 14 height 14
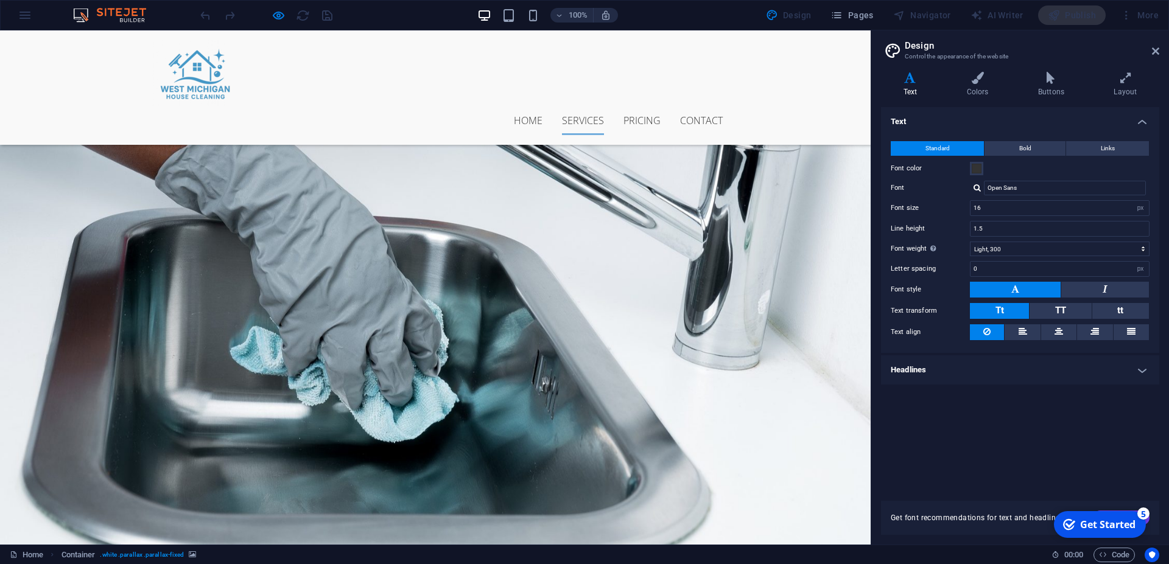
click at [570, 106] on link "Services" at bounding box center [583, 120] width 42 height 29
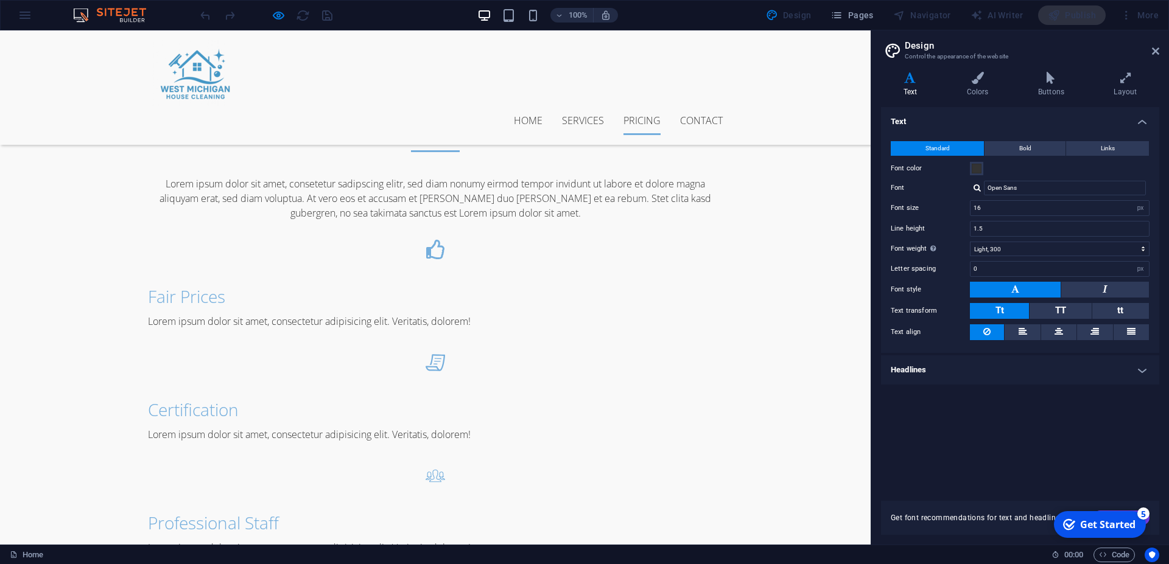
click at [635, 106] on link "Pricing" at bounding box center [641, 120] width 37 height 29
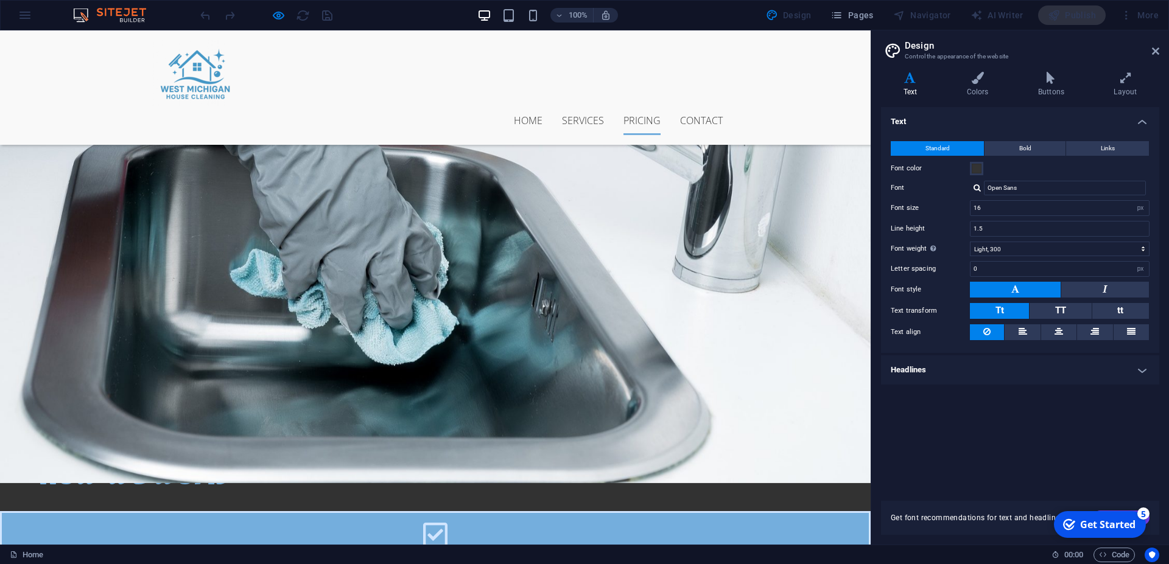
scroll to position [1514, 0]
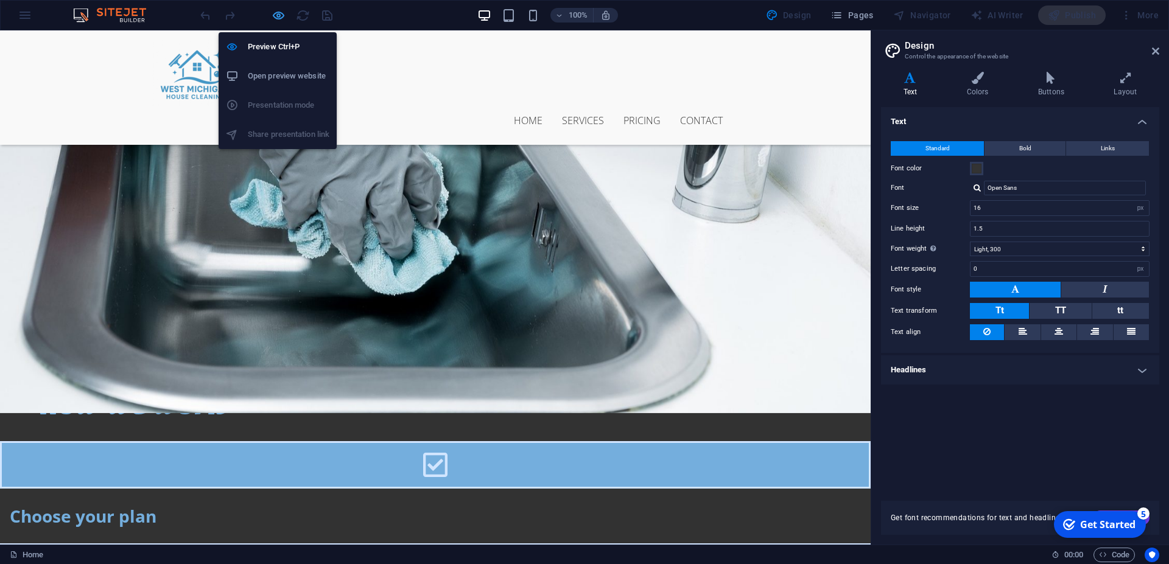
click at [278, 15] on icon "button" at bounding box center [278, 16] width 14 height 14
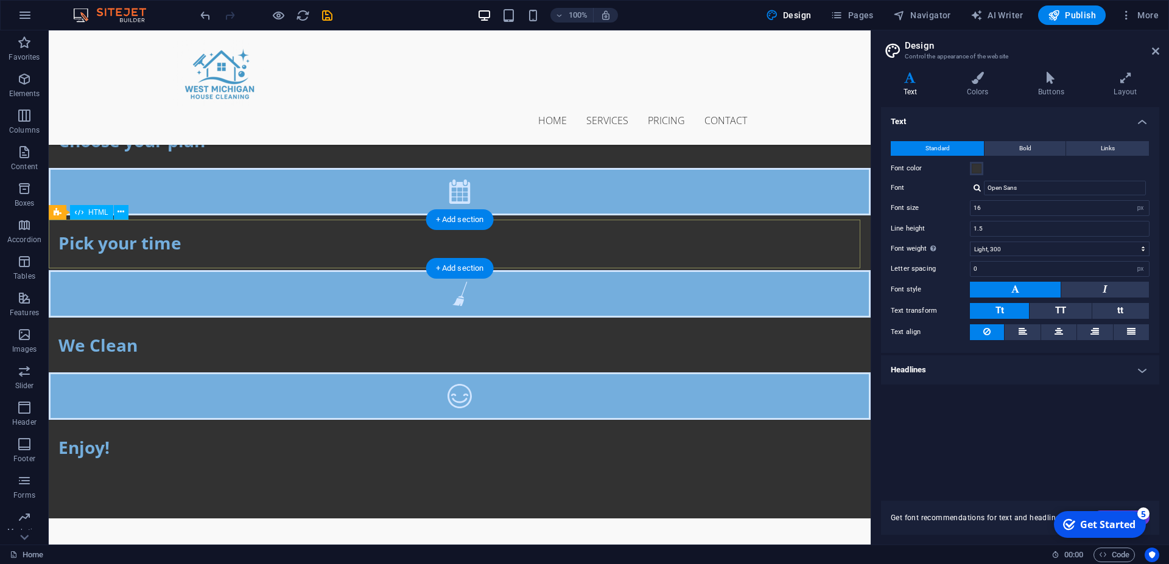
scroll to position [1867, 0]
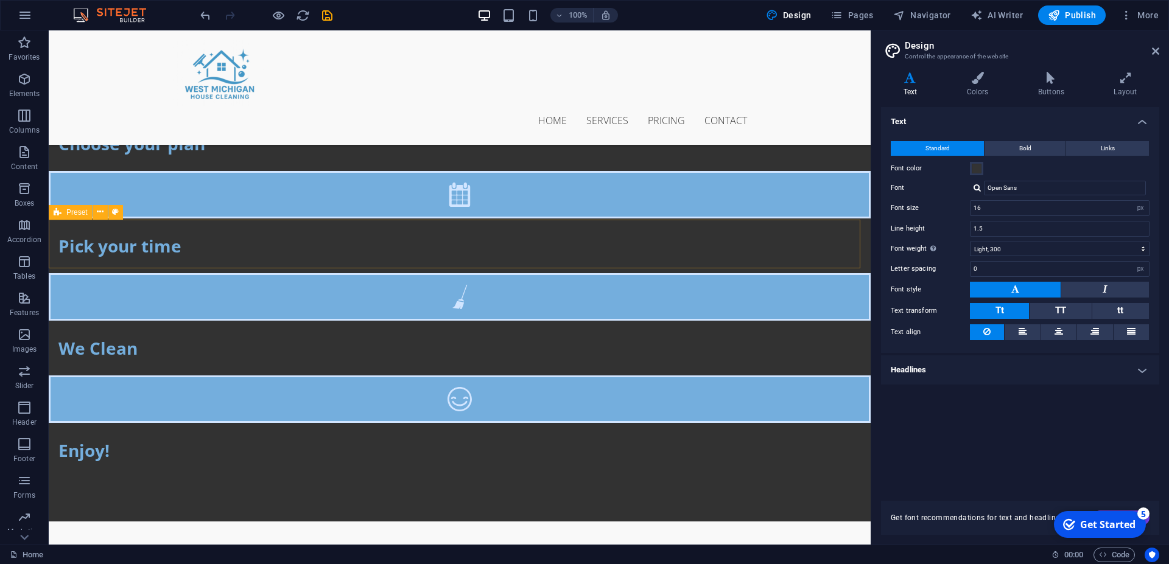
click at [68, 211] on span "Preset" at bounding box center [76, 212] width 21 height 7
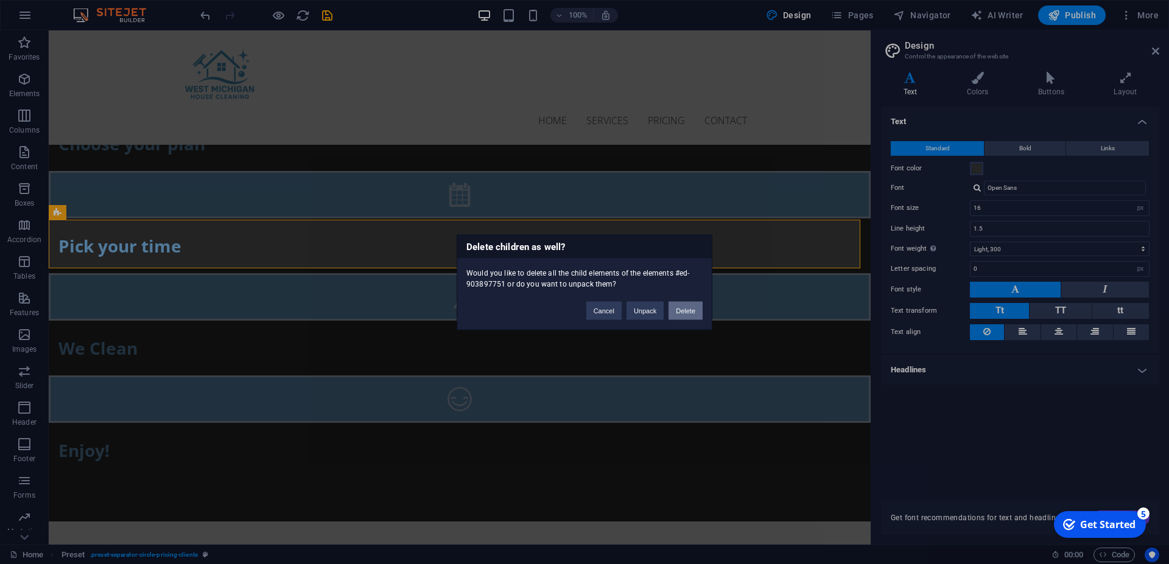
click at [687, 313] on button "Delete" at bounding box center [685, 310] width 34 height 18
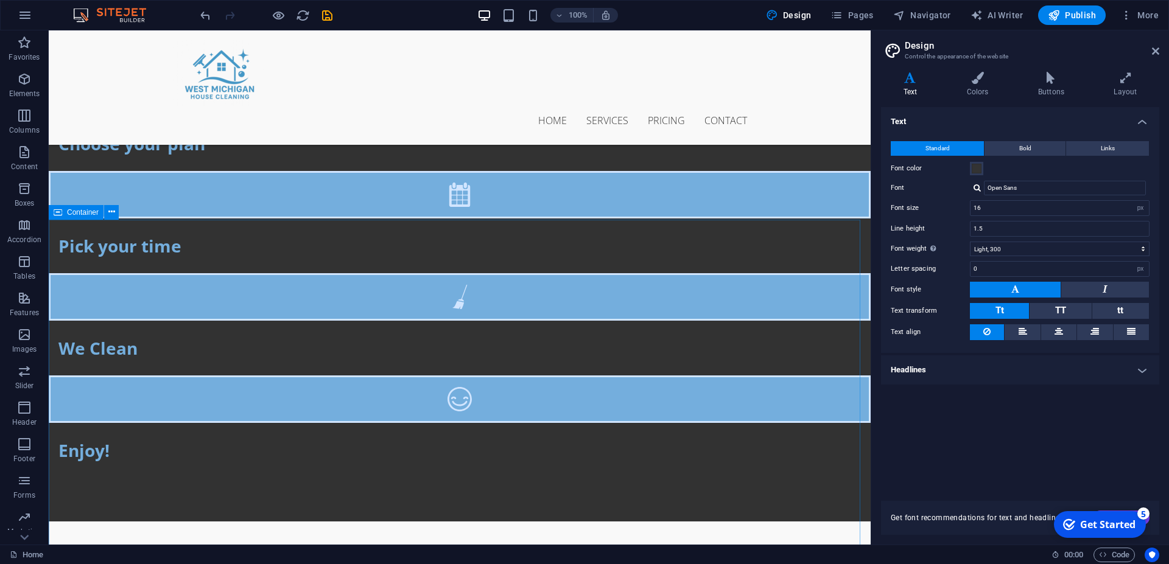
click at [67, 214] on span "Container" at bounding box center [83, 212] width 32 height 7
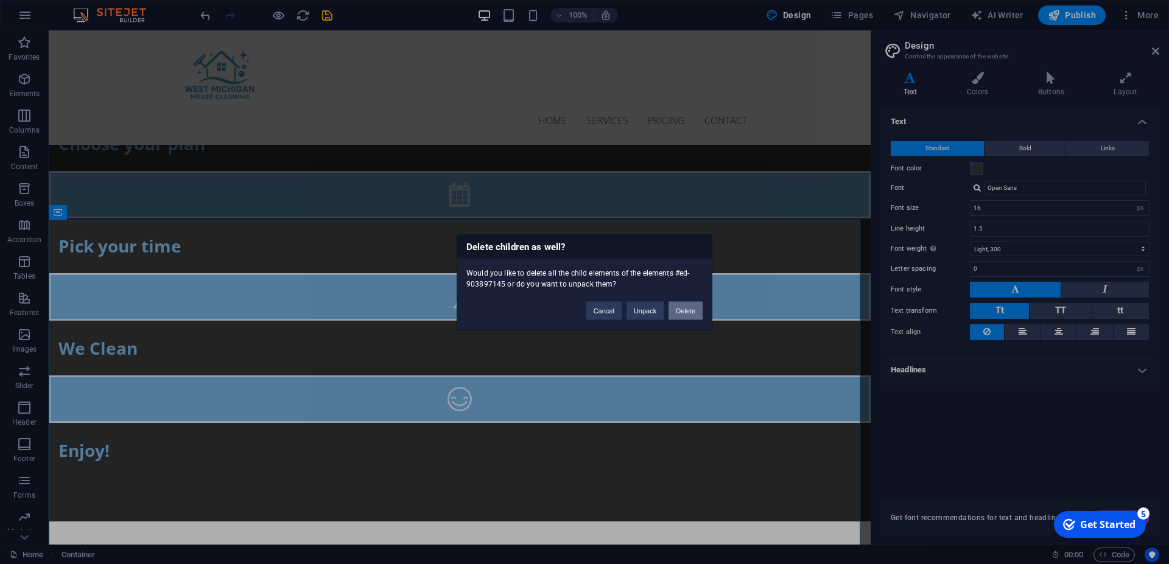
click at [682, 309] on button "Delete" at bounding box center [685, 310] width 34 height 18
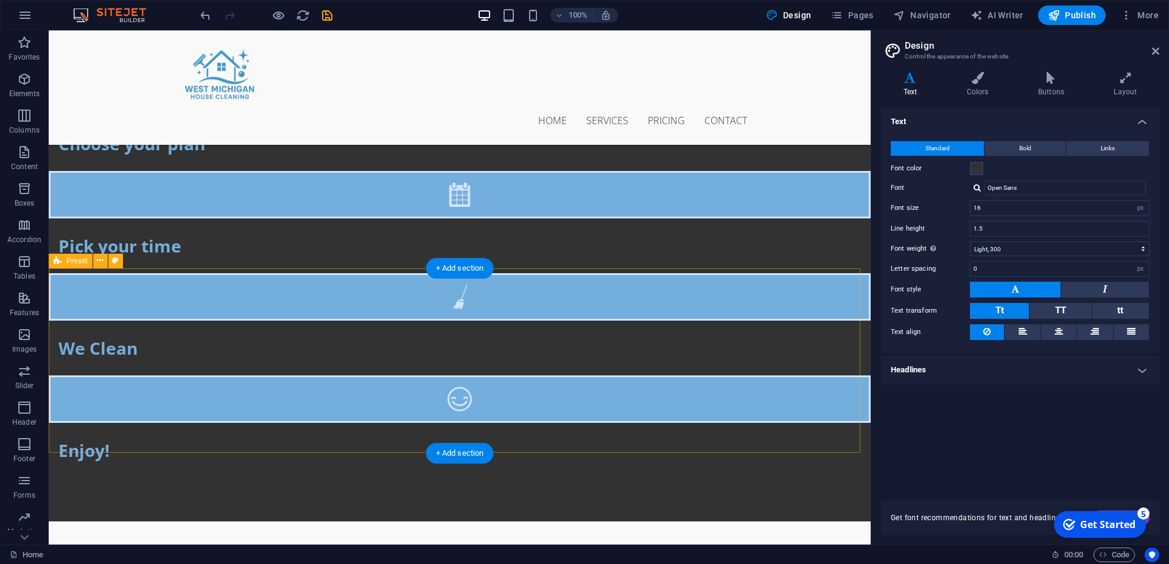
click at [69, 267] on div "Preset" at bounding box center [71, 261] width 44 height 15
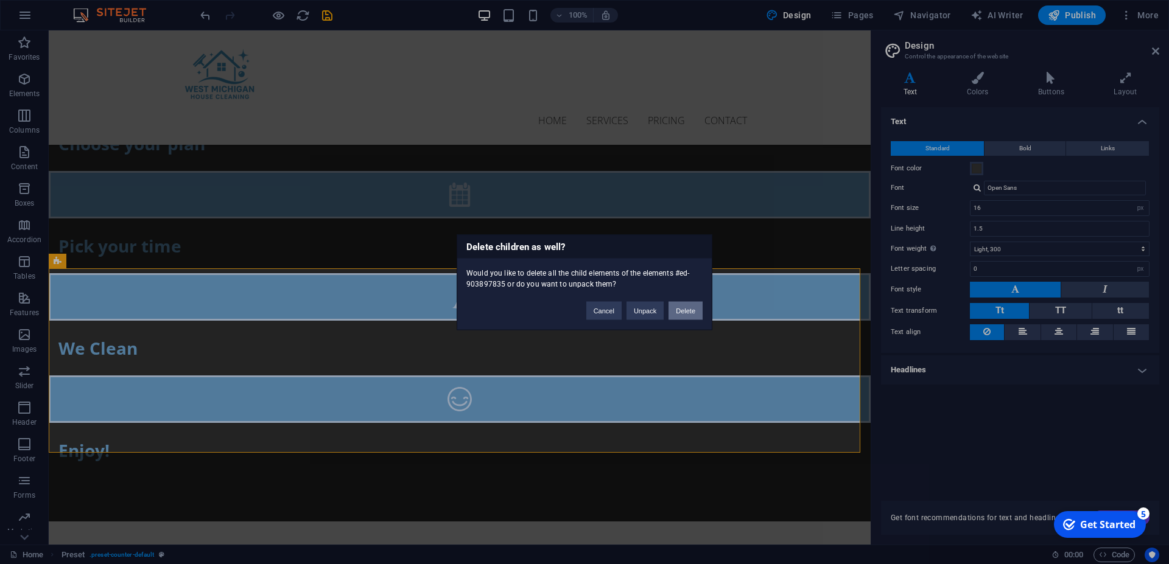
click at [693, 316] on button "Delete" at bounding box center [685, 310] width 34 height 18
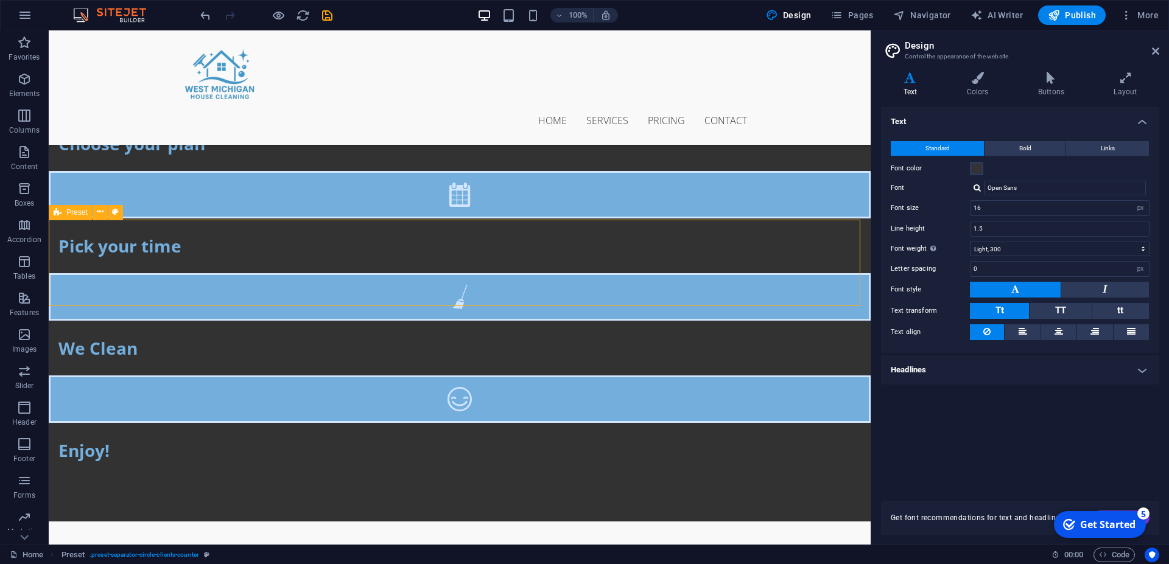
click at [75, 211] on span "Preset" at bounding box center [76, 212] width 21 height 7
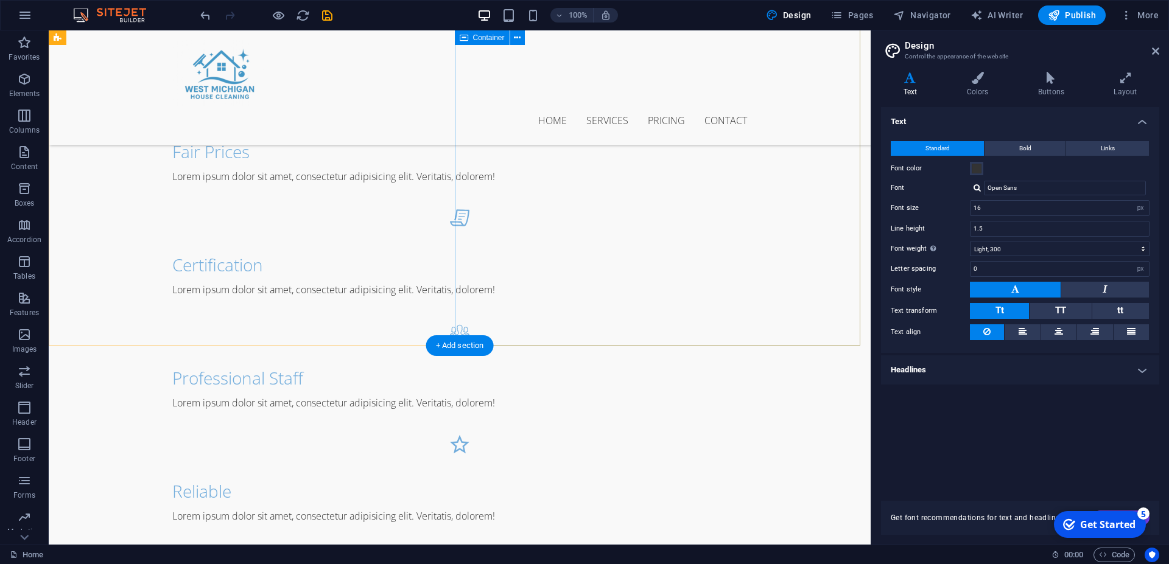
scroll to position [935, 0]
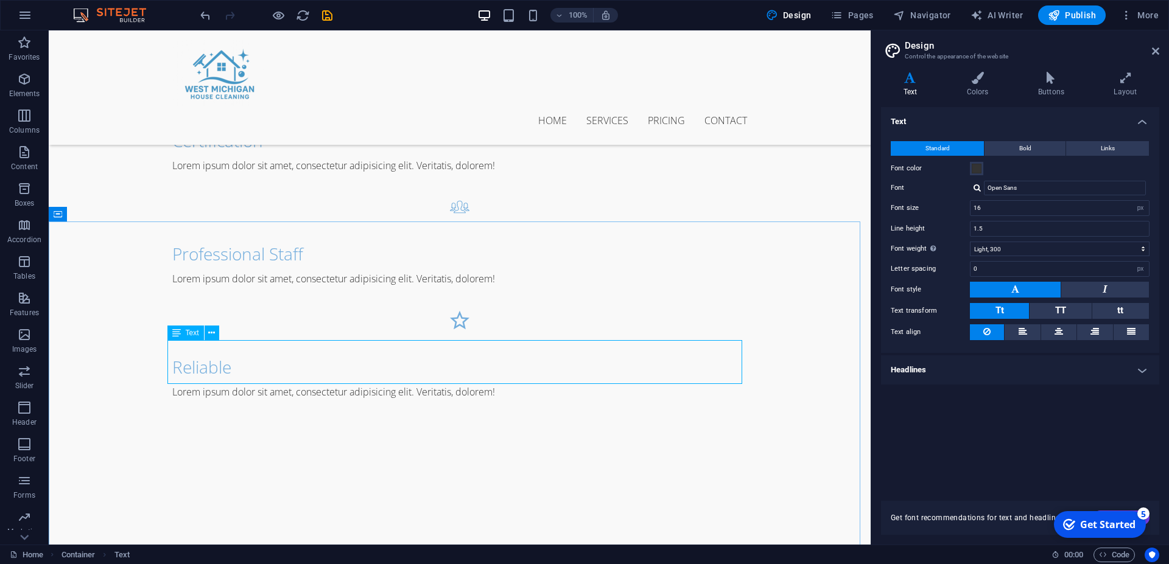
click at [194, 332] on span "Text" at bounding box center [192, 332] width 13 height 7
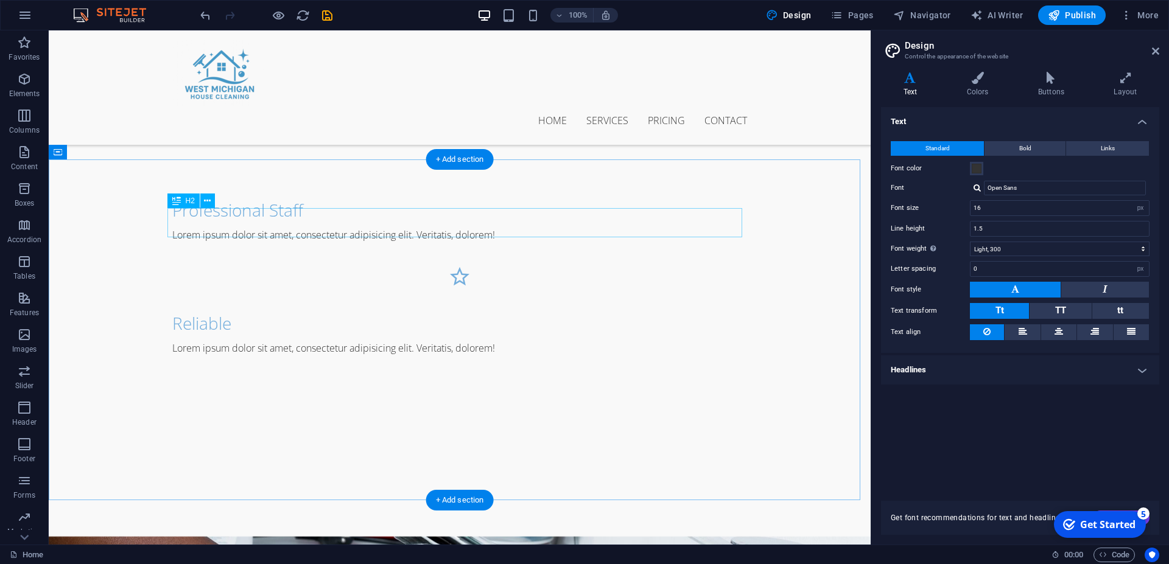
scroll to position [998, 0]
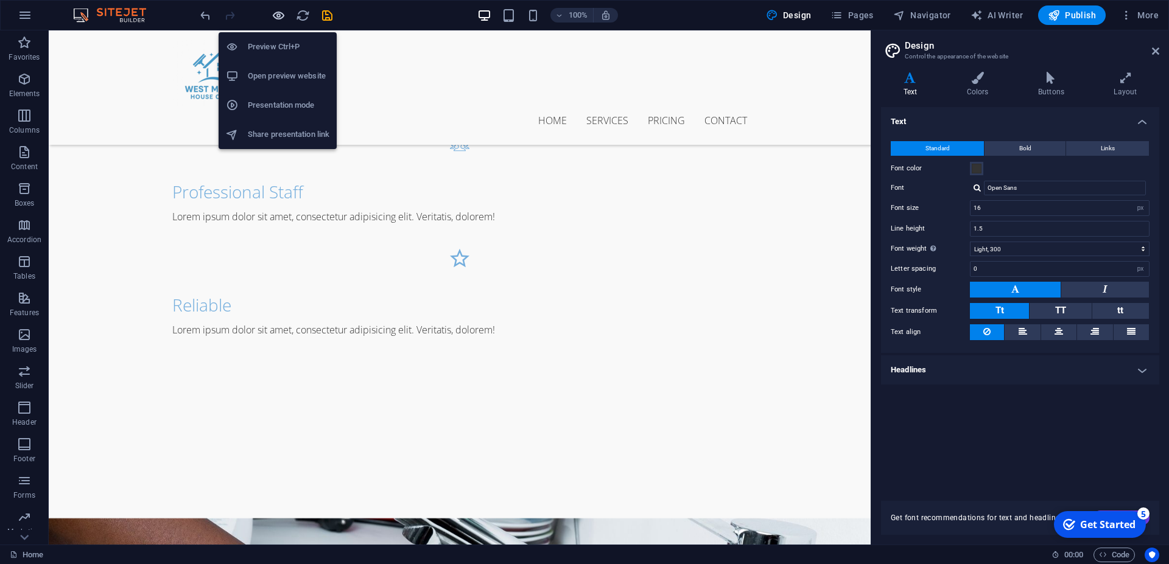
click at [281, 15] on icon "button" at bounding box center [278, 16] width 14 height 14
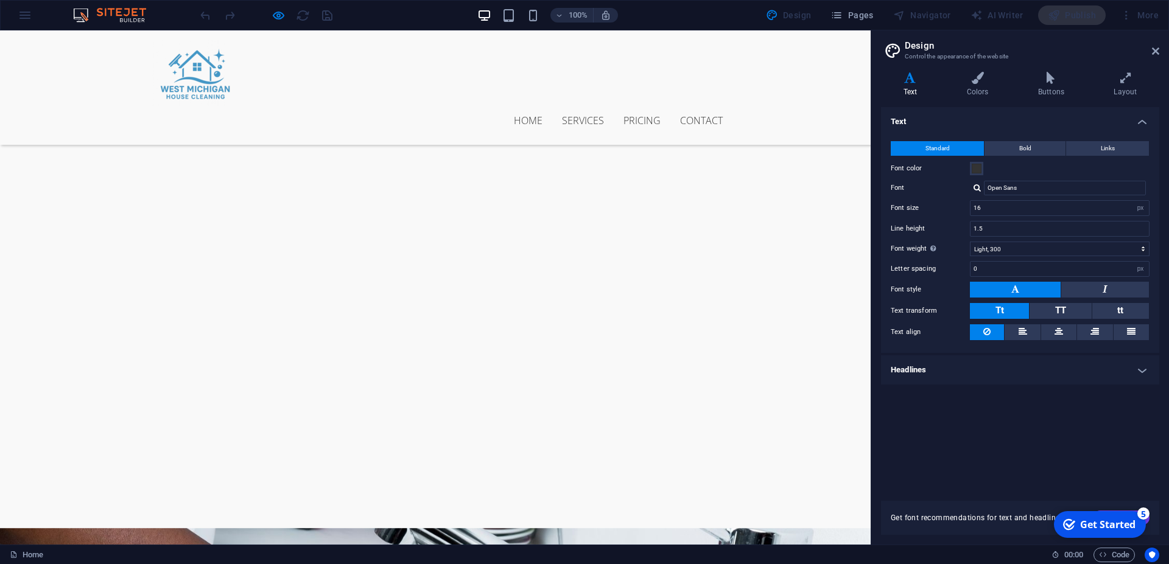
click at [1150, 51] on header "Design Control the appearance of the website" at bounding box center [1021, 46] width 276 height 32
drag, startPoint x: 1164, startPoint y: 52, endPoint x: 1158, endPoint y: 53, distance: 6.7
click at [1162, 53] on aside "Design Control the appearance of the website Variants Text Colors Buttons Layou…" at bounding box center [1019, 287] width 298 height 514
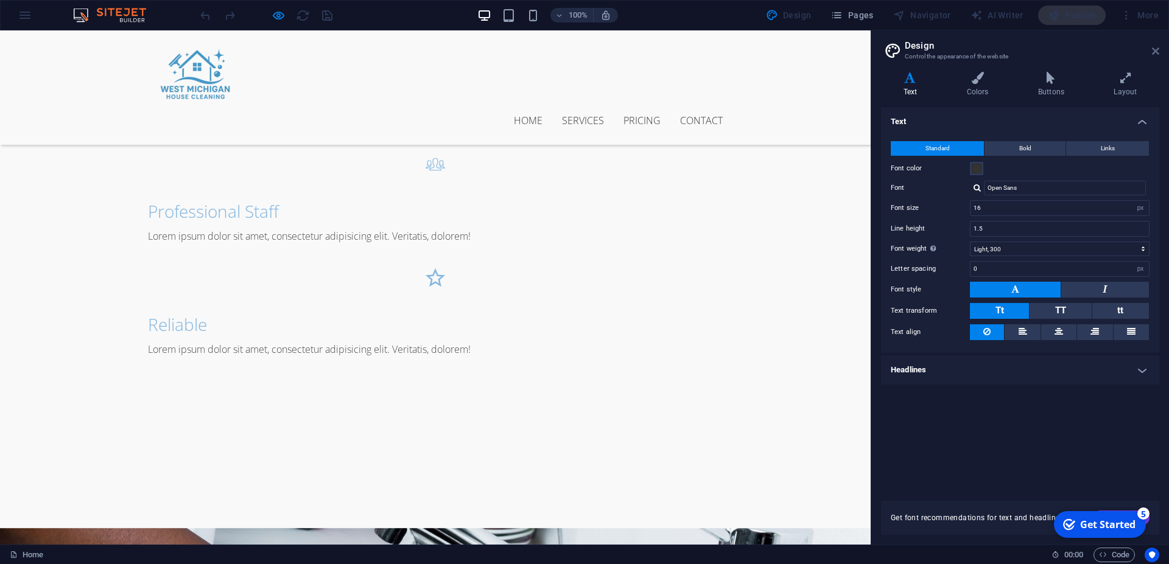
click at [1157, 53] on icon at bounding box center [1154, 51] width 7 height 10
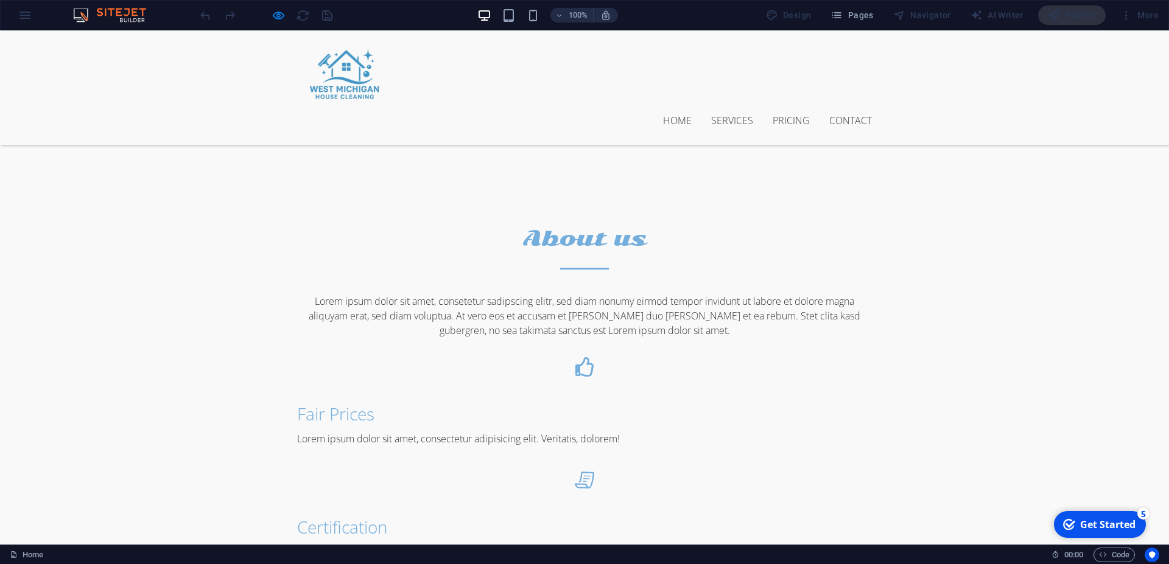
scroll to position [682, 0]
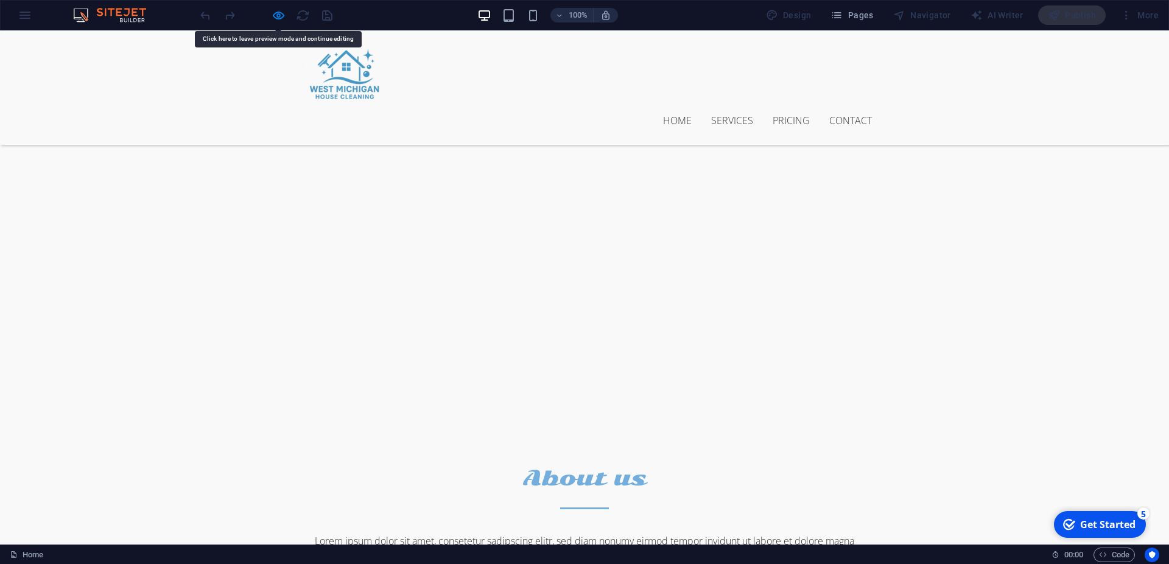
scroll to position [434, 0]
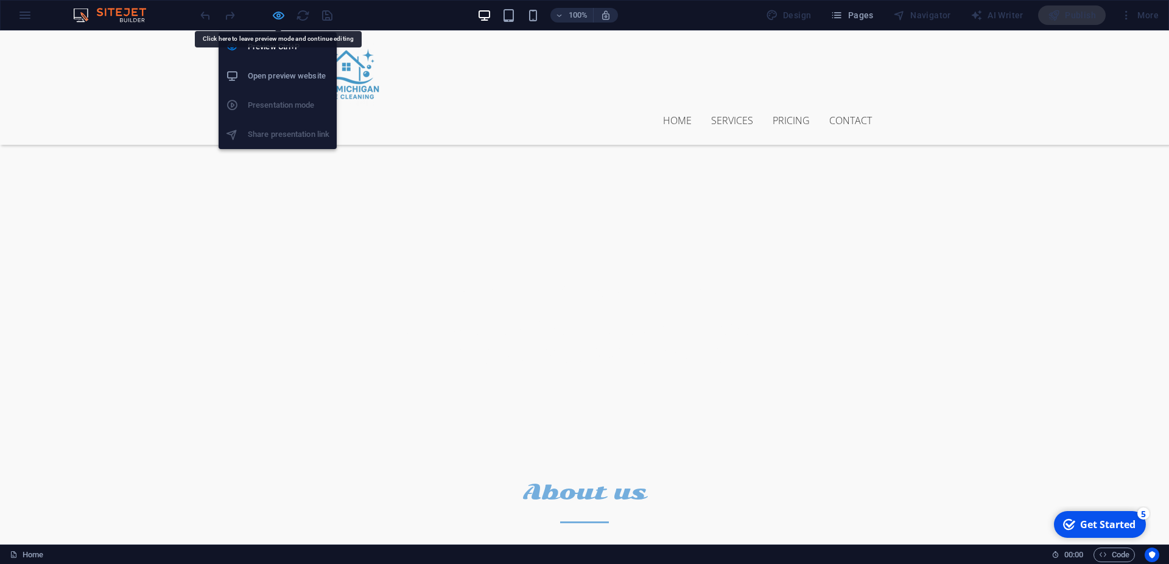
click at [273, 13] on icon "button" at bounding box center [278, 16] width 14 height 14
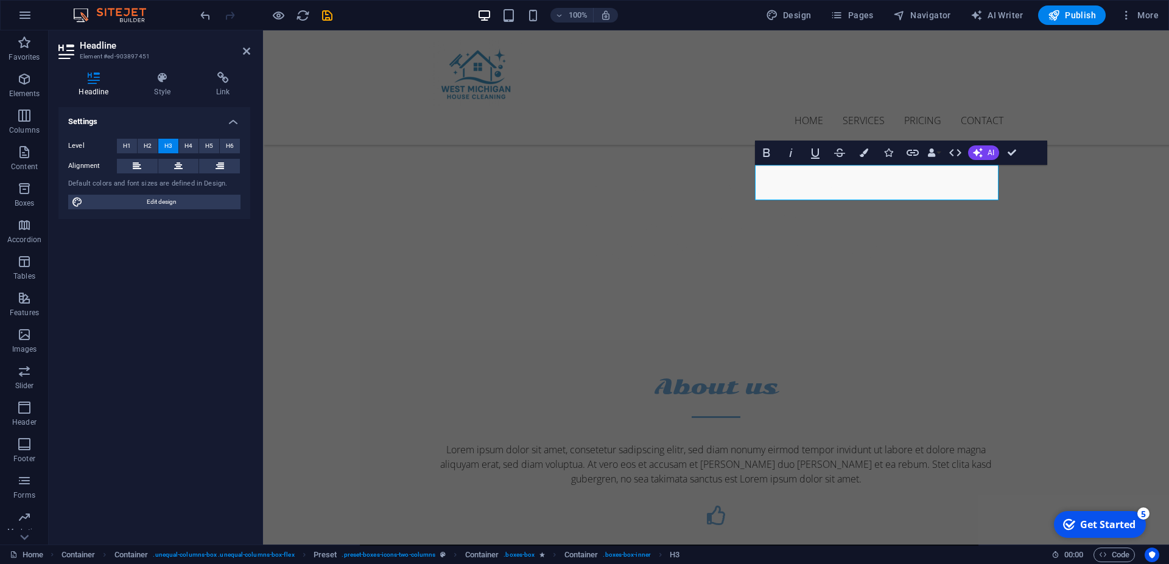
click at [241, 55] on header "Headline Element #ed-903897451" at bounding box center [154, 46] width 192 height 32
drag, startPoint x: 243, startPoint y: 52, endPoint x: 199, endPoint y: 26, distance: 51.0
click at [243, 52] on icon at bounding box center [246, 51] width 7 height 10
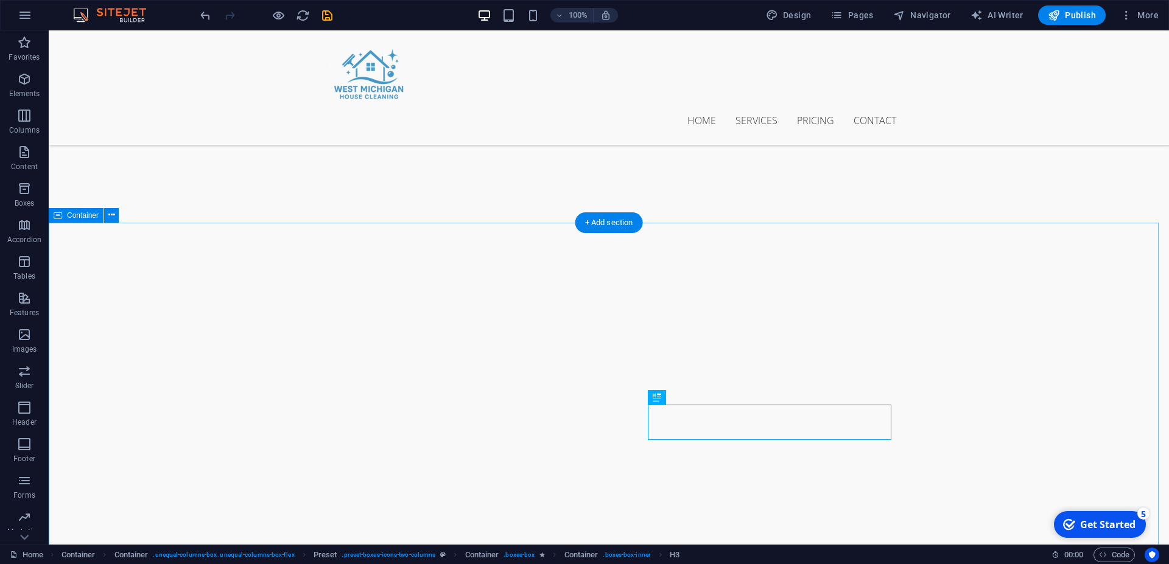
scroll to position [271, 0]
click at [74, 225] on span "Container" at bounding box center [83, 223] width 32 height 7
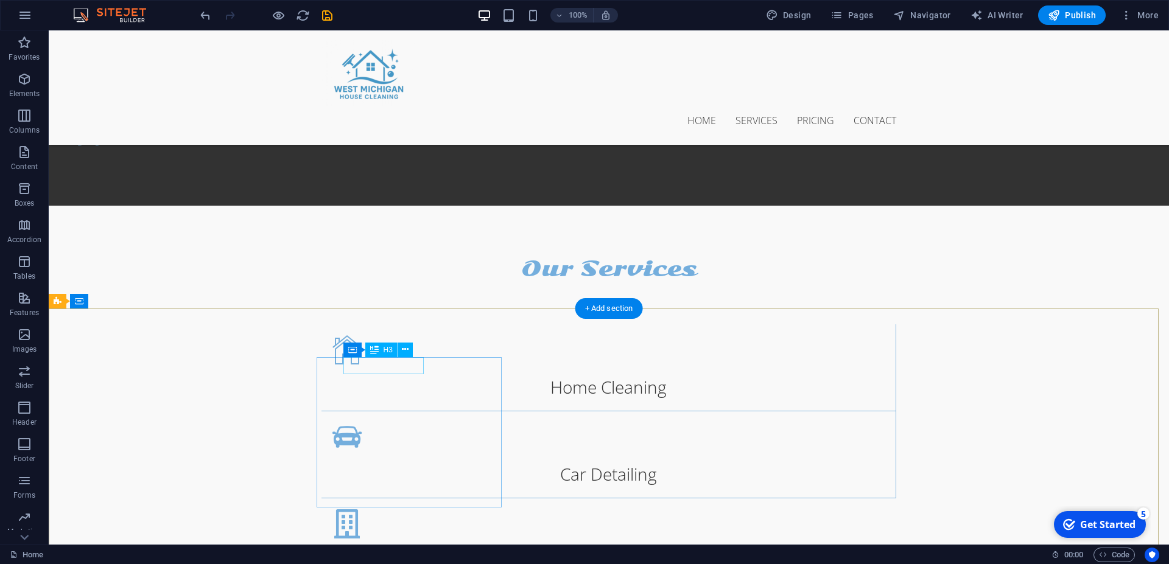
scroll to position [2359, 0]
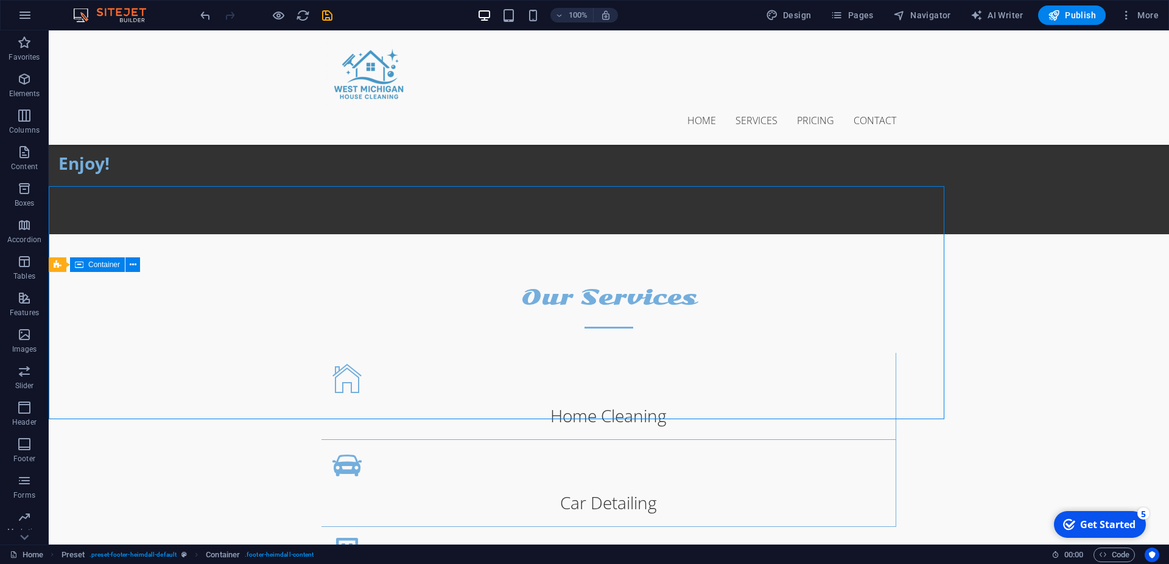
scroll to position [2359, 0]
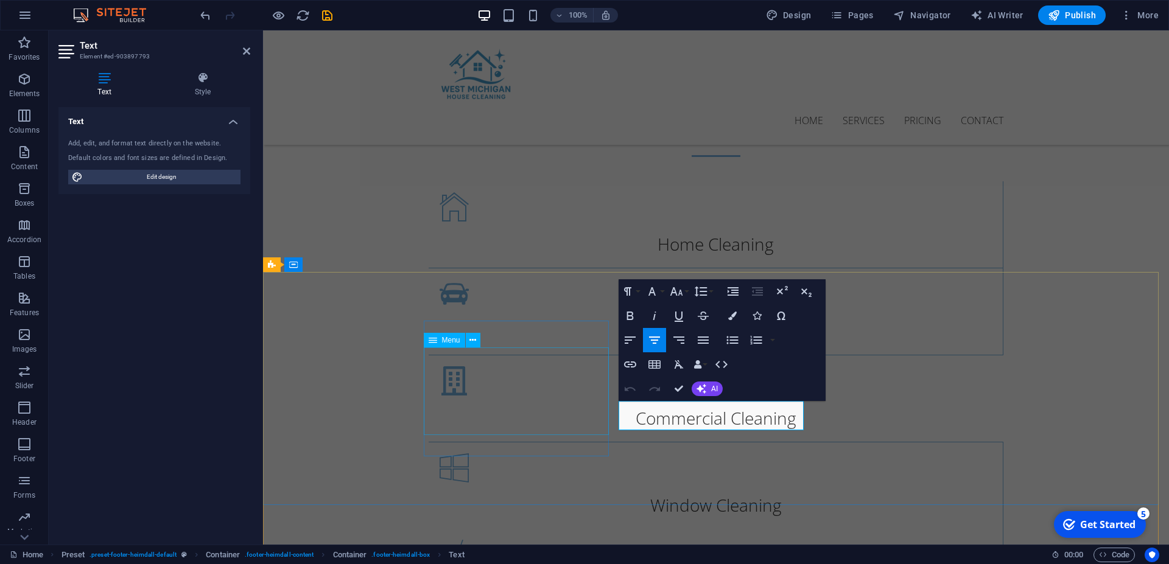
scroll to position [2273, 0]
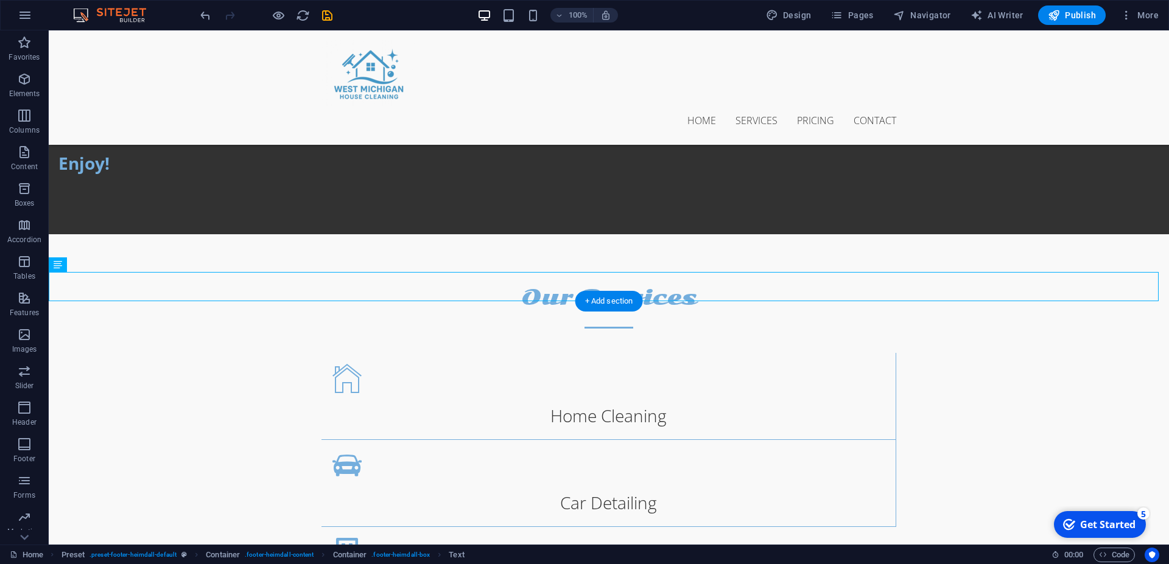
scroll to position [2359, 0]
